Goal: Task Accomplishment & Management: Complete application form

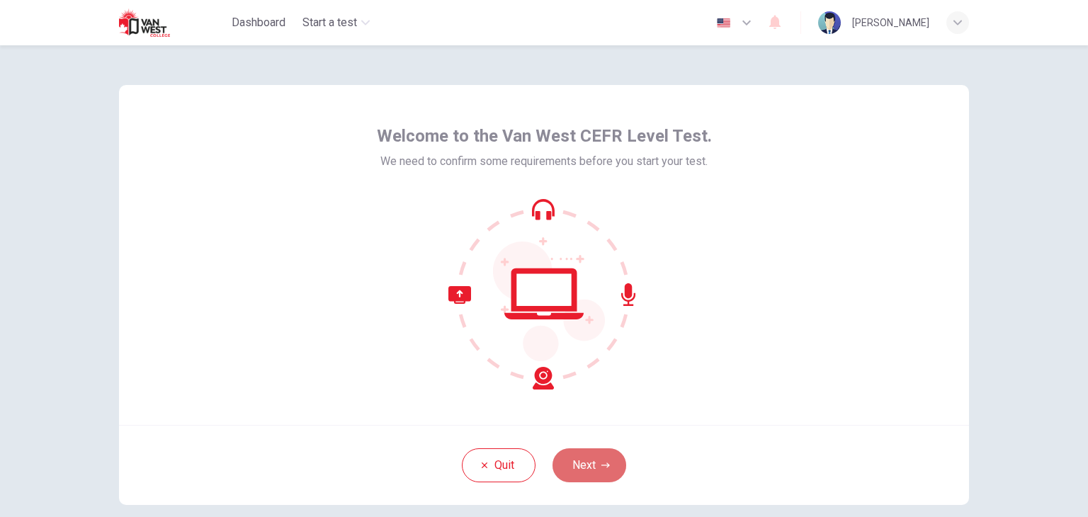
click at [598, 460] on button "Next" at bounding box center [590, 465] width 74 height 34
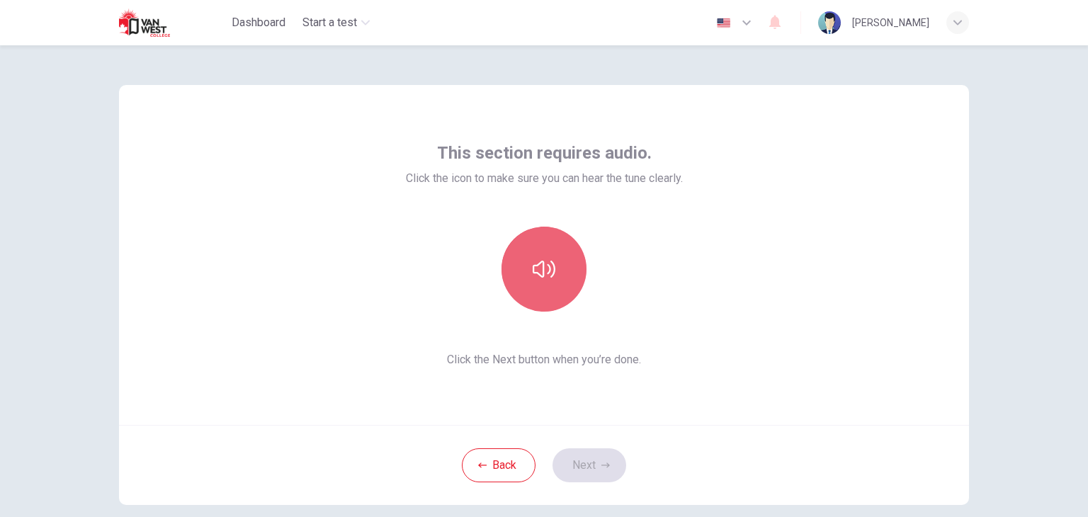
click at [533, 267] on icon "button" at bounding box center [544, 269] width 23 height 17
click at [541, 273] on icon "button" at bounding box center [544, 269] width 23 height 23
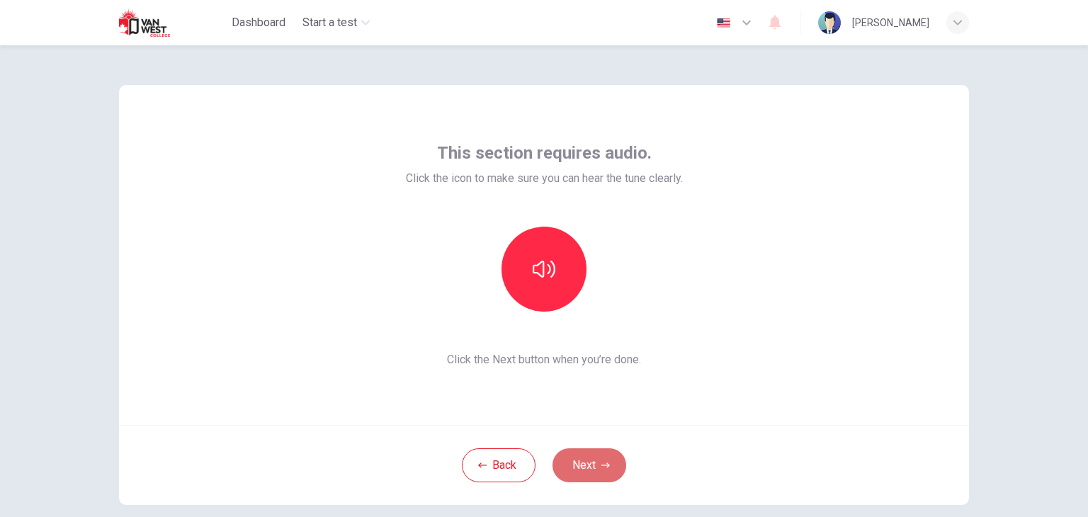
click at [592, 467] on button "Next" at bounding box center [590, 465] width 74 height 34
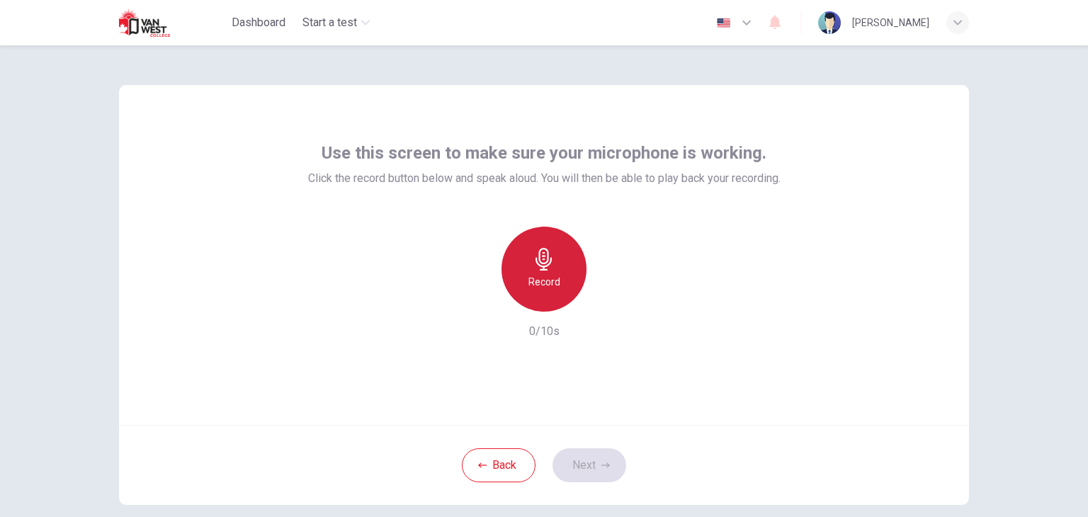
click at [529, 279] on h6 "Record" at bounding box center [545, 281] width 32 height 17
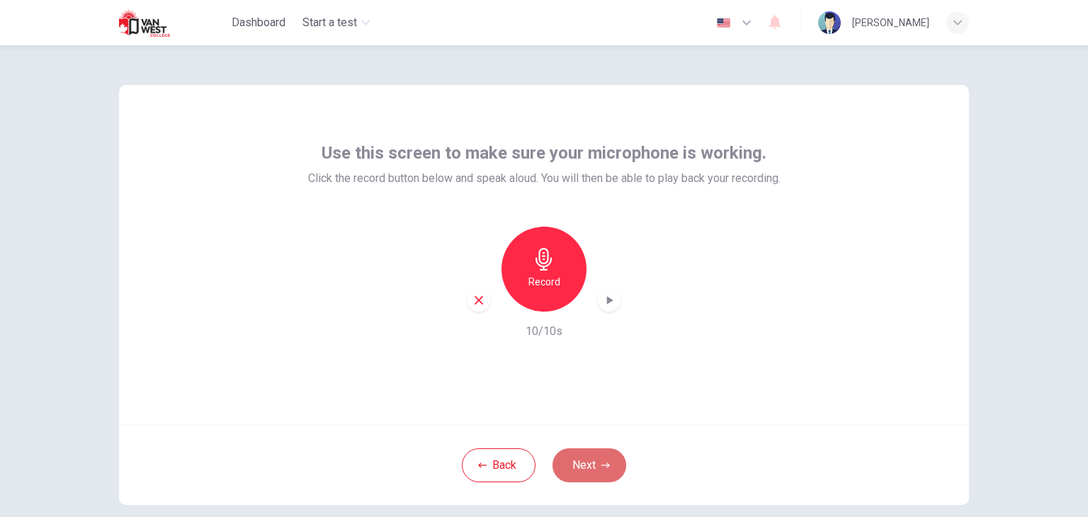
click at [589, 465] on button "Next" at bounding box center [590, 465] width 74 height 34
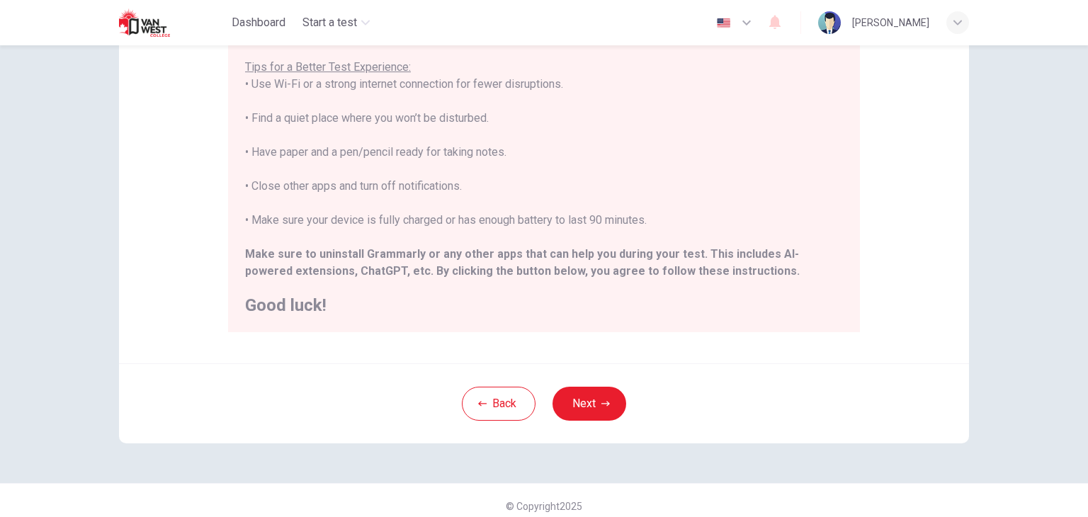
scroll to position [258, 0]
click at [594, 393] on button "Next" at bounding box center [590, 405] width 74 height 34
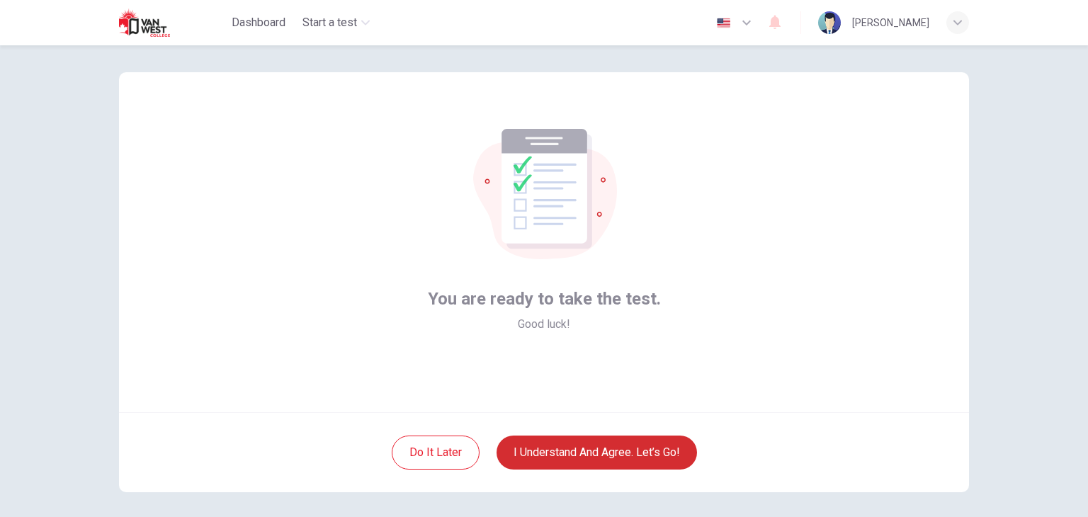
scroll to position [11, 0]
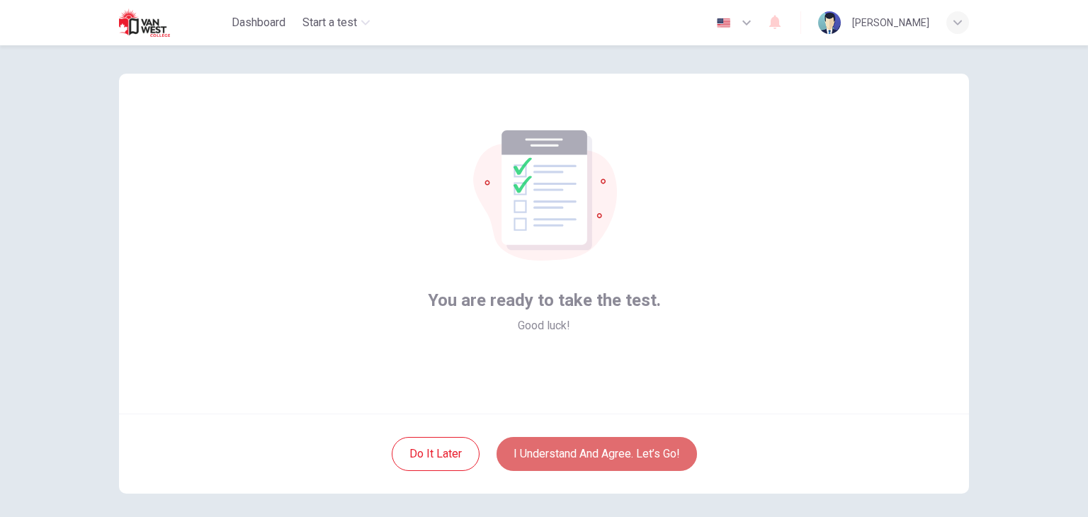
click at [609, 456] on button "I understand and agree. Let’s go!" at bounding box center [597, 454] width 200 height 34
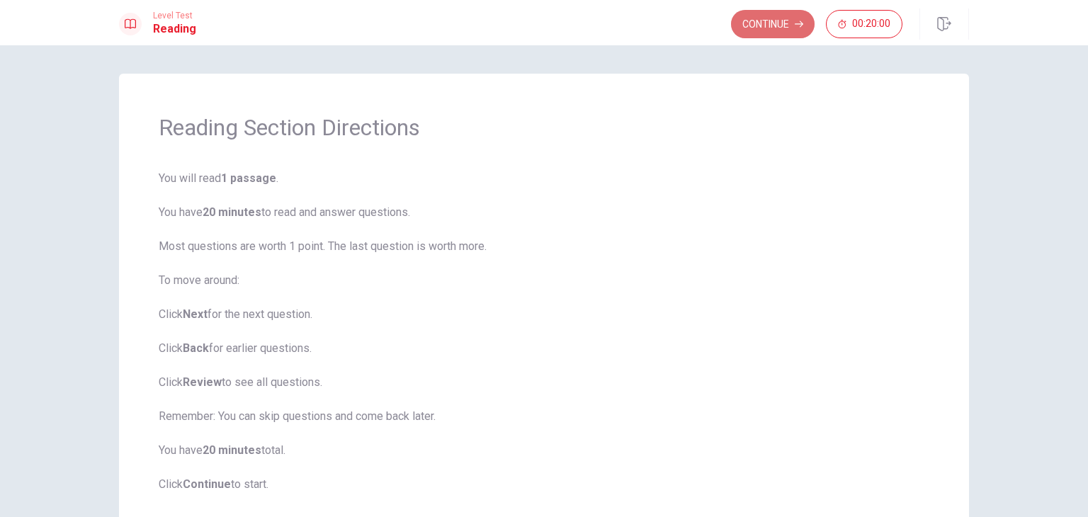
click at [758, 33] on button "Continue" at bounding box center [773, 24] width 84 height 28
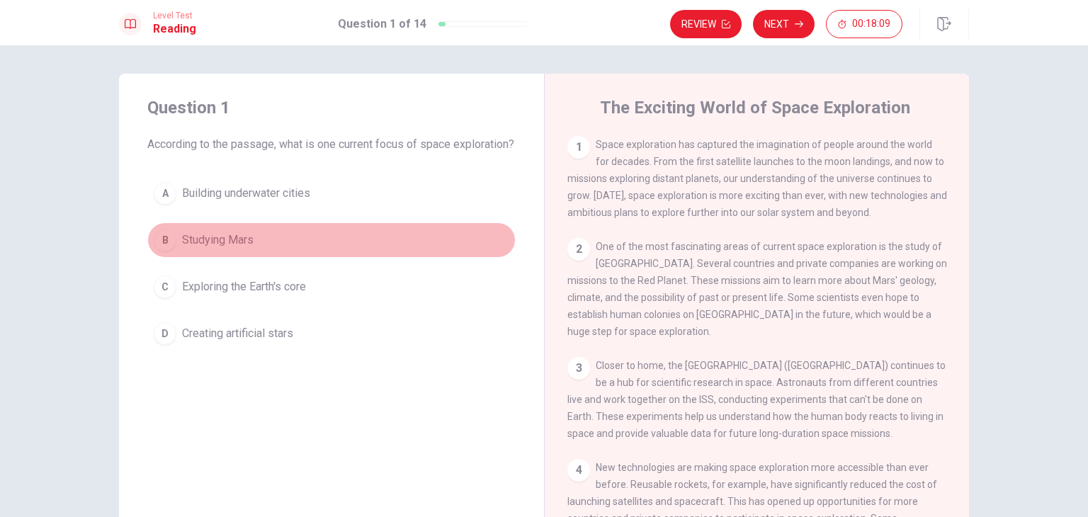
click at [159, 252] on div "B" at bounding box center [165, 240] width 23 height 23
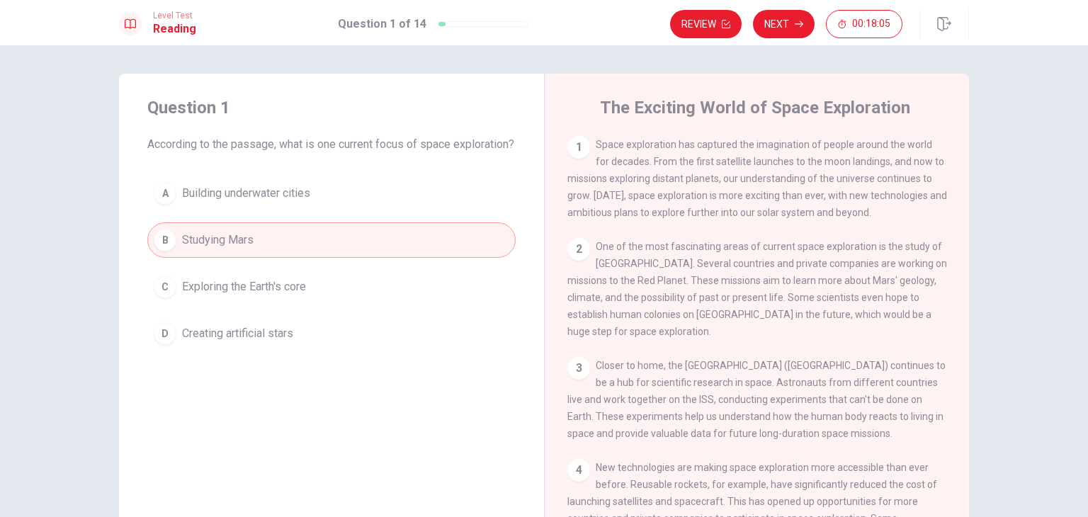
click at [569, 256] on div "2" at bounding box center [578, 249] width 23 height 23
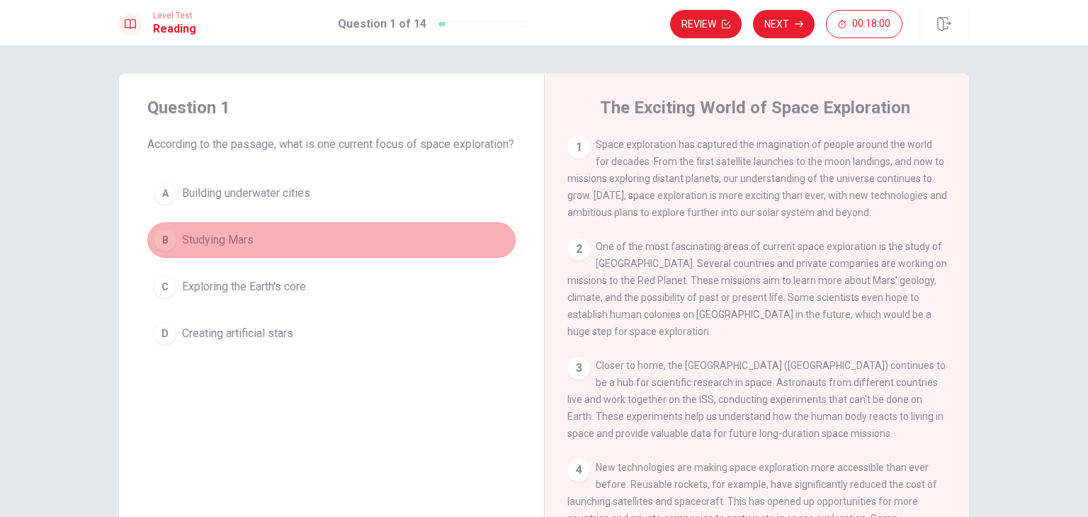
click at [217, 249] on span "Studying Mars" at bounding box center [218, 240] width 72 height 17
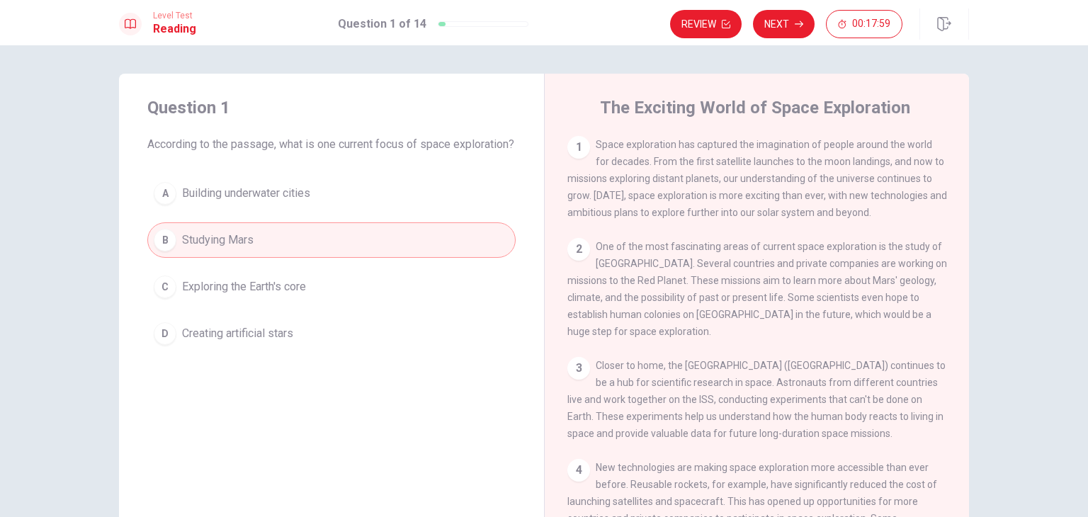
click at [217, 249] on span "Studying Mars" at bounding box center [218, 240] width 72 height 17
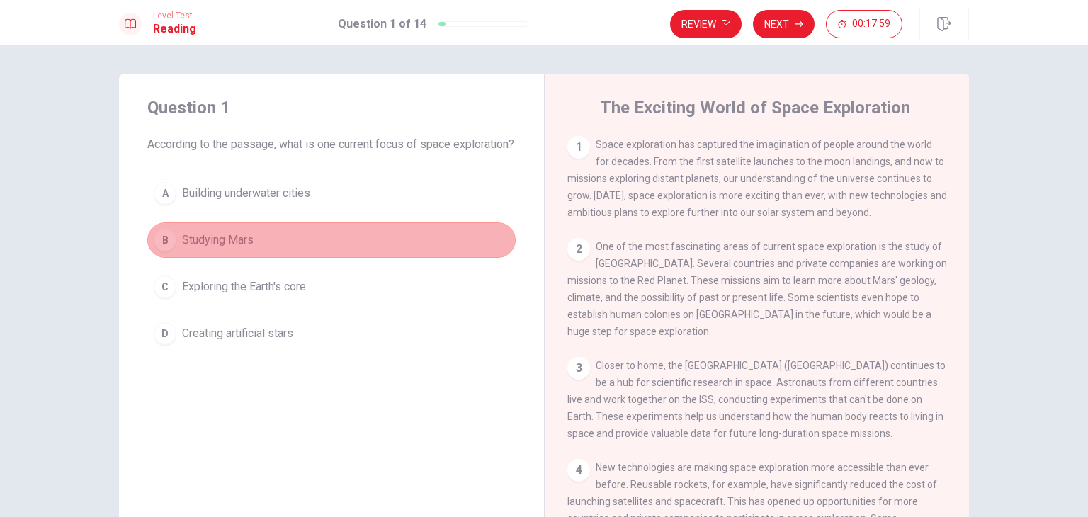
click at [217, 249] on span "Studying Mars" at bounding box center [218, 240] width 72 height 17
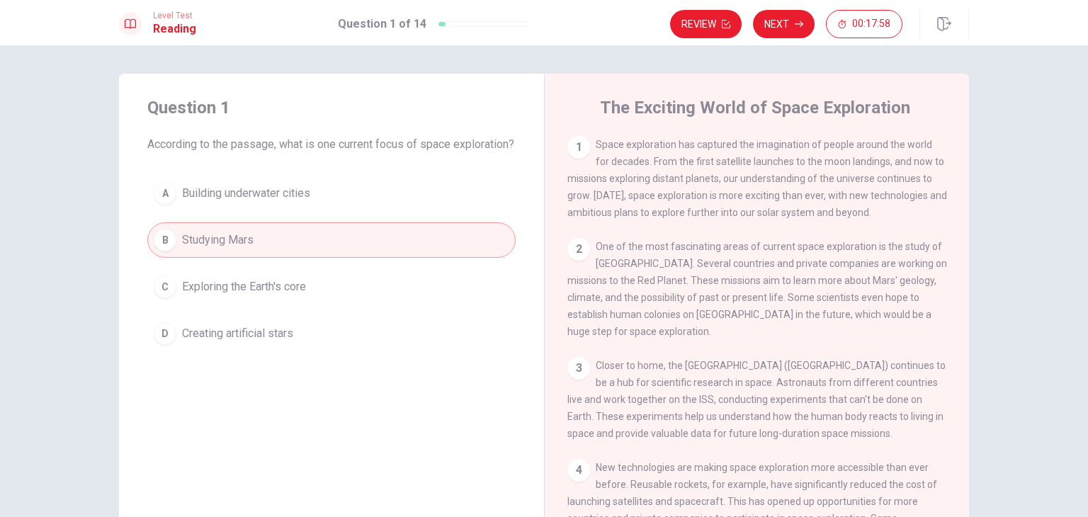
click at [217, 249] on span "Studying Mars" at bounding box center [218, 240] width 72 height 17
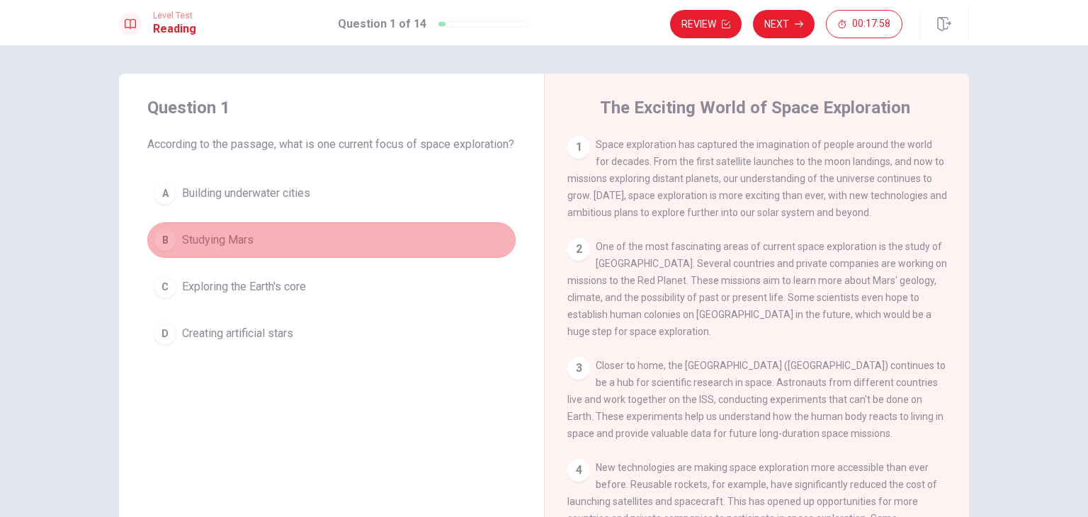
click at [217, 249] on span "Studying Mars" at bounding box center [218, 240] width 72 height 17
click at [161, 252] on div "B" at bounding box center [165, 240] width 23 height 23
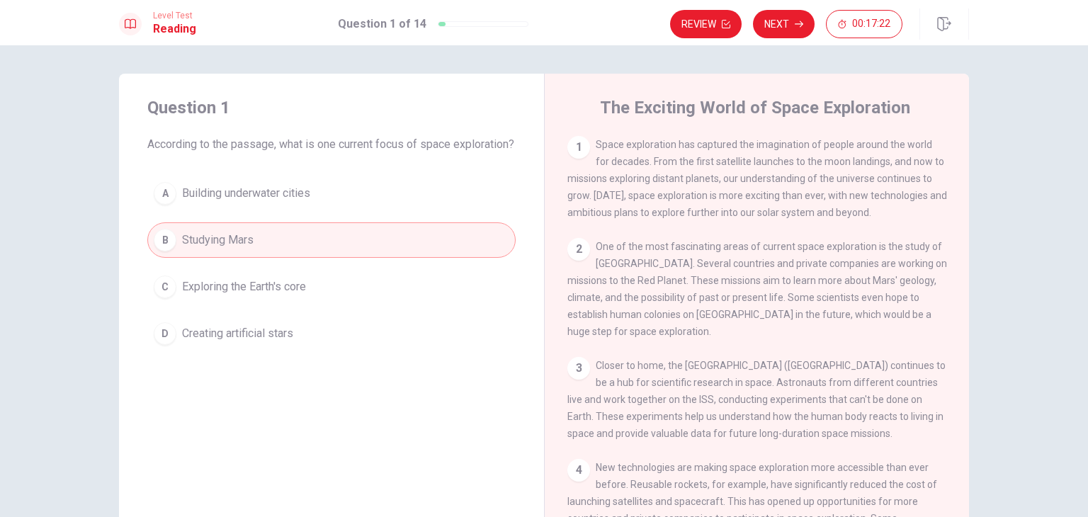
drag, startPoint x: 568, startPoint y: 254, endPoint x: 701, endPoint y: 239, distance: 134.1
click at [701, 239] on div "1 Space exploration has captured the imagination of people around the world for…" at bounding box center [766, 339] width 398 height 407
drag, startPoint x: 701, startPoint y: 239, endPoint x: 697, endPoint y: 292, distance: 53.3
click at [697, 292] on div "1 Space exploration has captured the imagination of people around the world for…" at bounding box center [766, 339] width 398 height 407
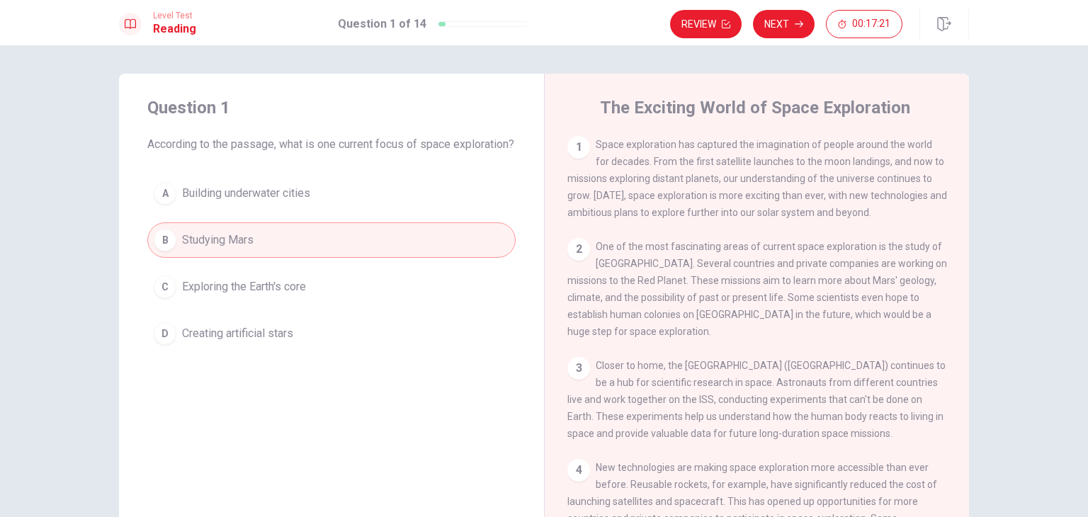
click at [697, 292] on div "2 One of the most fascinating areas of current space exploration is the study o…" at bounding box center [757, 289] width 380 height 102
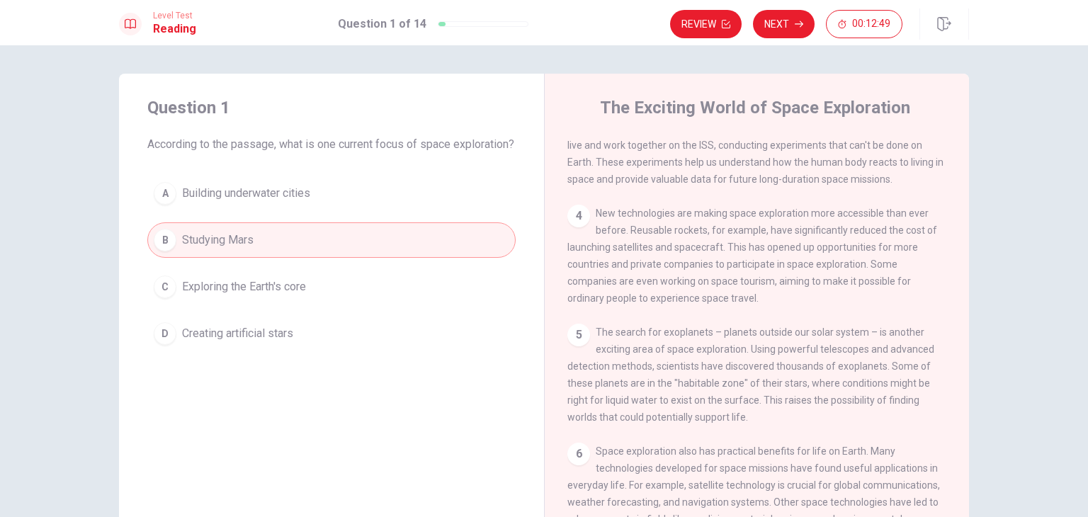
scroll to position [265, 0]
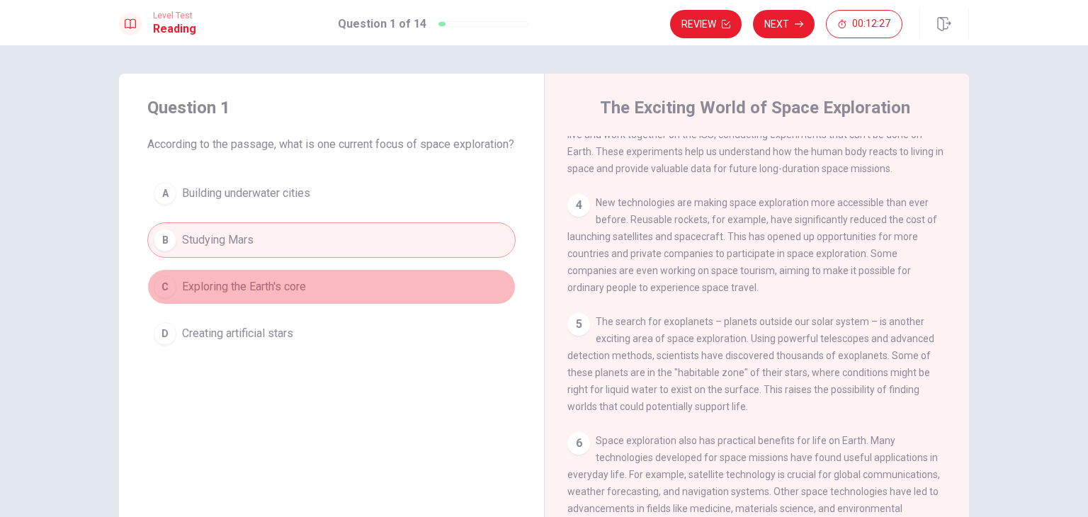
click at [307, 305] on button "C Exploring the Earth's core" at bounding box center [331, 286] width 368 height 35
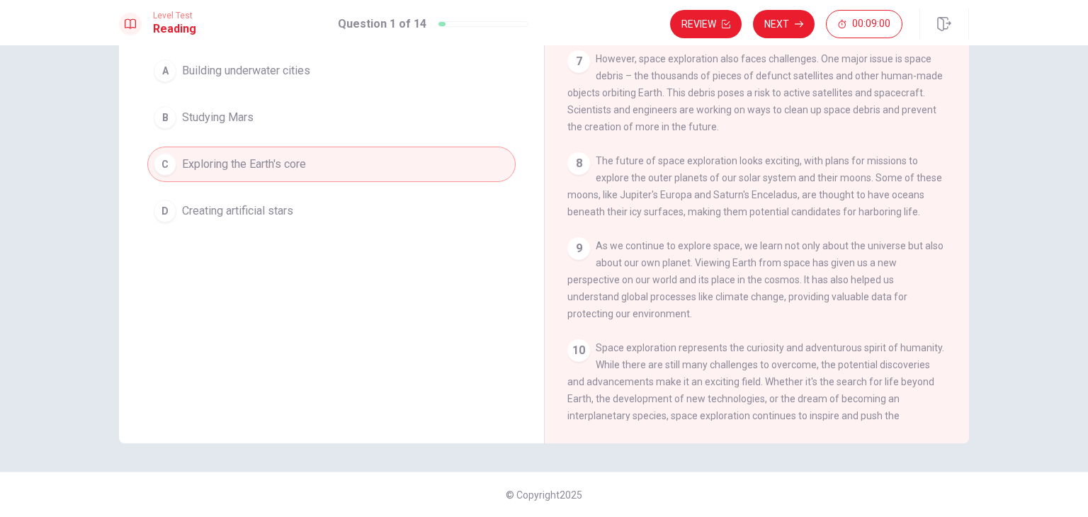
scroll to position [640, 0]
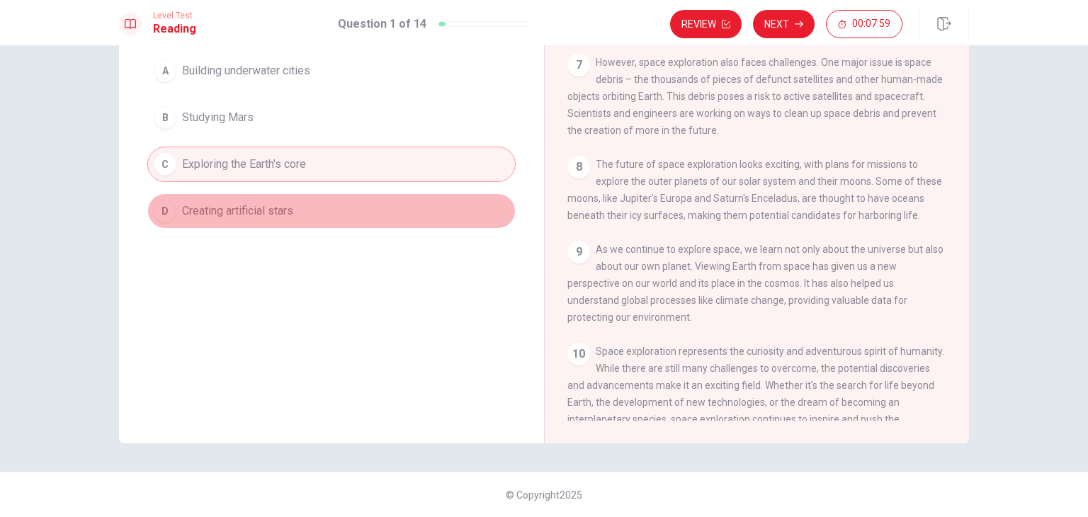
click at [318, 218] on button "D Creating artificial stars" at bounding box center [331, 210] width 368 height 35
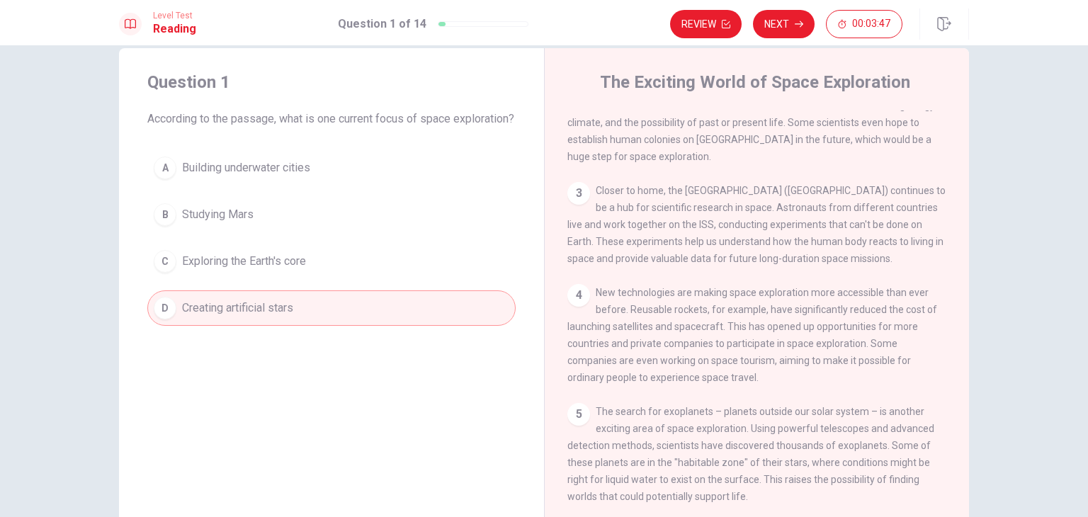
scroll to position [0, 0]
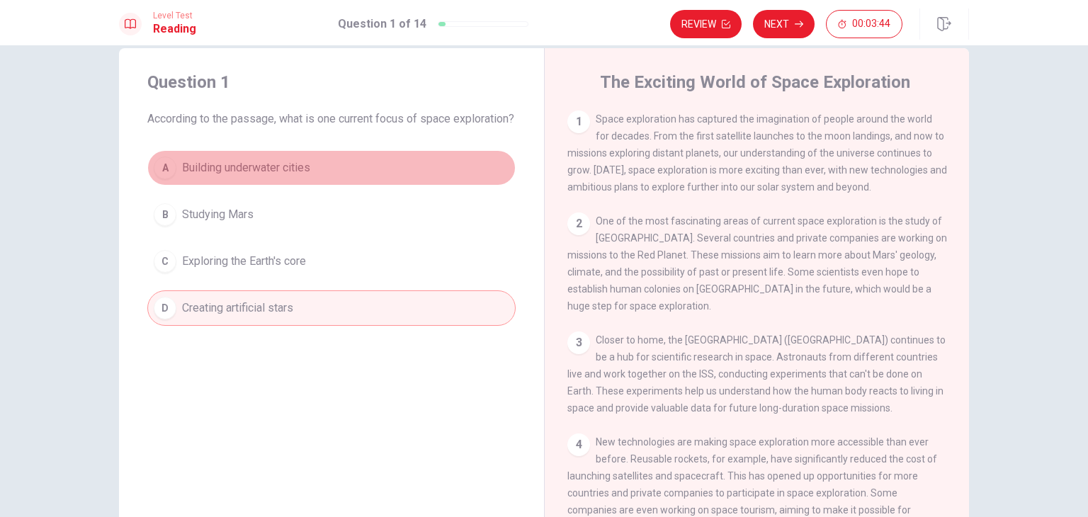
click at [296, 186] on button "A Building underwater cities" at bounding box center [331, 167] width 368 height 35
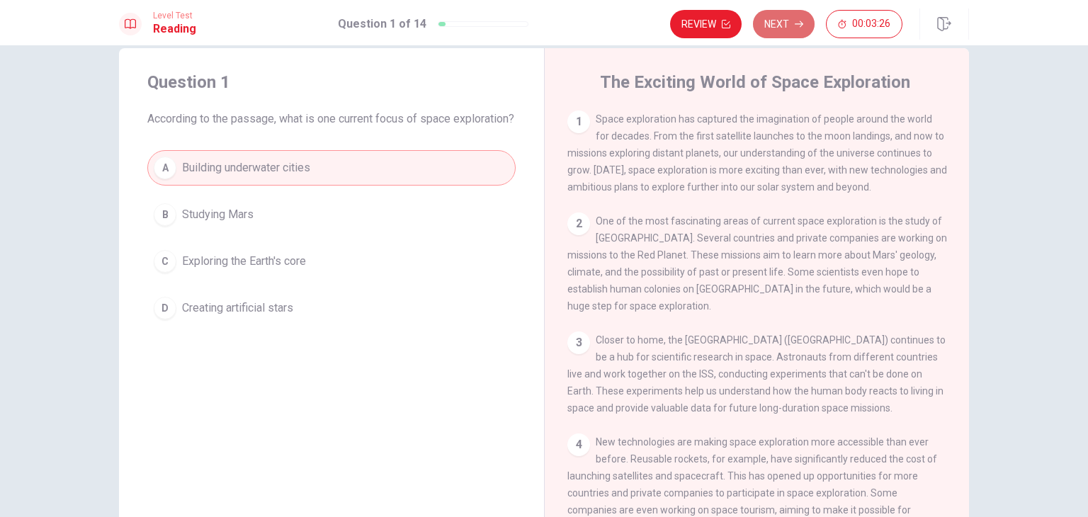
click at [786, 28] on button "Next" at bounding box center [784, 24] width 62 height 28
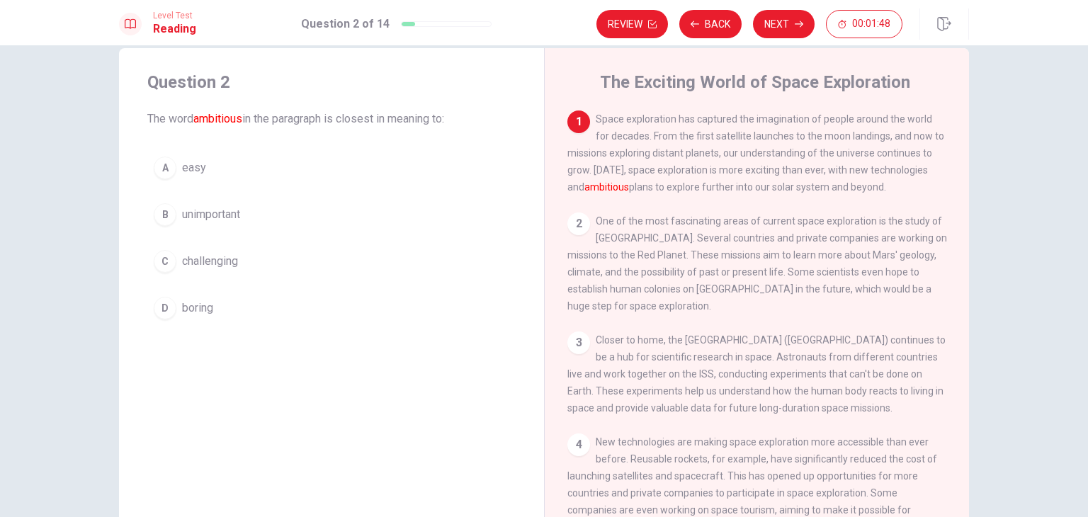
drag, startPoint x: 699, startPoint y: 182, endPoint x: 587, endPoint y: 179, distance: 112.0
click at [587, 179] on div "1 Space exploration has captured the imagination of people around the world for…" at bounding box center [757, 153] width 380 height 85
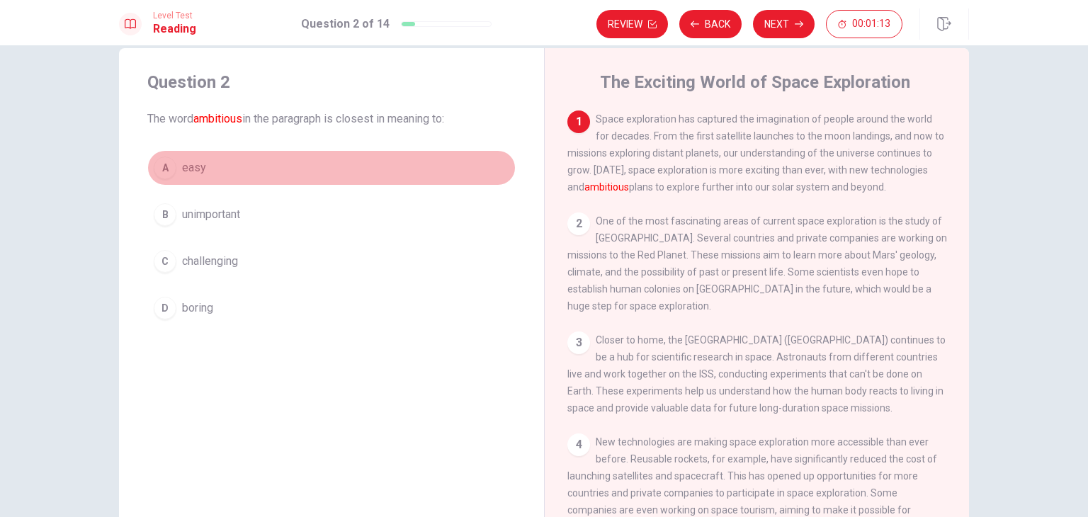
click at [162, 169] on div "A" at bounding box center [165, 168] width 23 height 23
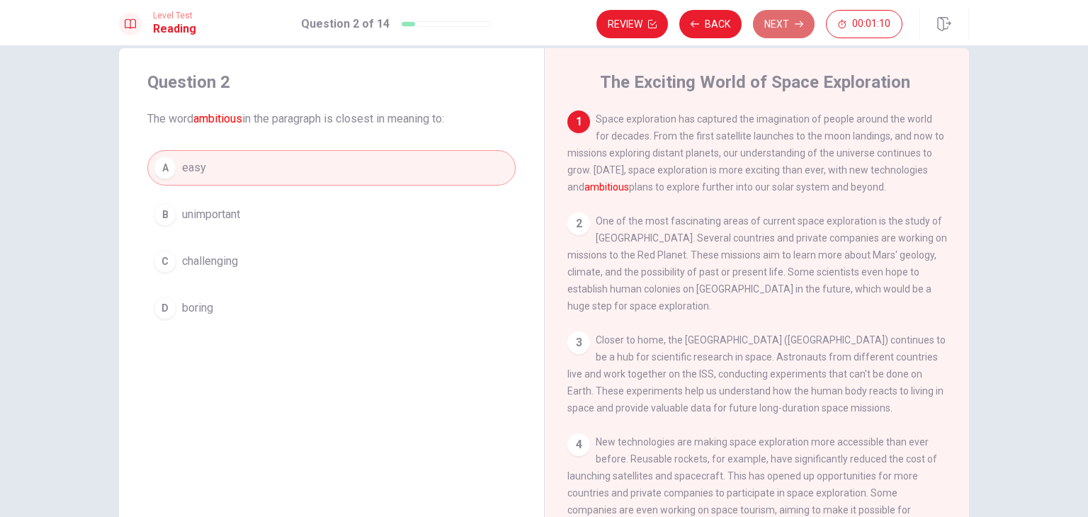
click at [795, 15] on button "Next" at bounding box center [784, 24] width 62 height 28
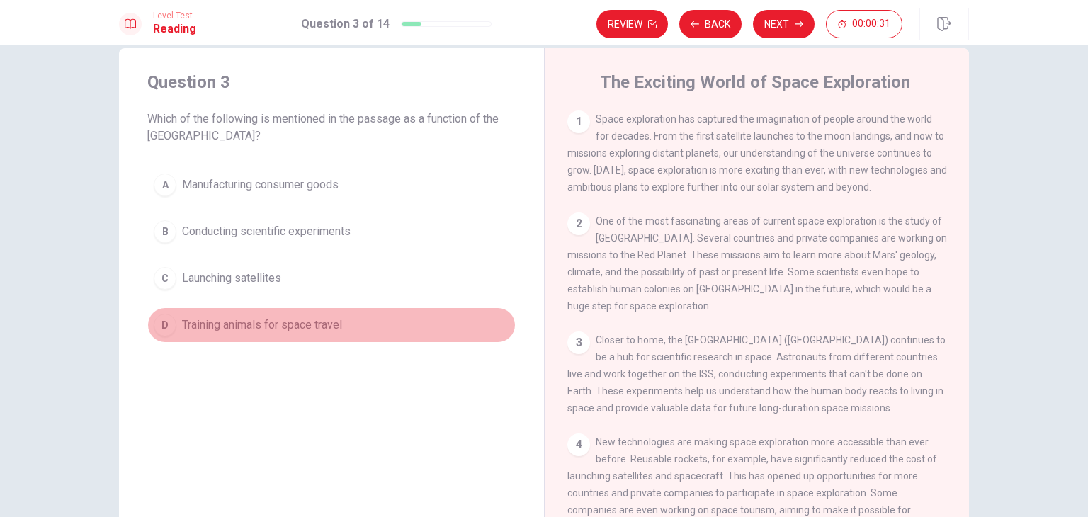
click at [165, 324] on div "D" at bounding box center [165, 325] width 23 height 23
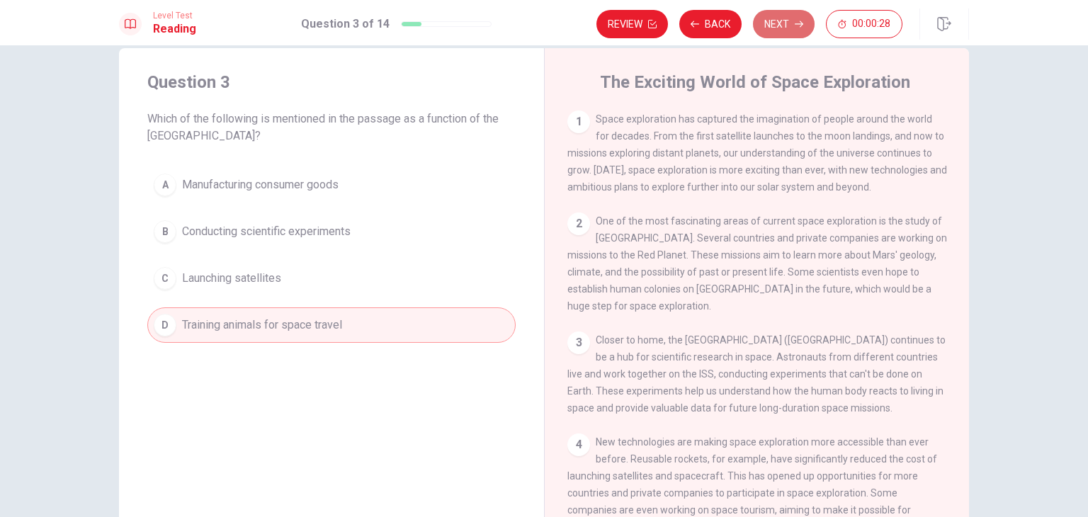
click at [773, 18] on button "Next" at bounding box center [784, 24] width 62 height 28
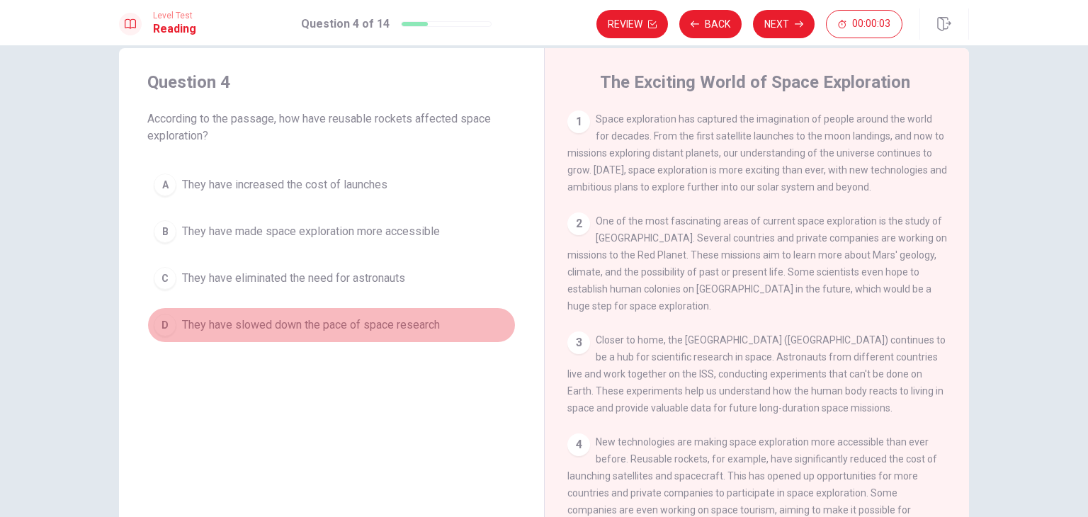
click at [161, 320] on div "D" at bounding box center [165, 325] width 23 height 23
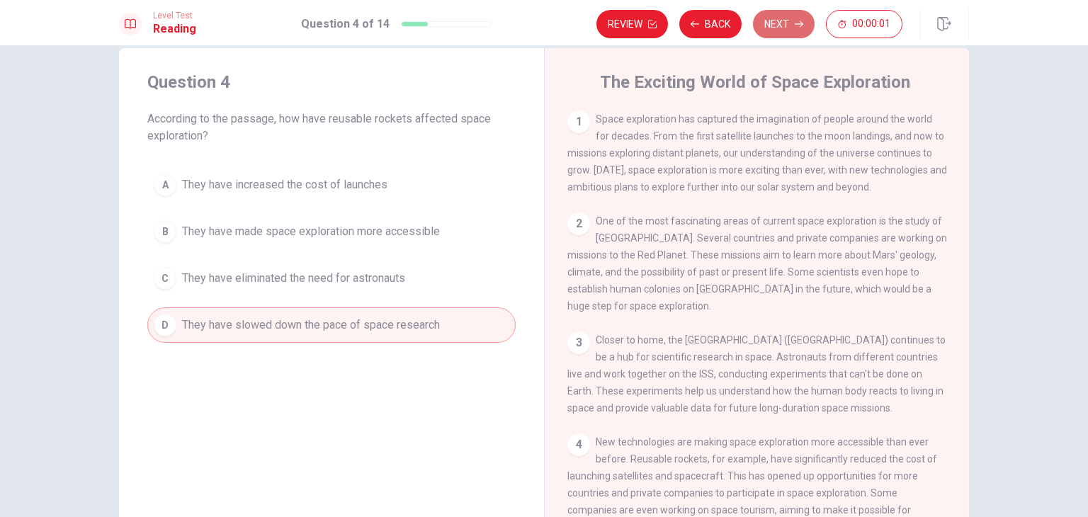
click at [781, 13] on button "Next" at bounding box center [784, 24] width 62 height 28
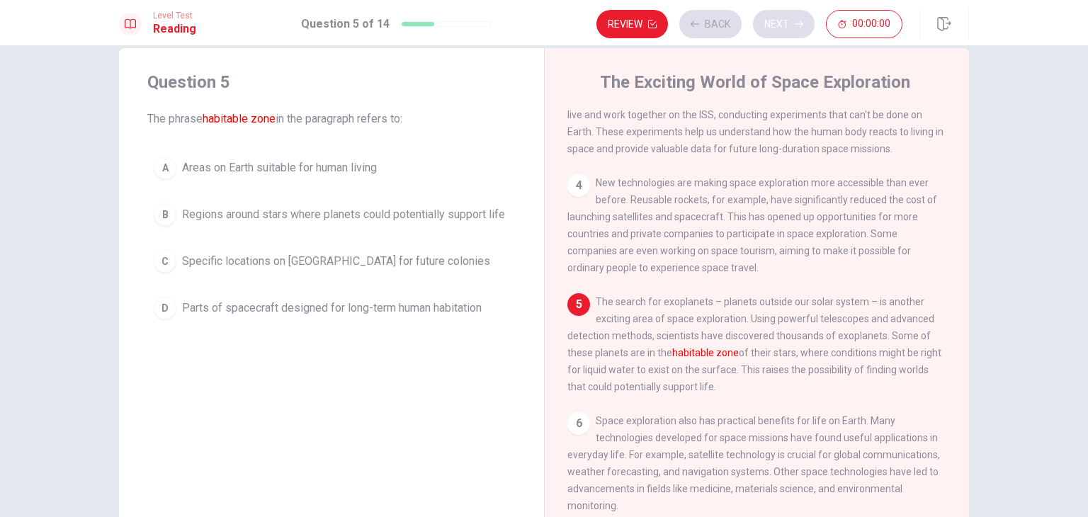
scroll to position [276, 0]
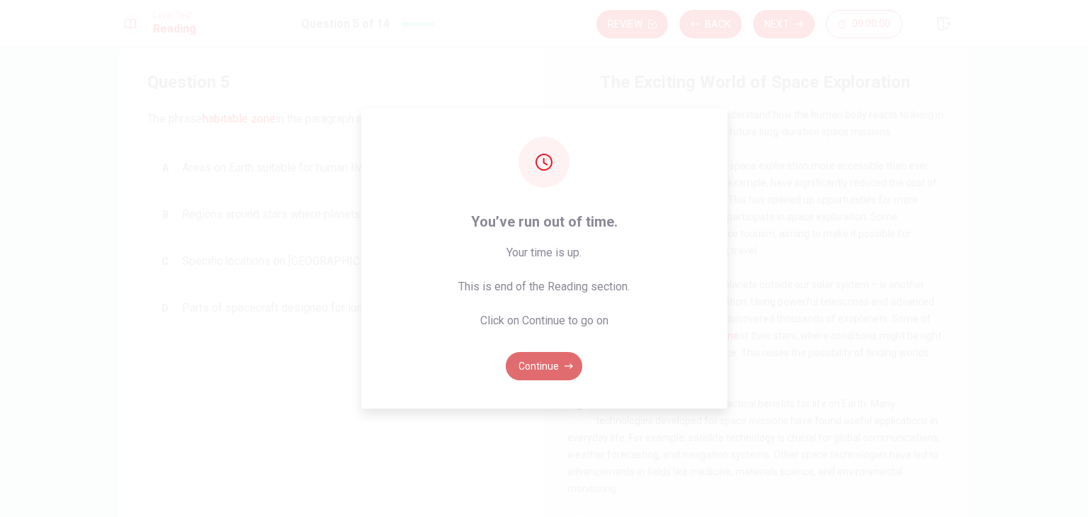
click at [538, 368] on button "Continue" at bounding box center [544, 366] width 77 height 28
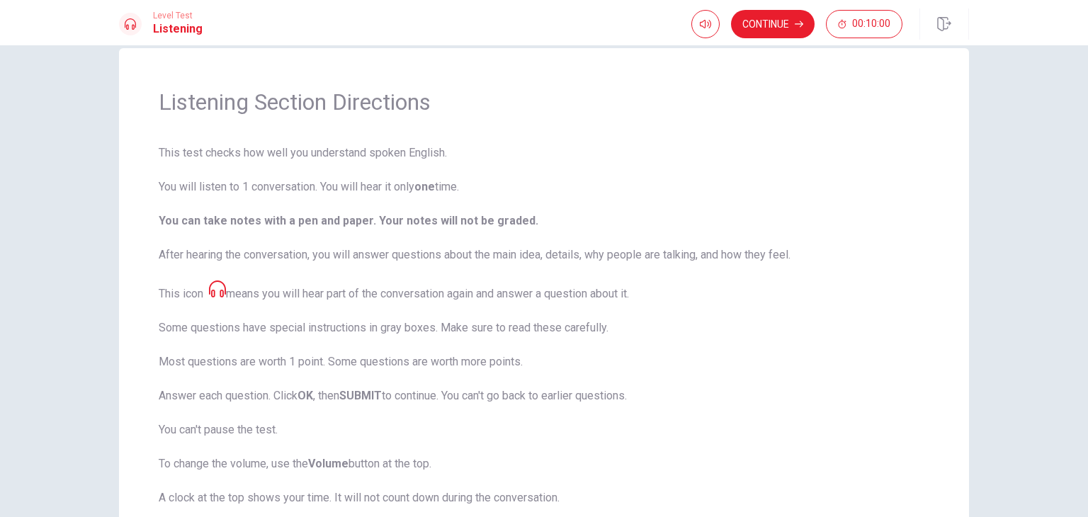
click at [216, 286] on icon at bounding box center [217, 289] width 17 height 17
click at [218, 298] on span at bounding box center [214, 293] width 23 height 13
click at [705, 20] on icon "button" at bounding box center [705, 23] width 11 height 11
click at [793, 426] on span "This test checks how well you understand spoken English. You will listen to 1 c…" at bounding box center [544, 343] width 771 height 396
click at [703, 26] on icon "button" at bounding box center [705, 23] width 11 height 11
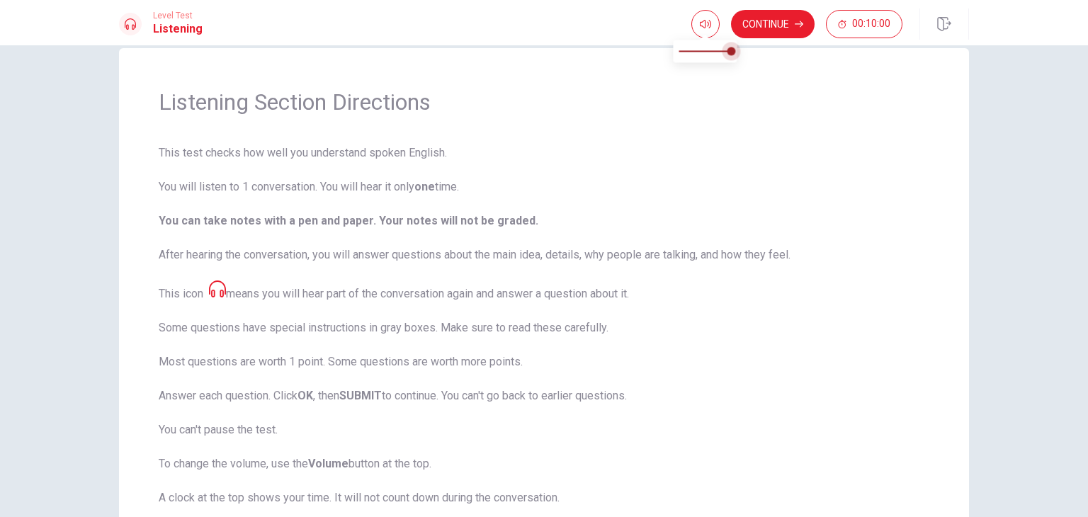
click at [730, 55] on span at bounding box center [731, 51] width 9 height 9
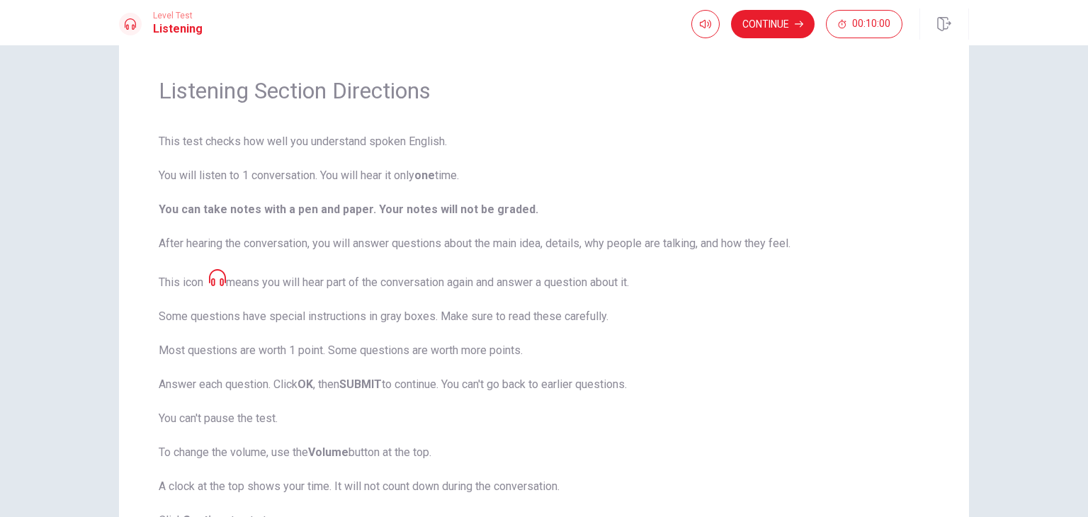
scroll to position [0, 0]
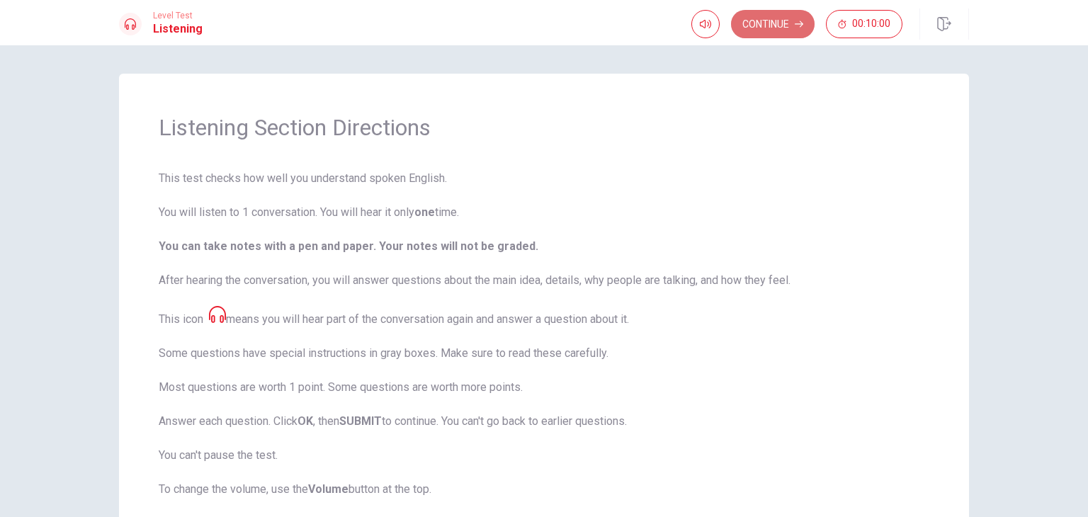
click at [774, 25] on button "Continue" at bounding box center [773, 24] width 84 height 28
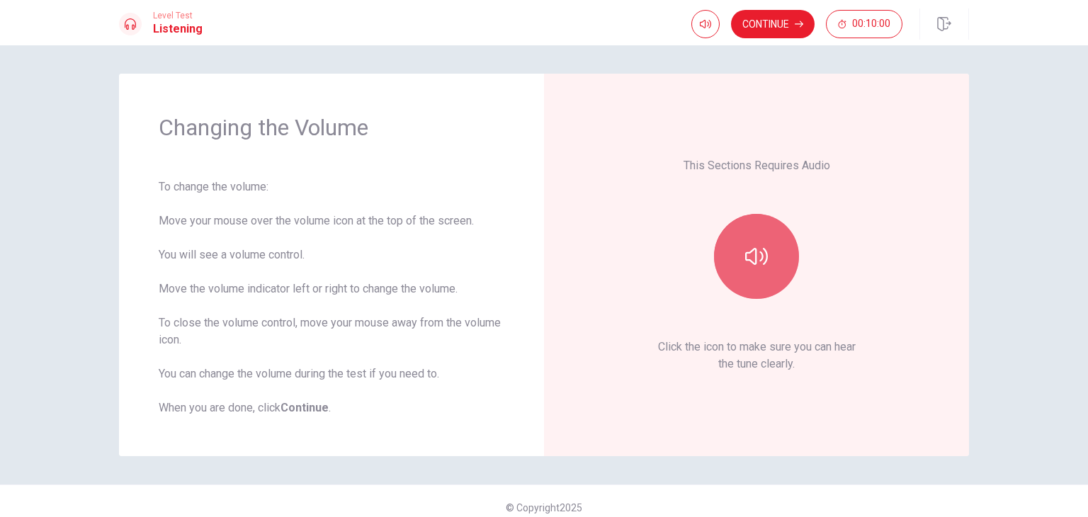
click at [765, 246] on button "button" at bounding box center [756, 256] width 85 height 85
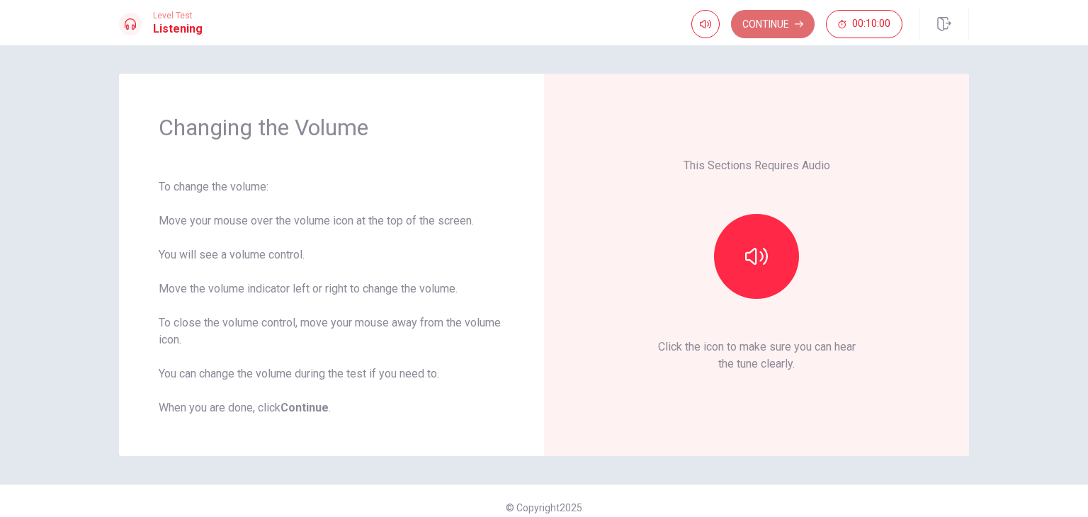
click at [760, 26] on button "Continue" at bounding box center [773, 24] width 84 height 28
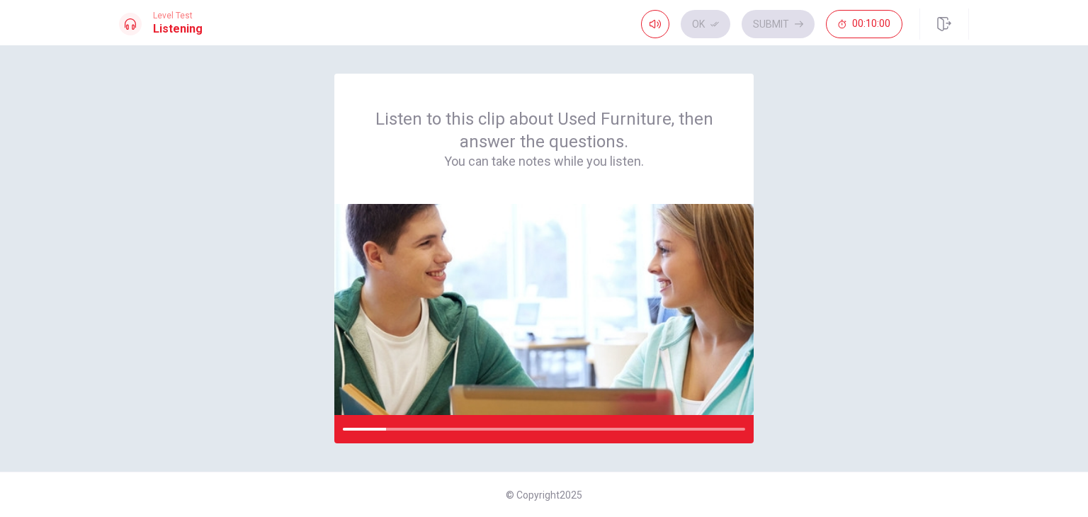
click at [780, 429] on div "Listen to this clip about Used Furniture, then answer the questions. You can ta…" at bounding box center [544, 259] width 850 height 370
click at [426, 429] on div at bounding box center [499, 429] width 313 height 3
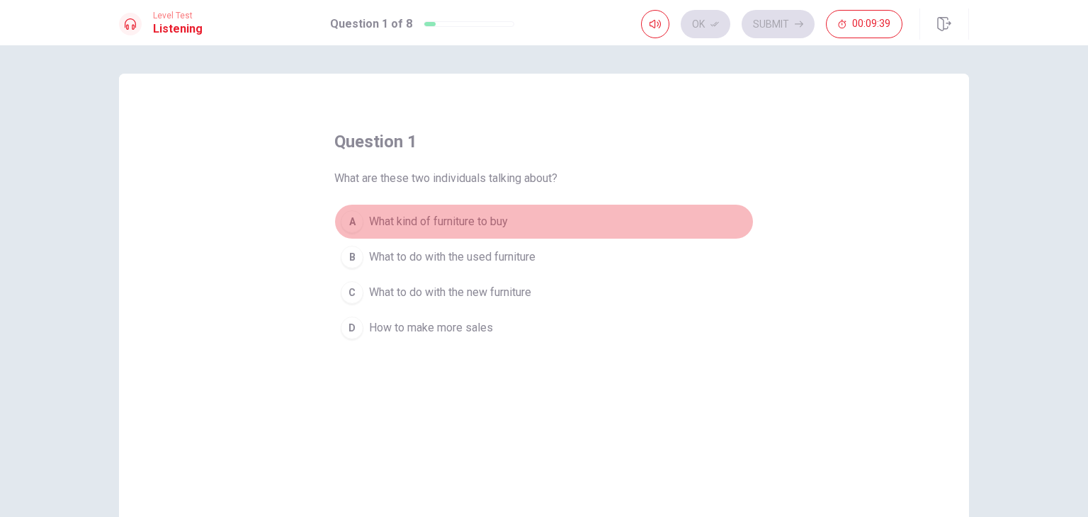
click at [346, 219] on div "A" at bounding box center [352, 221] width 23 height 23
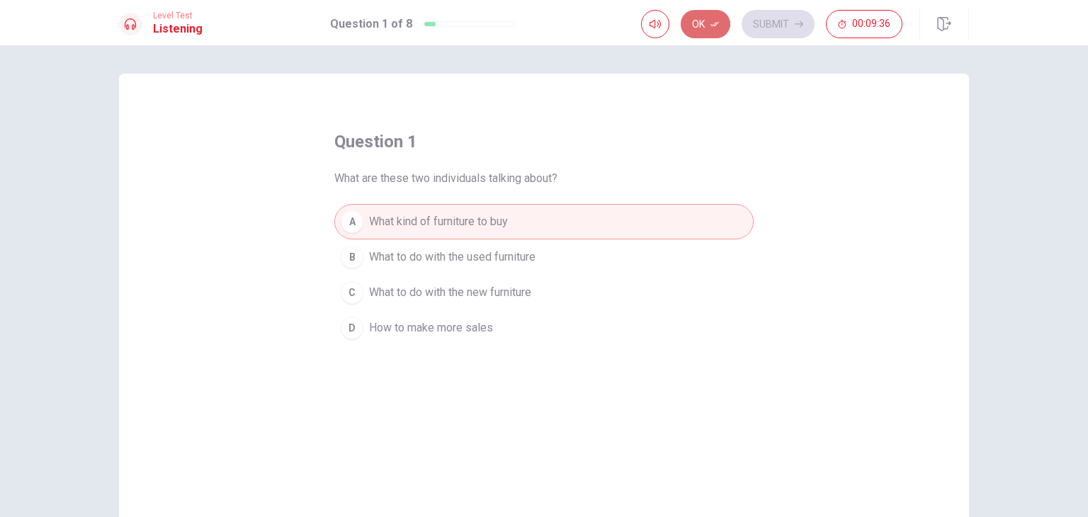
click at [701, 20] on button "Ok" at bounding box center [706, 24] width 50 height 28
click at [789, 16] on button "Submit" at bounding box center [778, 24] width 73 height 28
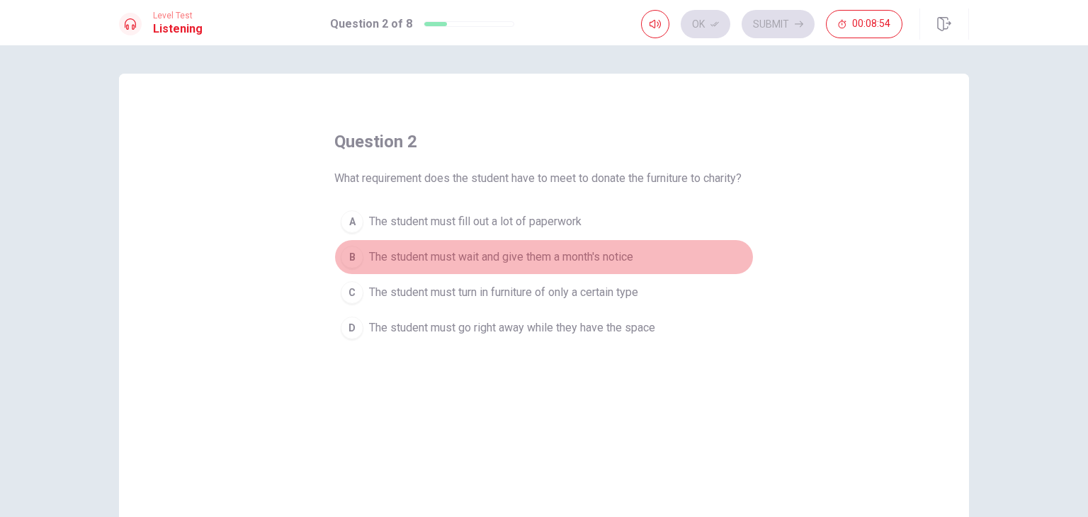
click at [345, 255] on div "B" at bounding box center [352, 257] width 23 height 23
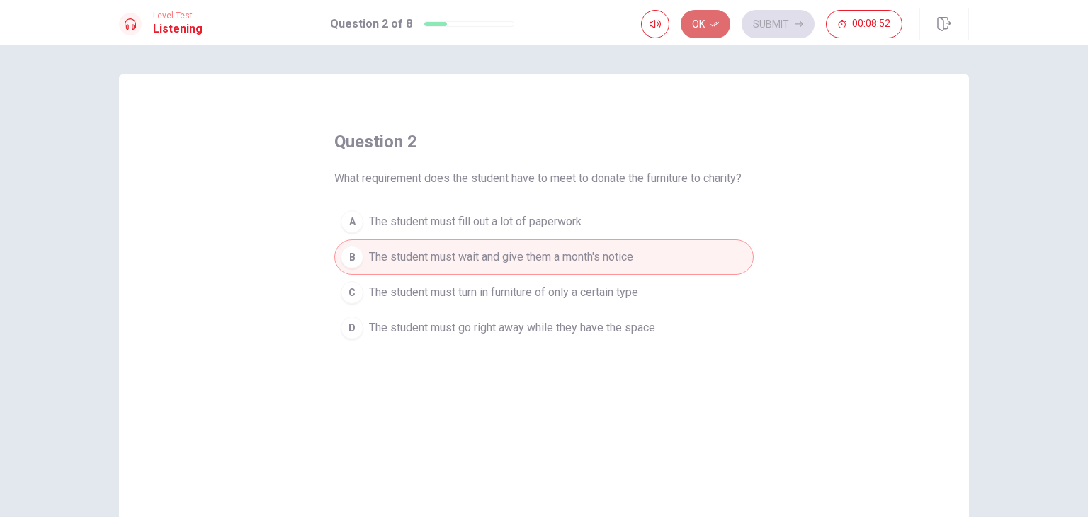
click at [707, 28] on button "Ok" at bounding box center [706, 24] width 50 height 28
click at [783, 22] on button "Submit" at bounding box center [778, 24] width 73 height 28
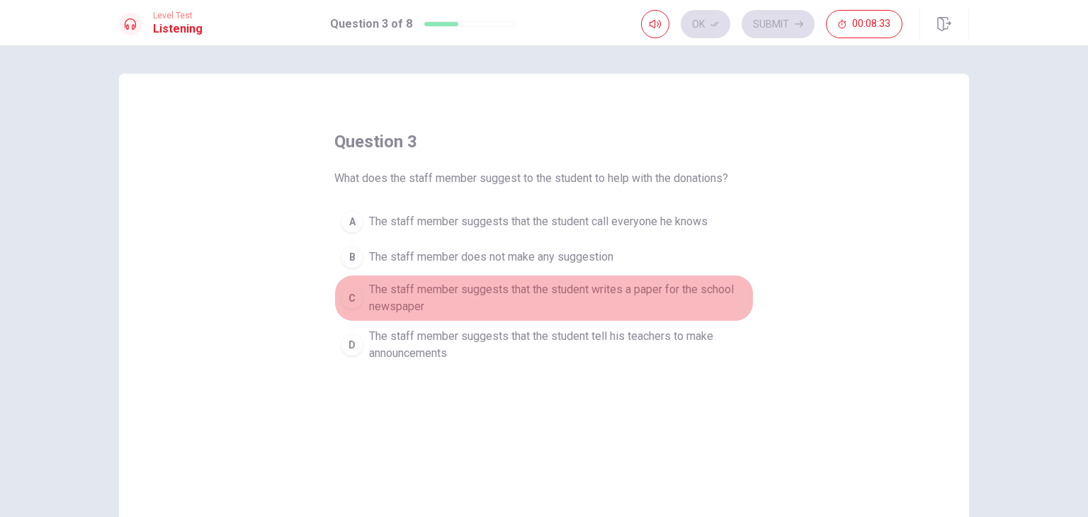
click at [348, 295] on div "C" at bounding box center [352, 298] width 23 height 23
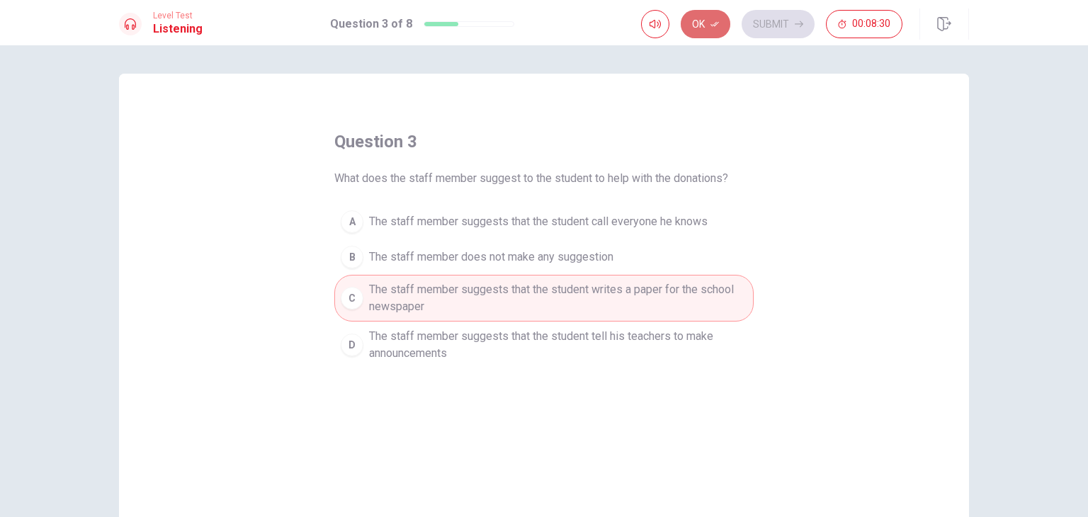
click at [699, 18] on button "Ok" at bounding box center [706, 24] width 50 height 28
click at [782, 23] on button "Submit" at bounding box center [778, 24] width 73 height 28
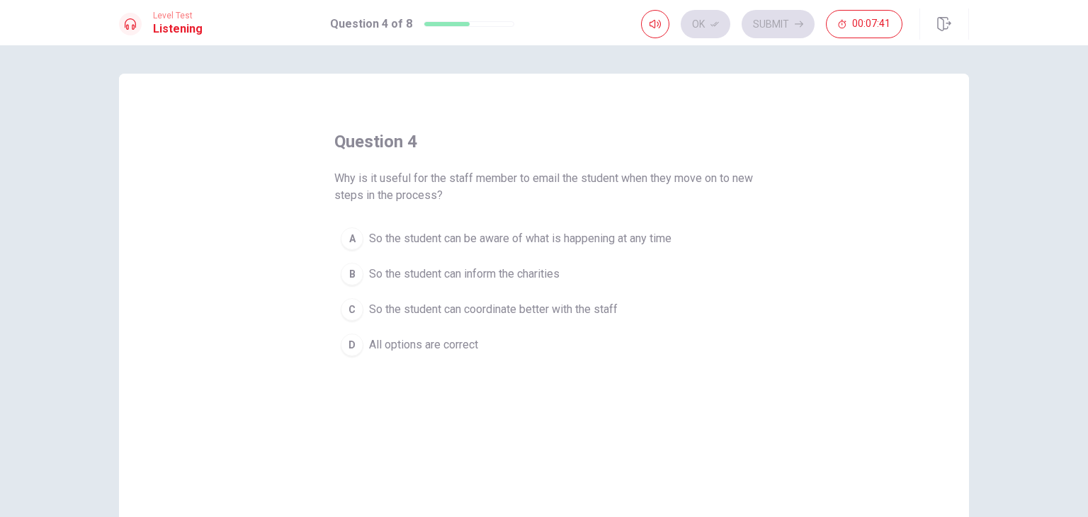
drag, startPoint x: 514, startPoint y: 315, endPoint x: 346, endPoint y: 230, distance: 188.5
click at [346, 230] on div "A So the student can be aware of what is happening at any time B So the student…" at bounding box center [543, 292] width 419 height 142
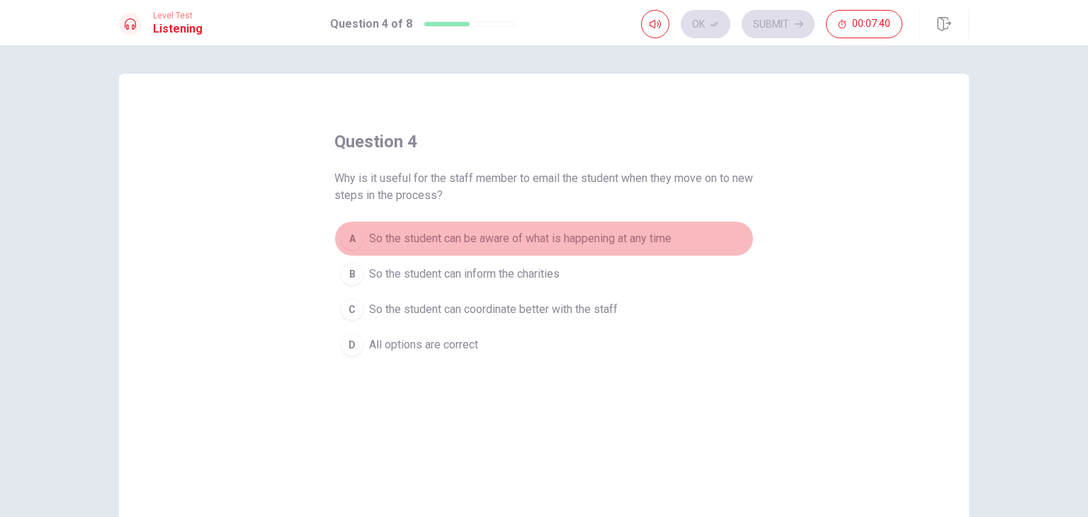
click at [346, 230] on div "A" at bounding box center [352, 238] width 23 height 23
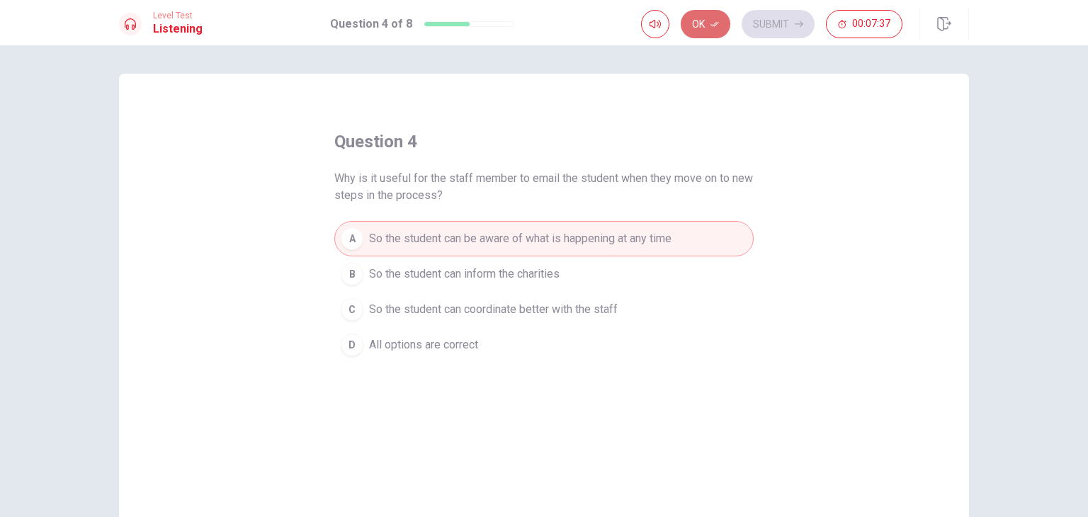
click at [710, 26] on button "Ok" at bounding box center [706, 24] width 50 height 28
click at [784, 21] on button "Submit" at bounding box center [778, 24] width 73 height 28
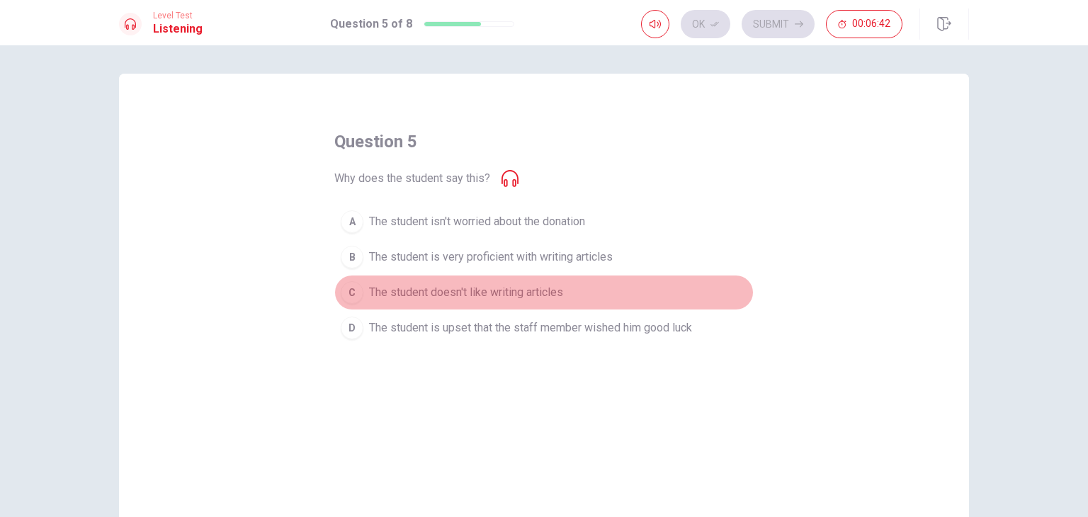
click at [349, 293] on div "C" at bounding box center [352, 292] width 23 height 23
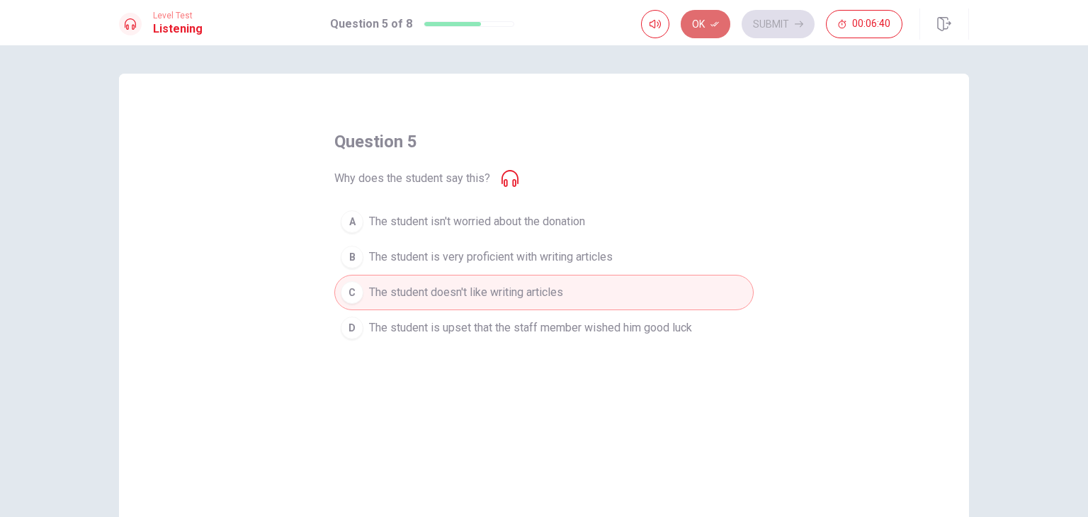
click at [711, 24] on button "Ok" at bounding box center [706, 24] width 50 height 28
click at [785, 19] on button "Submit" at bounding box center [778, 24] width 73 height 28
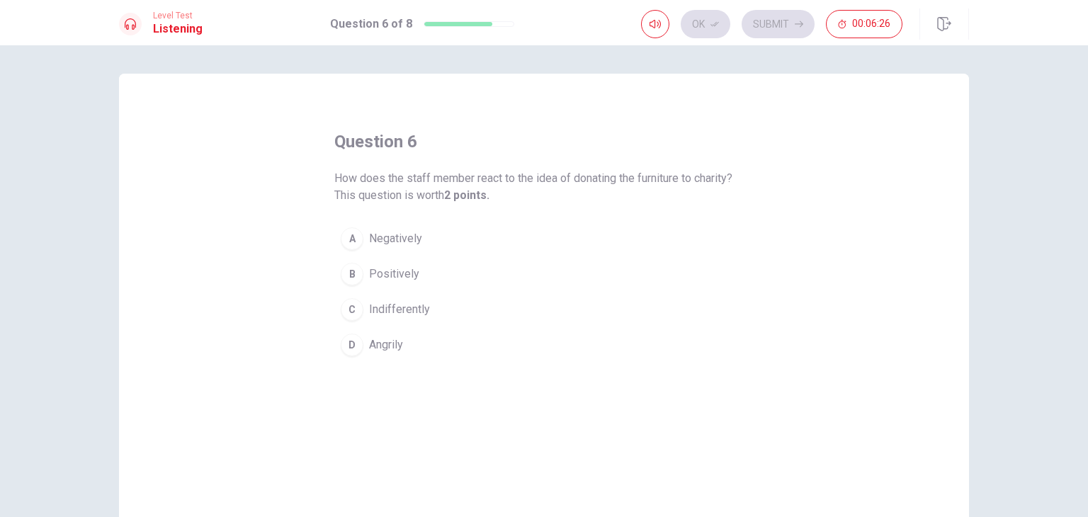
click at [349, 244] on div "A" at bounding box center [352, 238] width 23 height 23
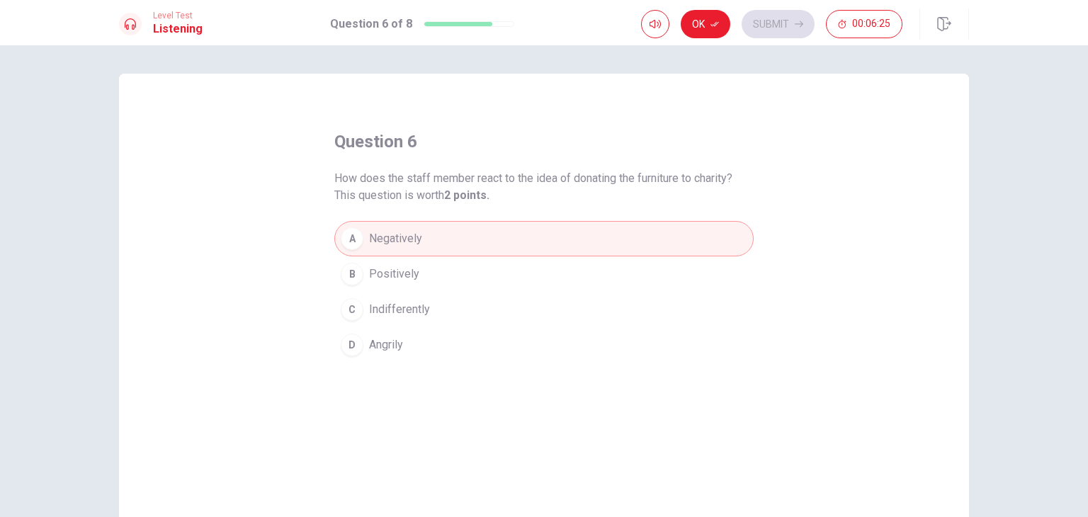
click at [345, 271] on div "B" at bounding box center [352, 274] width 23 height 23
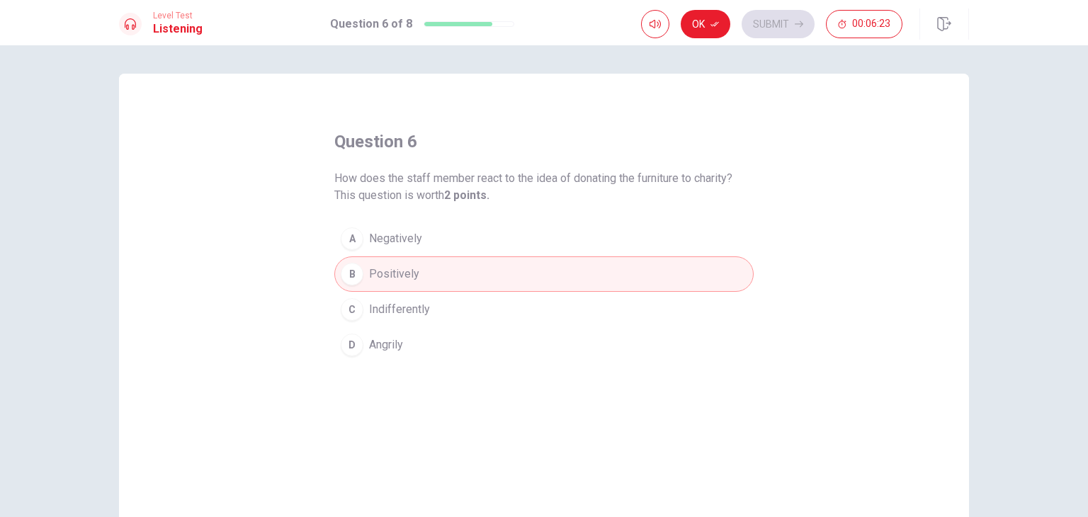
click at [347, 242] on div "A" at bounding box center [352, 238] width 23 height 23
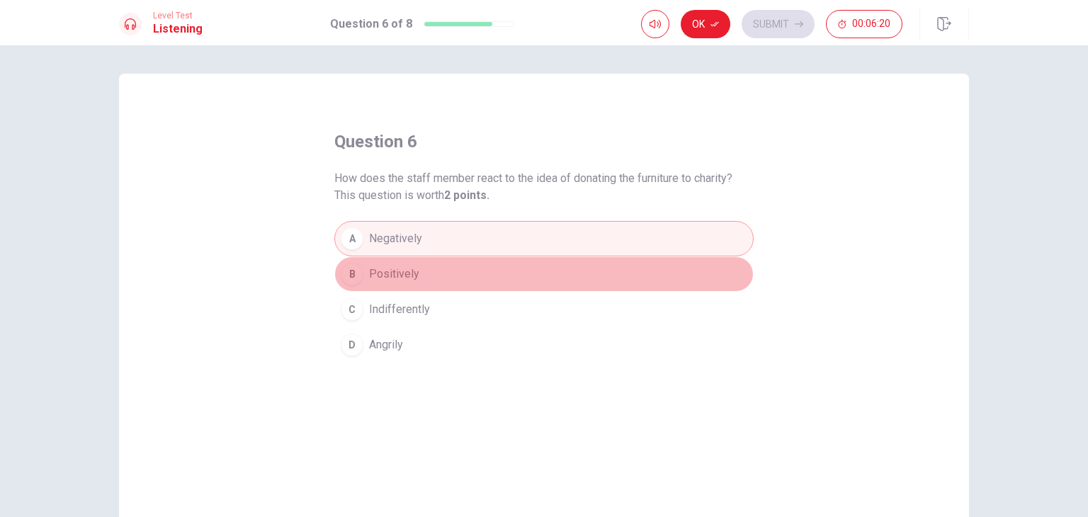
click at [341, 269] on div "B" at bounding box center [352, 274] width 23 height 23
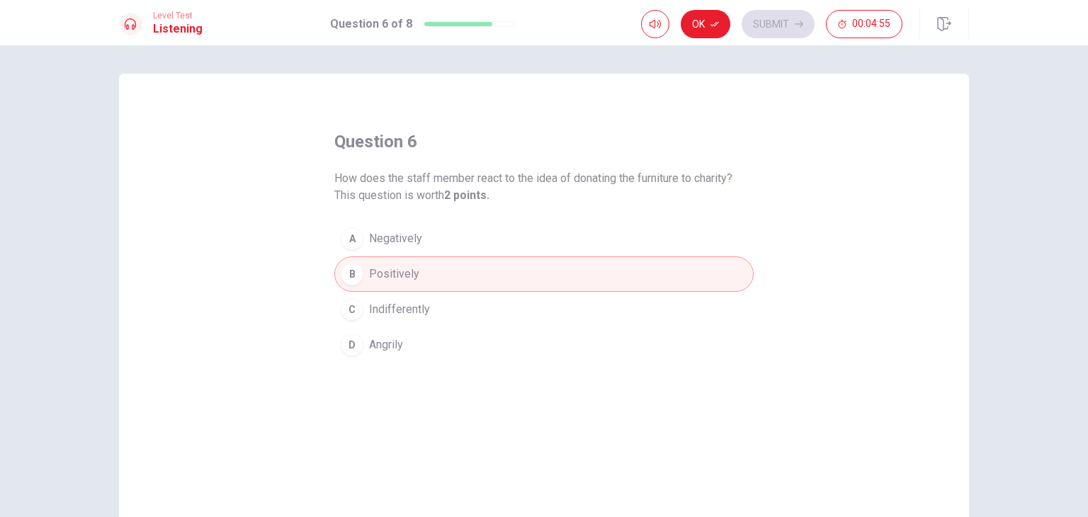
click at [351, 233] on div "A" at bounding box center [352, 238] width 23 height 23
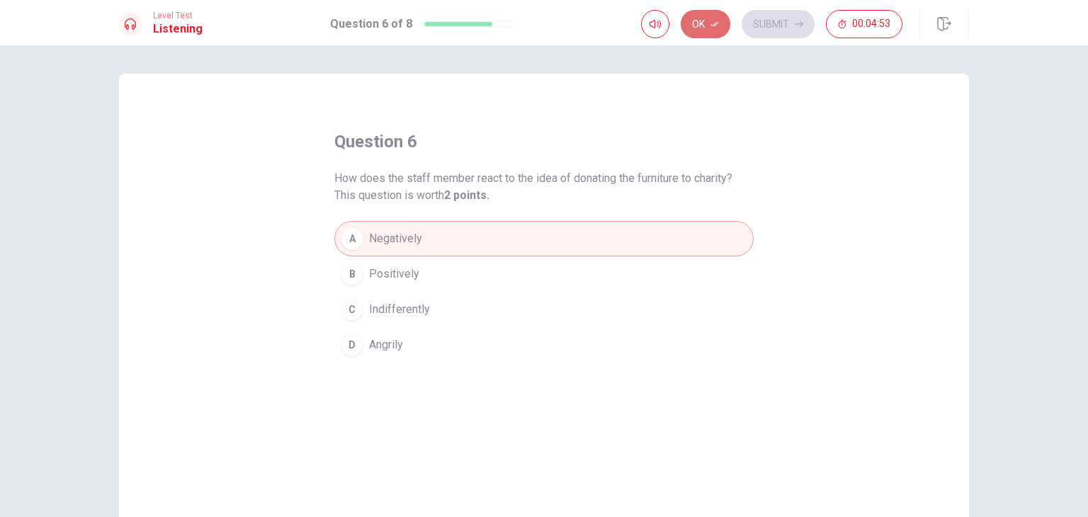
click at [710, 21] on button "Ok" at bounding box center [706, 24] width 50 height 28
click at [789, 18] on button "Submit" at bounding box center [778, 24] width 73 height 28
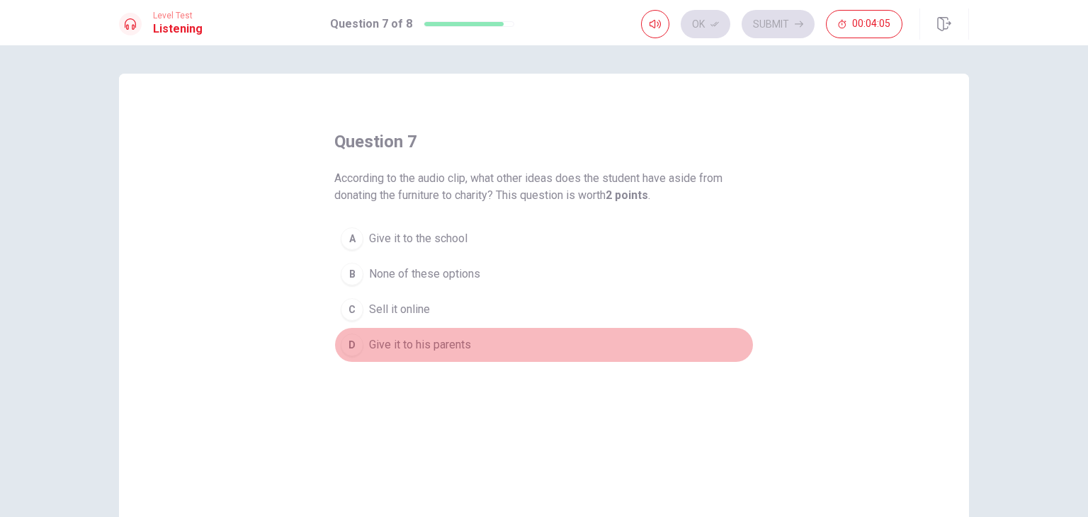
click at [351, 341] on div "D" at bounding box center [352, 345] width 23 height 23
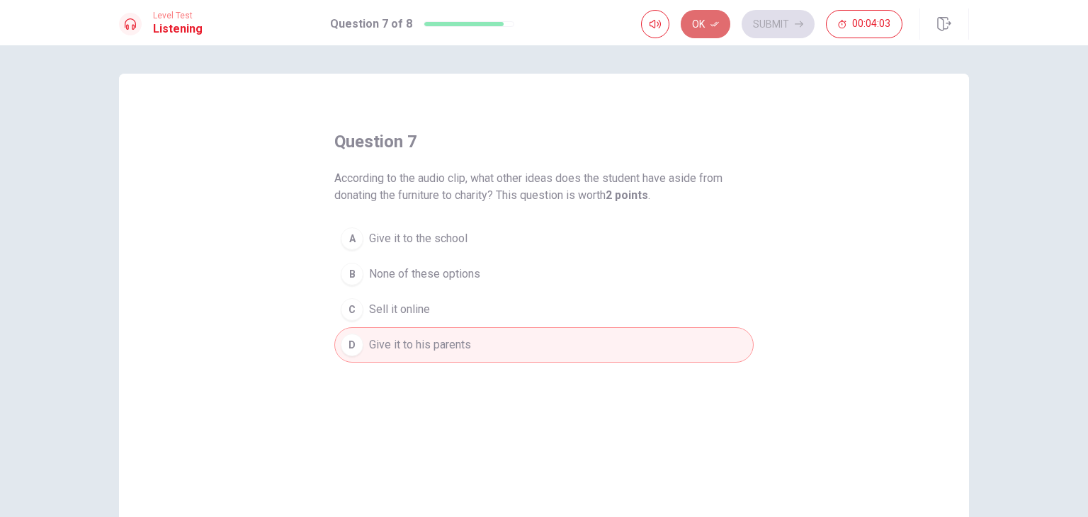
click at [713, 26] on icon "button" at bounding box center [715, 24] width 9 height 9
click at [759, 15] on button "Submit" at bounding box center [778, 24] width 73 height 28
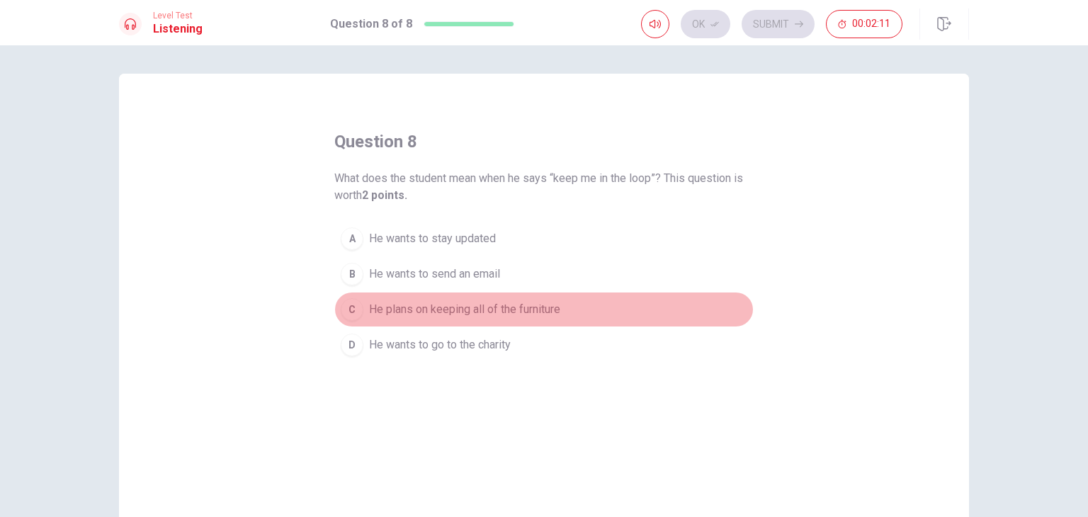
click at [349, 306] on div "C" at bounding box center [352, 309] width 23 height 23
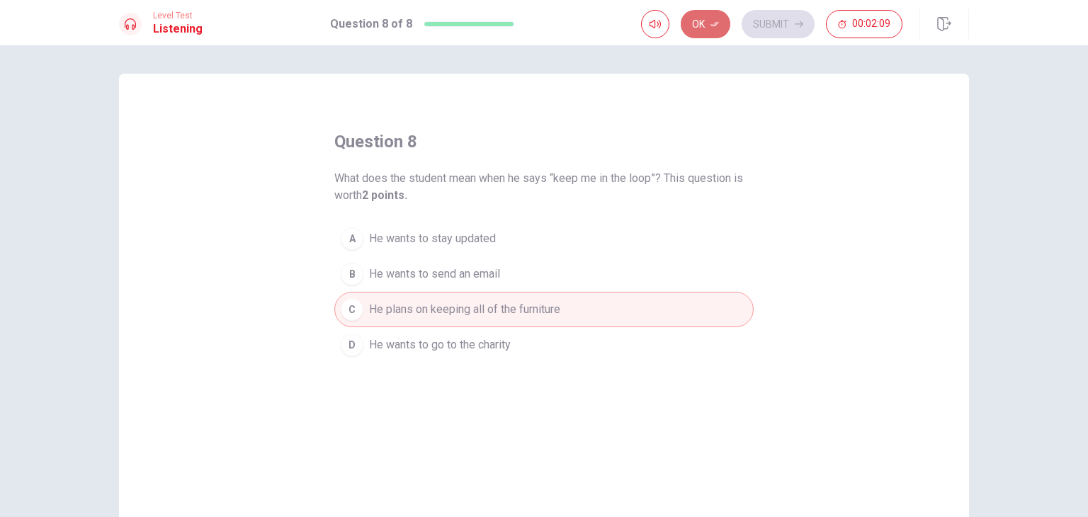
click at [697, 12] on button "Ok" at bounding box center [706, 24] width 50 height 28
click at [768, 28] on button "Submit" at bounding box center [778, 24] width 73 height 28
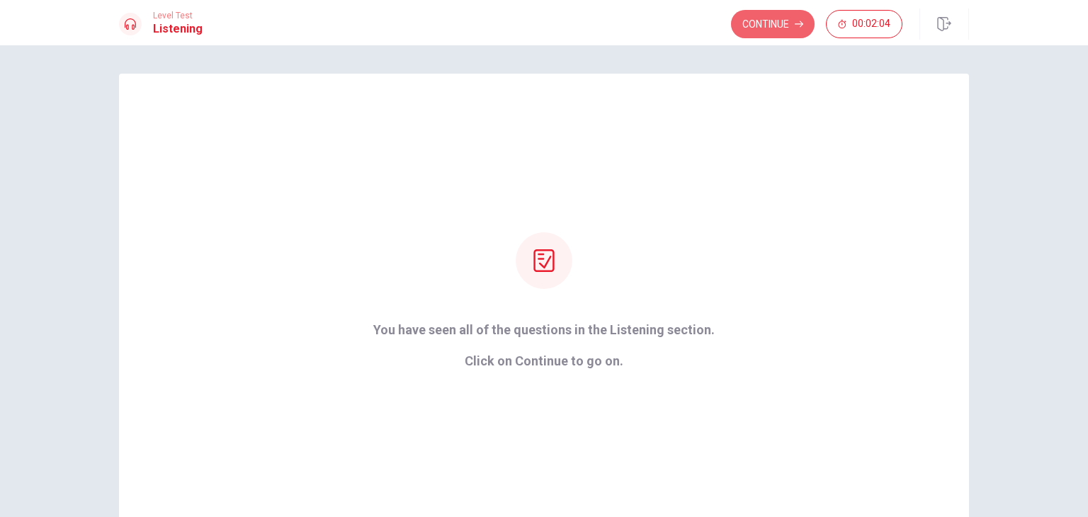
click at [768, 28] on button "Continue" at bounding box center [773, 24] width 84 height 28
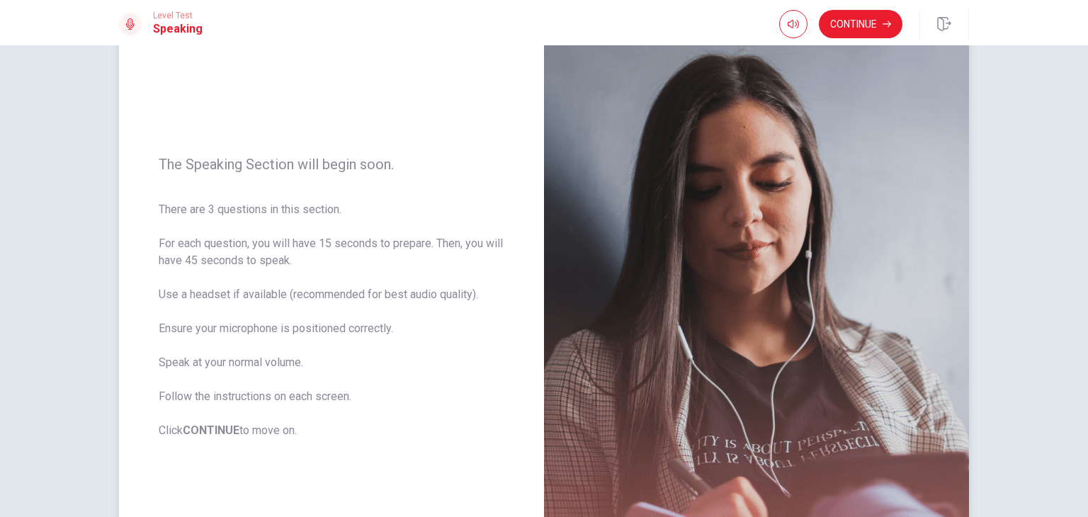
scroll to position [85, 0]
click at [850, 20] on button "Continue" at bounding box center [861, 24] width 84 height 28
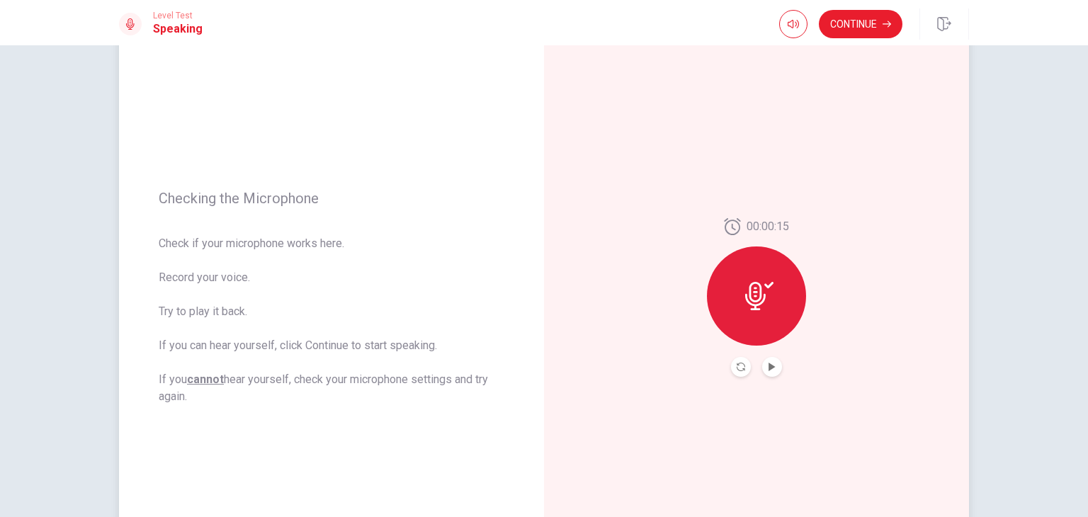
click at [764, 295] on icon at bounding box center [759, 296] width 28 height 28
click at [769, 366] on icon "Play Audio" at bounding box center [772, 367] width 6 height 9
click at [769, 366] on icon "Pause Audio" at bounding box center [772, 367] width 9 height 9
click at [854, 22] on button "Continue" at bounding box center [861, 24] width 84 height 28
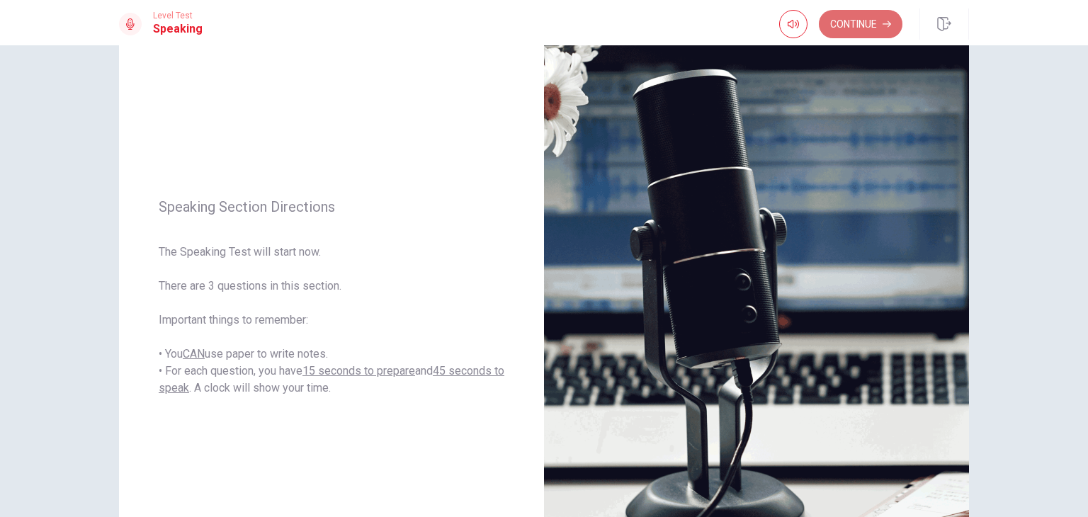
click at [861, 10] on button "Continue" at bounding box center [861, 24] width 84 height 28
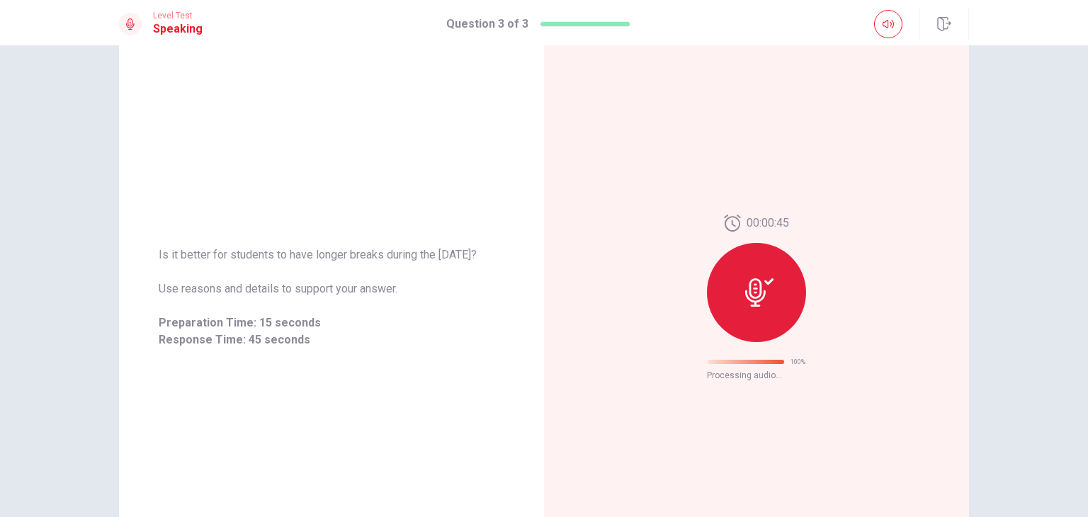
scroll to position [0, 0]
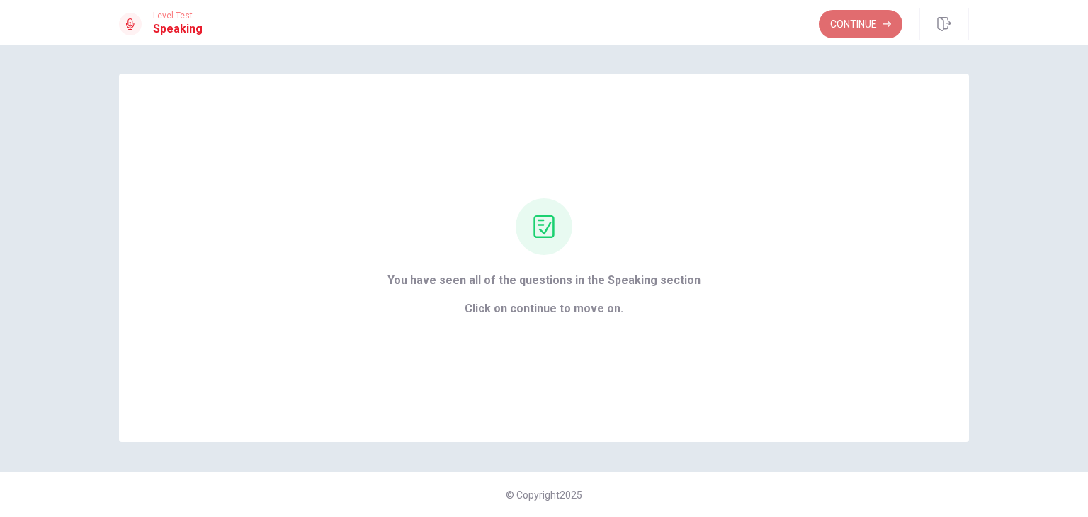
click at [840, 16] on button "Continue" at bounding box center [861, 24] width 84 height 28
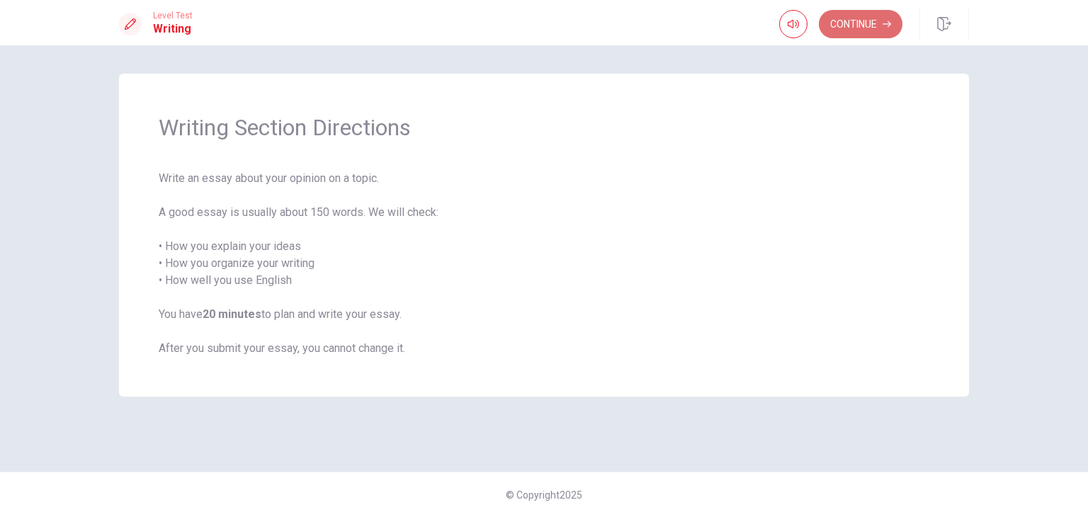
click at [840, 16] on button "Continue" at bounding box center [861, 24] width 84 height 28
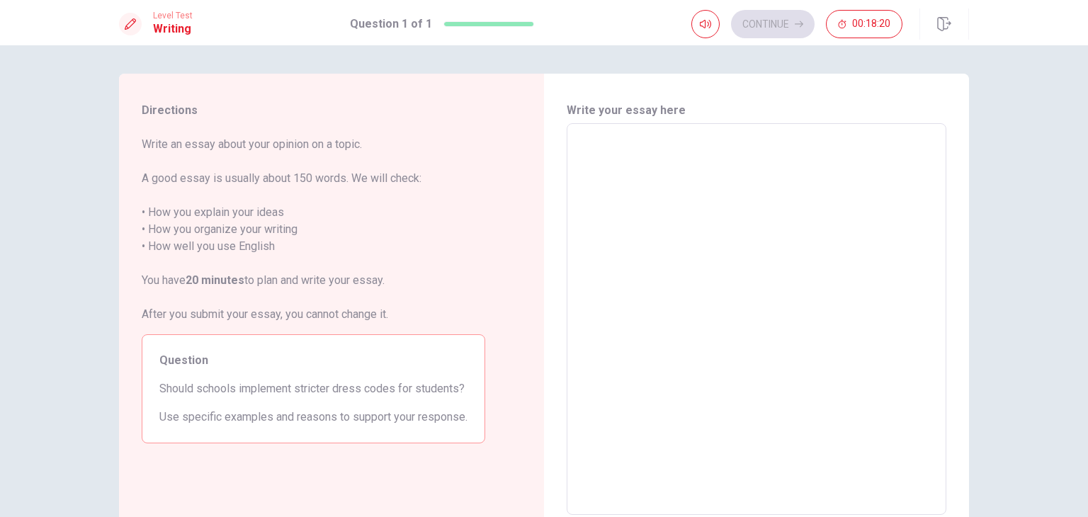
click at [623, 148] on textarea at bounding box center [757, 319] width 360 height 368
type textarea "I"
type textarea "x"
type textarea "I"
type textarea "x"
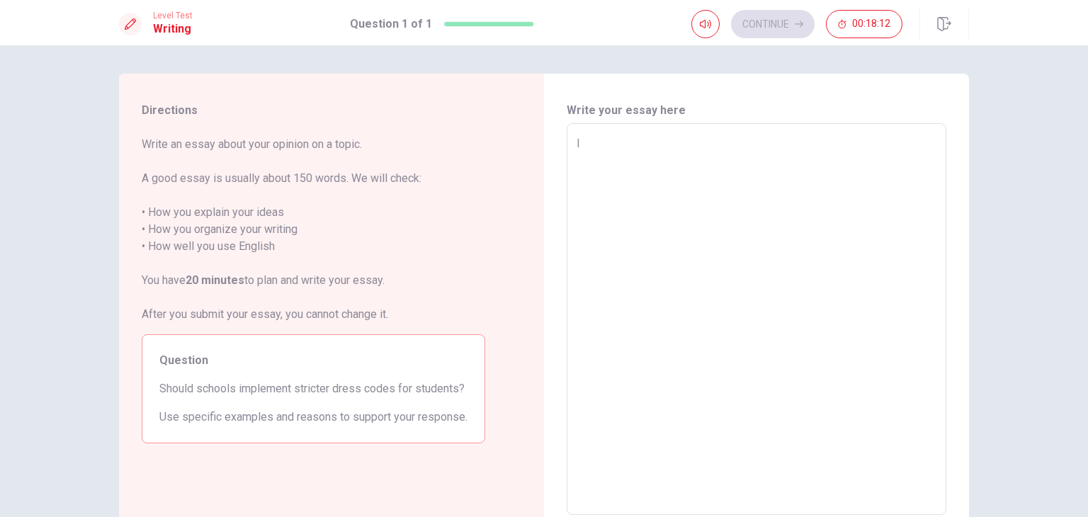
type textarea "I t"
type textarea "x"
type textarea "I th"
type textarea "x"
type textarea "I thi"
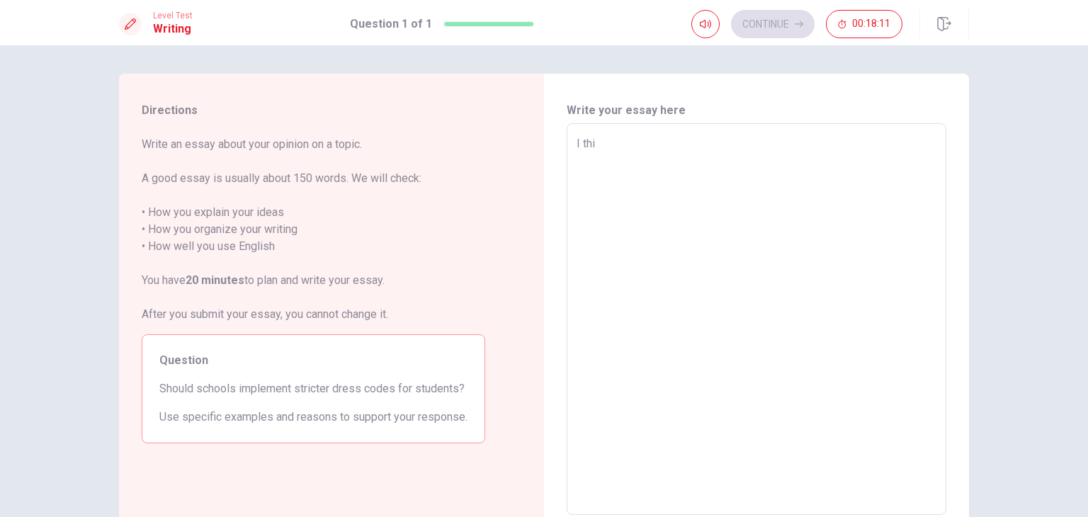
type textarea "x"
type textarea "I thin"
type textarea "x"
type textarea "I think"
type textarea "x"
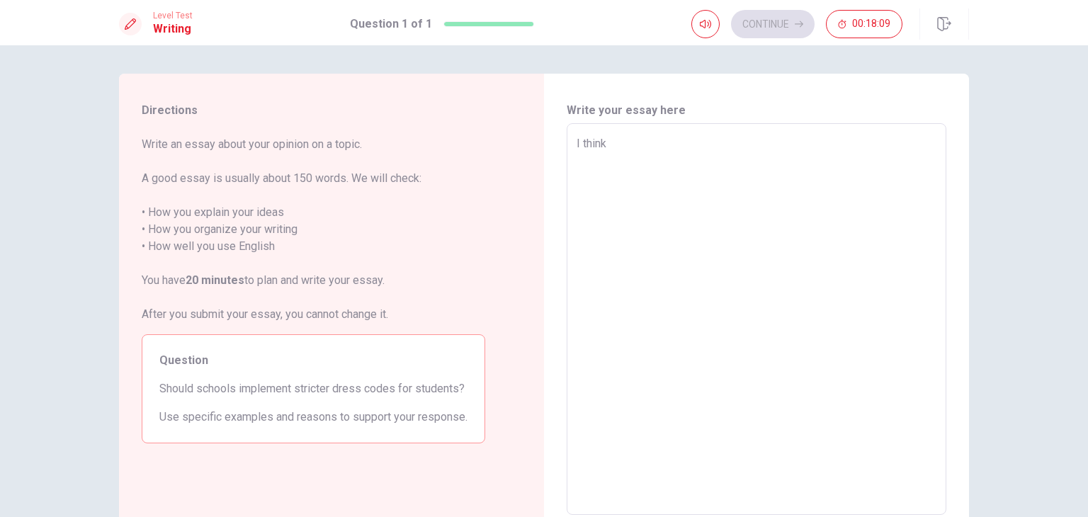
type textarea "I think"
type textarea "x"
type textarea "I think d"
type textarea "x"
type textarea "I think do"
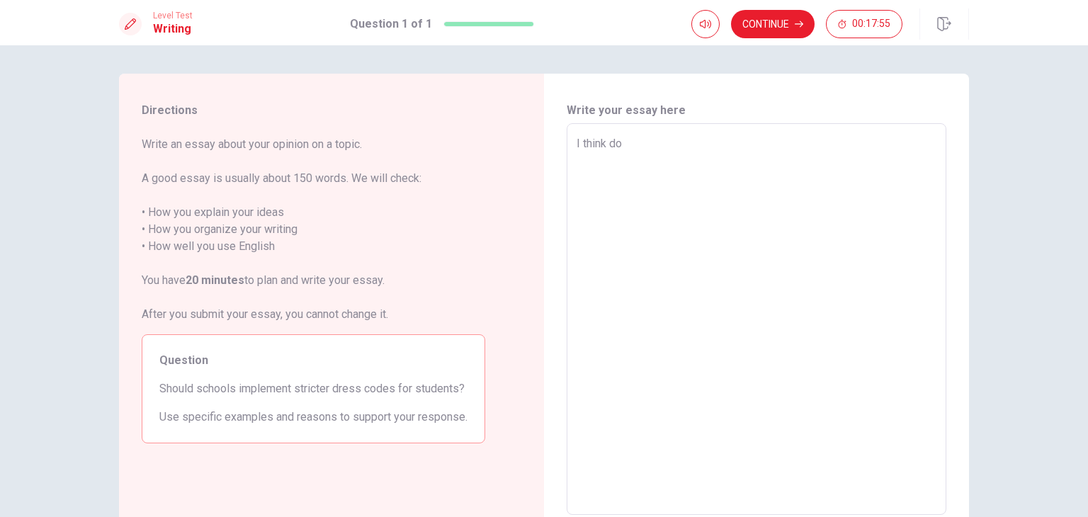
type textarea "x"
type textarea "I think don"
type textarea "x"
type textarea "I think don,"
type textarea "x"
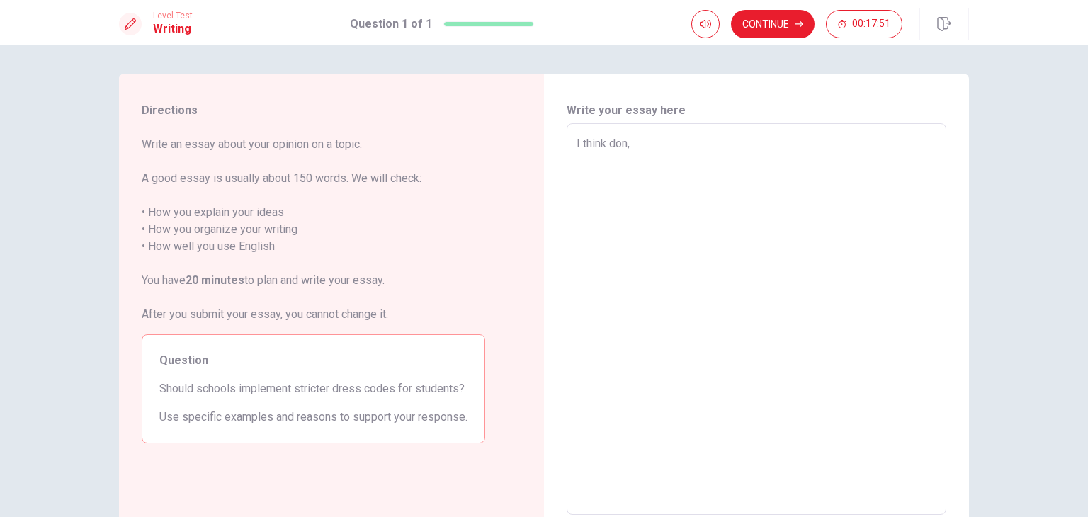
type textarea "I think don"
type textarea "x"
type textarea "I think don7"
type textarea "x"
type textarea "I think don"
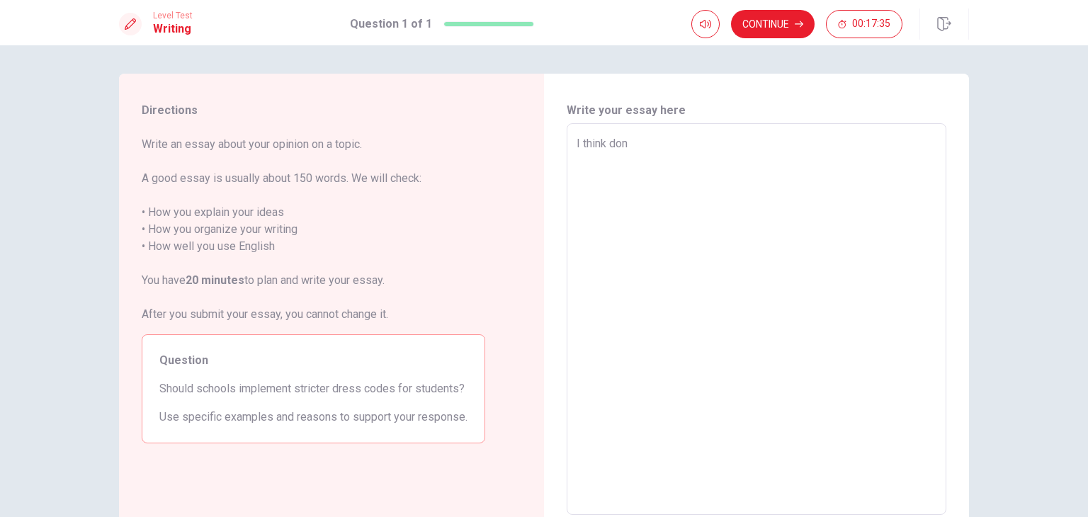
type textarea "x"
type textarea "I think don'"
type textarea "x"
type textarea "I think don't"
type textarea "x"
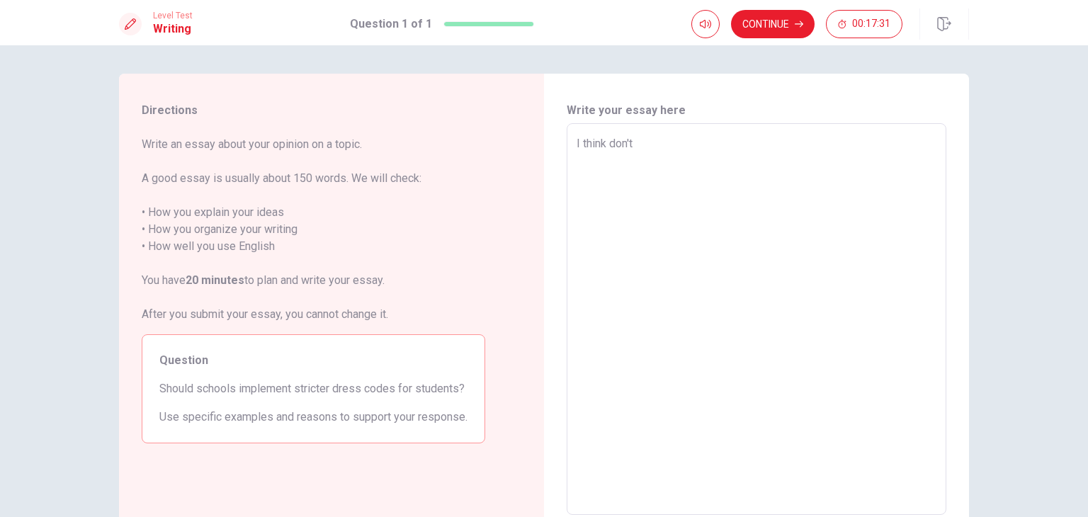
type textarea "I think don't"
type textarea "x"
type textarea "I think don't s"
type textarea "x"
type textarea "I think don't sh"
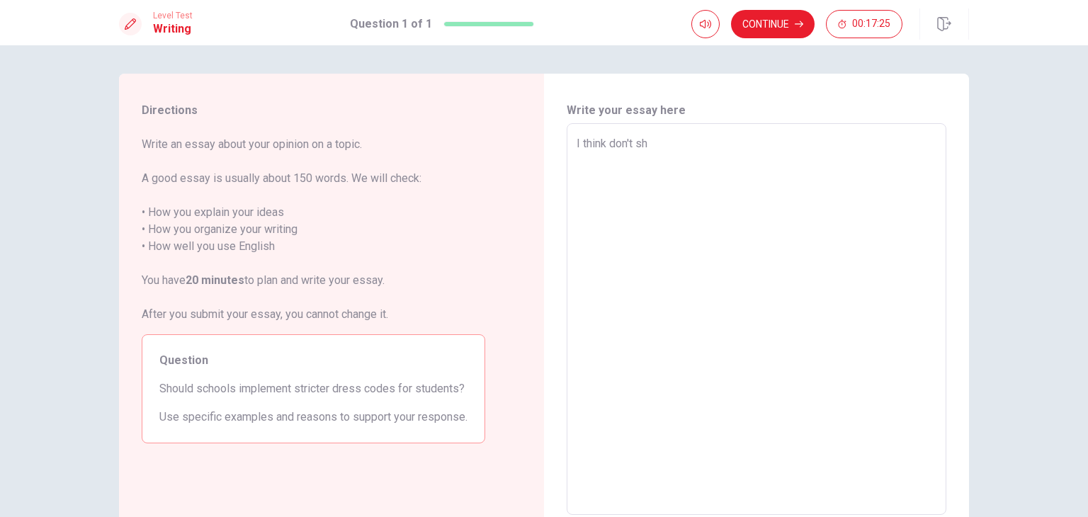
type textarea "x"
type textarea "I think don't sho"
type textarea "x"
type textarea "I think don't shou"
type textarea "x"
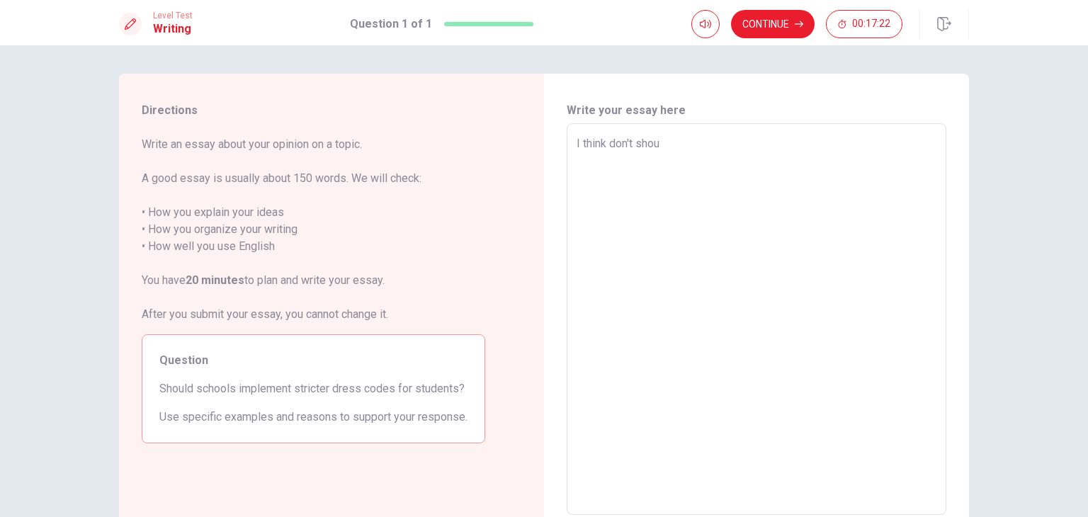
type textarea "I think don't shoul"
type textarea "x"
type textarea "I think don't should"
type textarea "x"
type textarea "I think don't should"
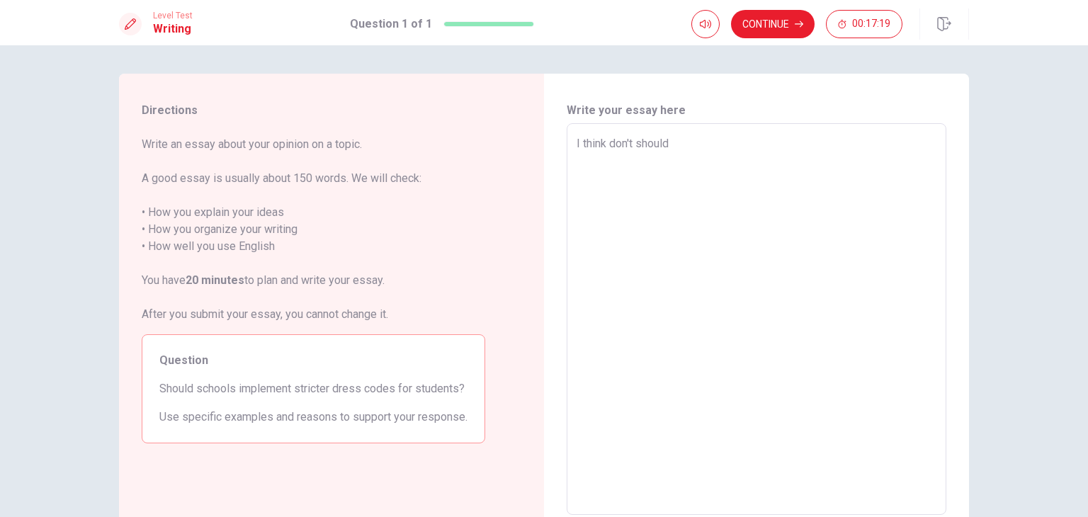
type textarea "x"
type textarea "I think don't should s"
type textarea "x"
type textarea "I think don't should sc"
type textarea "x"
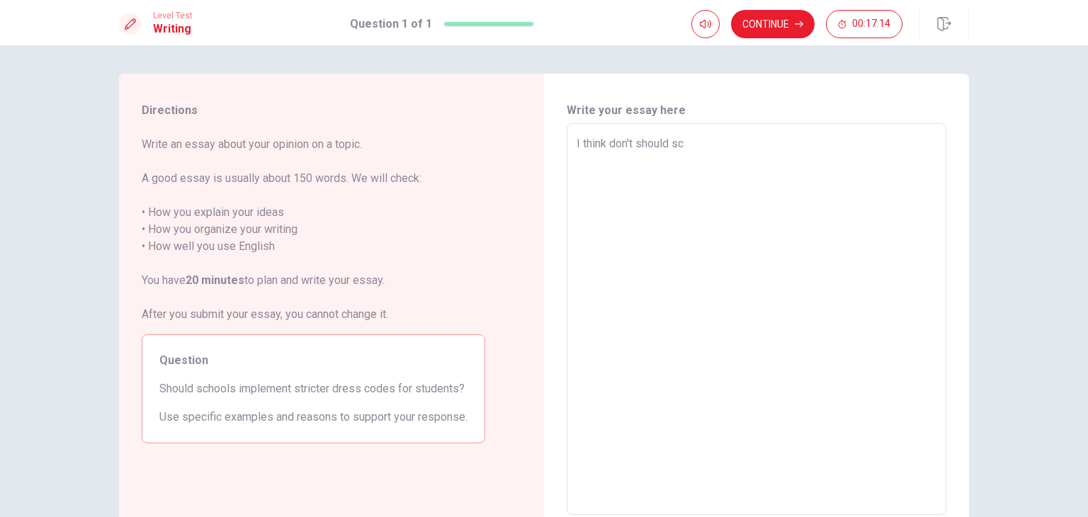
type textarea "I think don't should sch"
type textarea "x"
type textarea "I think don't should scho"
type textarea "x"
type textarea "I think don't should schoo"
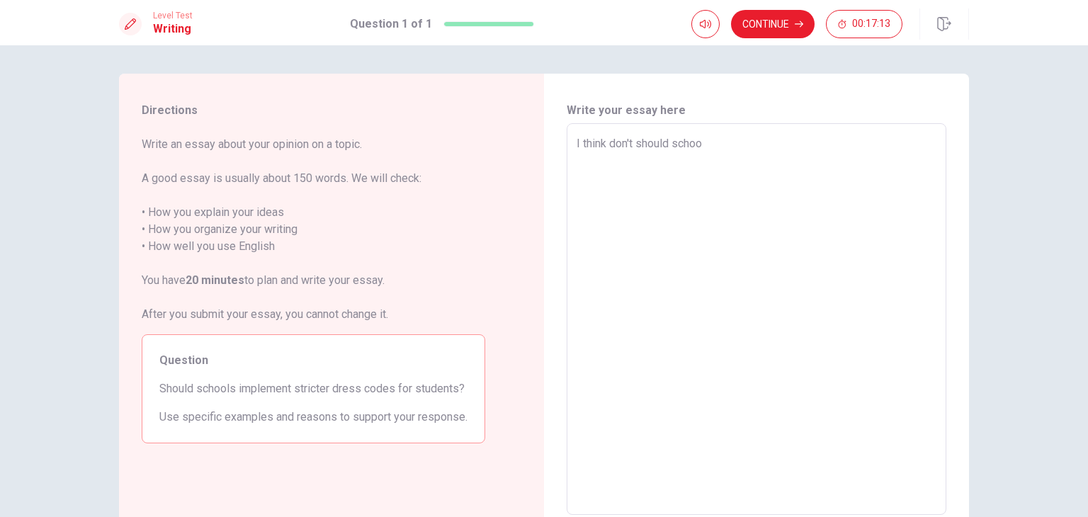
type textarea "x"
type textarea "I think don't should school"
type textarea "x"
type textarea "I think don't should school"
type textarea "x"
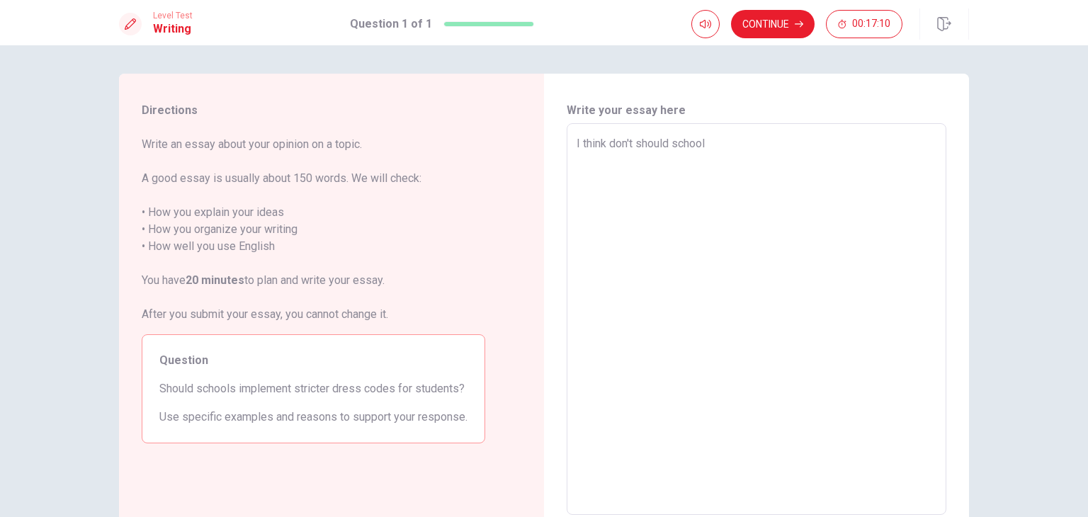
type textarea "I think don't should school i"
type textarea "x"
type textarea "I think don't should school im"
type textarea "x"
type textarea "I think don't should school imp"
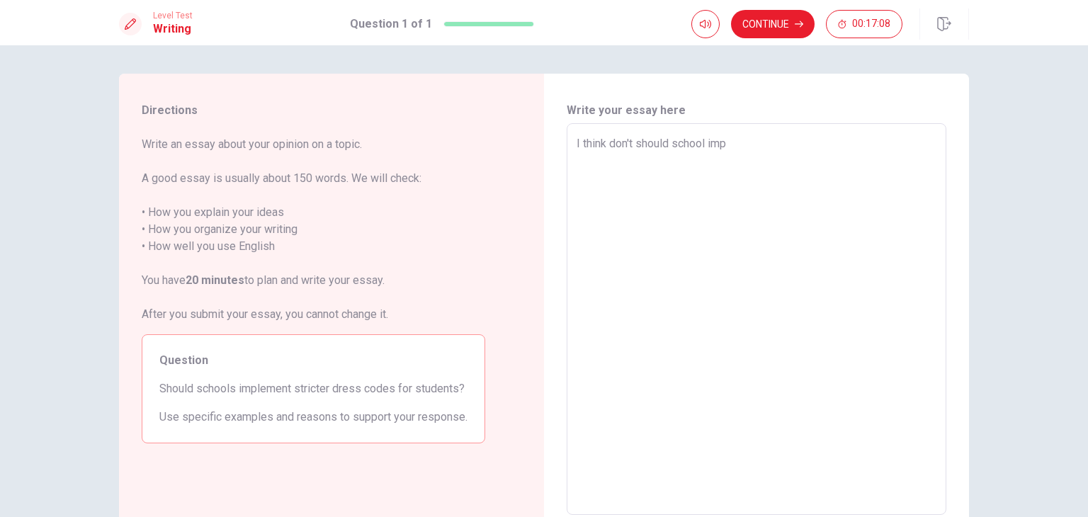
type textarea "x"
type textarea "I think don't should school impl"
type textarea "x"
type textarea "I think don't should school imple"
type textarea "x"
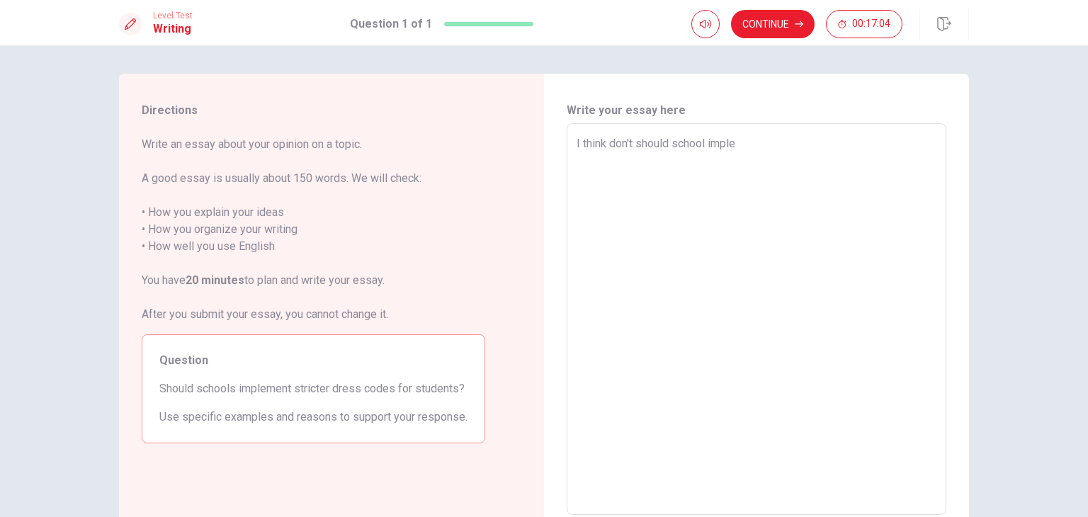
type textarea "I think don't should school implem"
type textarea "x"
type textarea "I think don't should school impleme"
type textarea "x"
type textarea "I think don't should school implemen"
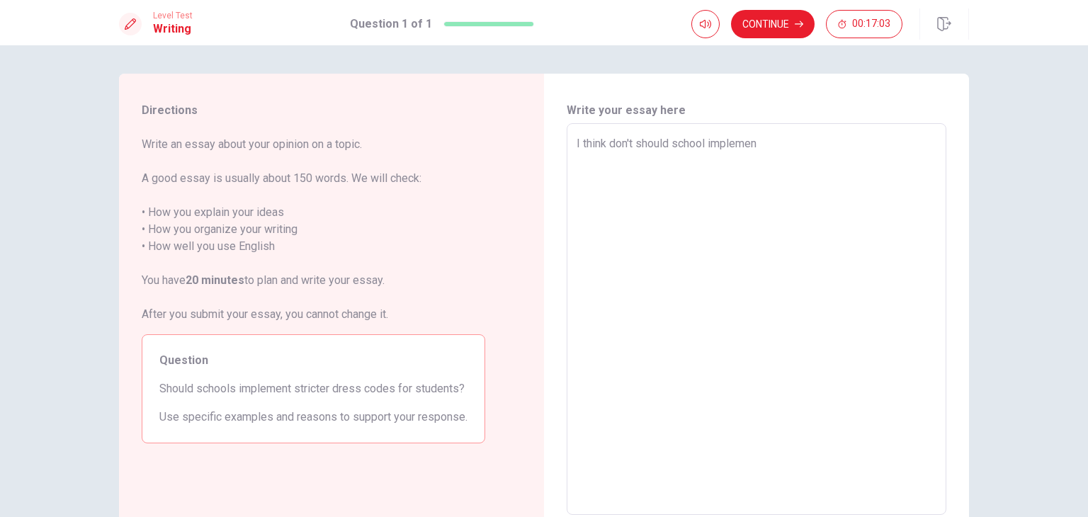
type textarea "x"
type textarea "I think don't should school implement"
type textarea "x"
type textarea "I think don't should school implement"
type textarea "x"
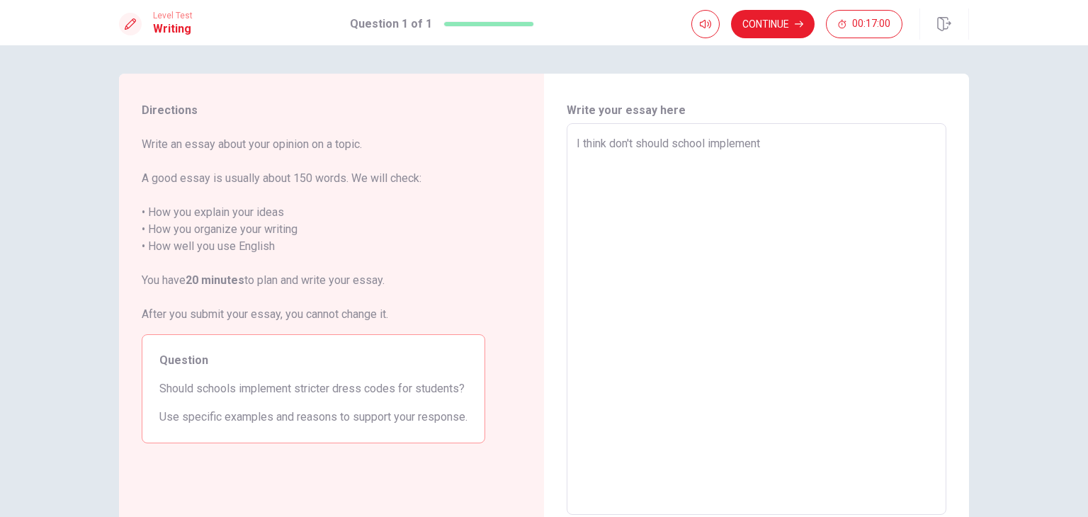
type textarea "I think don't should school implement s"
type textarea "x"
type textarea "I think don't should school implement st"
type textarea "x"
type textarea "I think don't should school implement str"
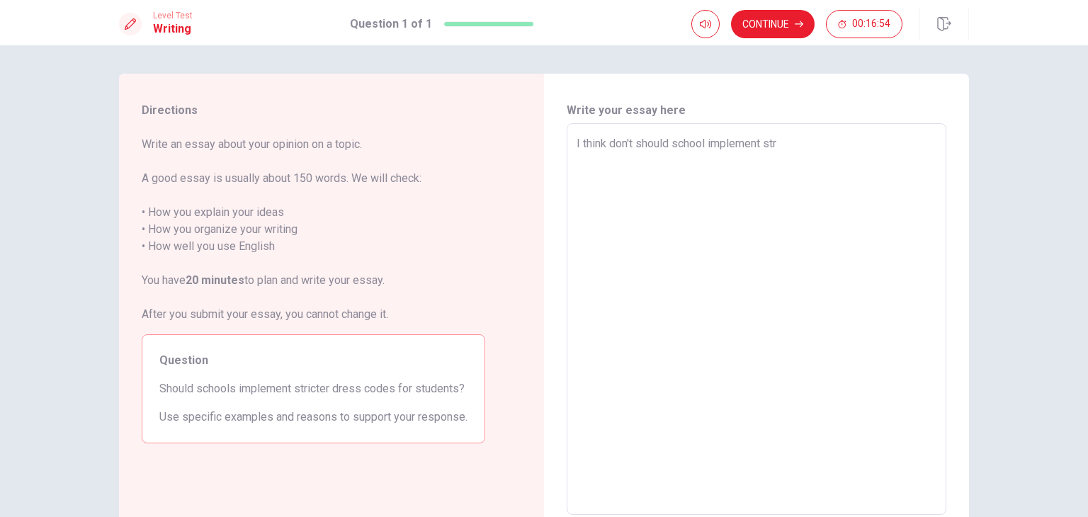
type textarea "x"
type textarea "I think don't should school implement stri"
type textarea "x"
type textarea "I think don't should school implement stric"
type textarea "x"
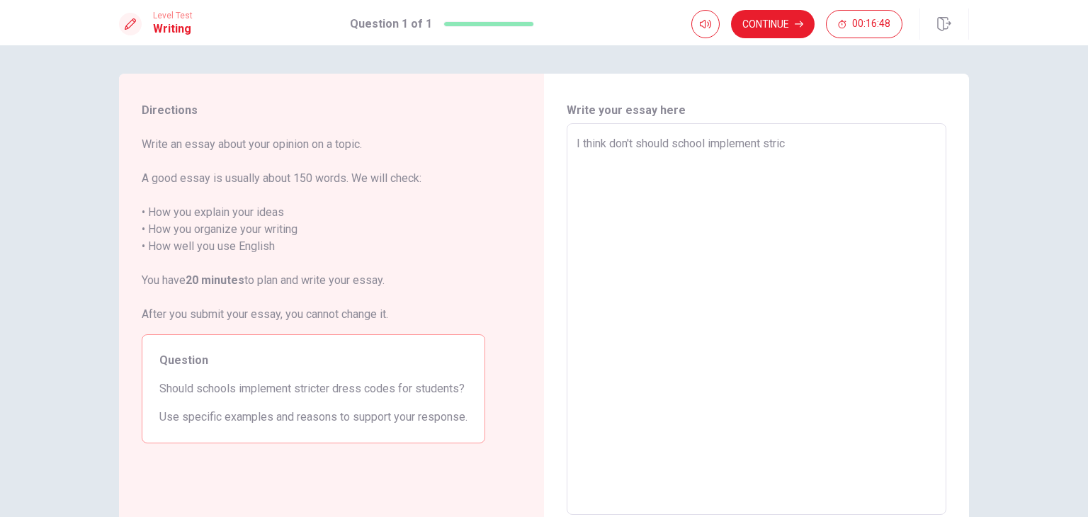
type textarea "I think don't should school implement strict"
type textarea "x"
type textarea "I think don't should school implement stricte"
type textarea "x"
type textarea "I think don't should school implement stricter"
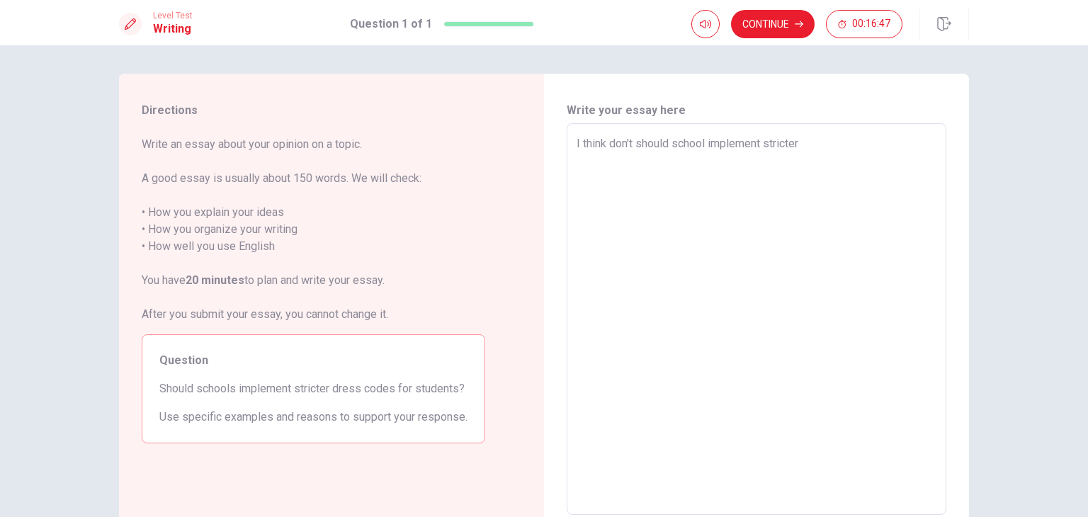
type textarea "x"
type textarea "I think don't should school implement stricter"
type textarea "x"
type textarea "I think don't should school implement stricter d"
type textarea "x"
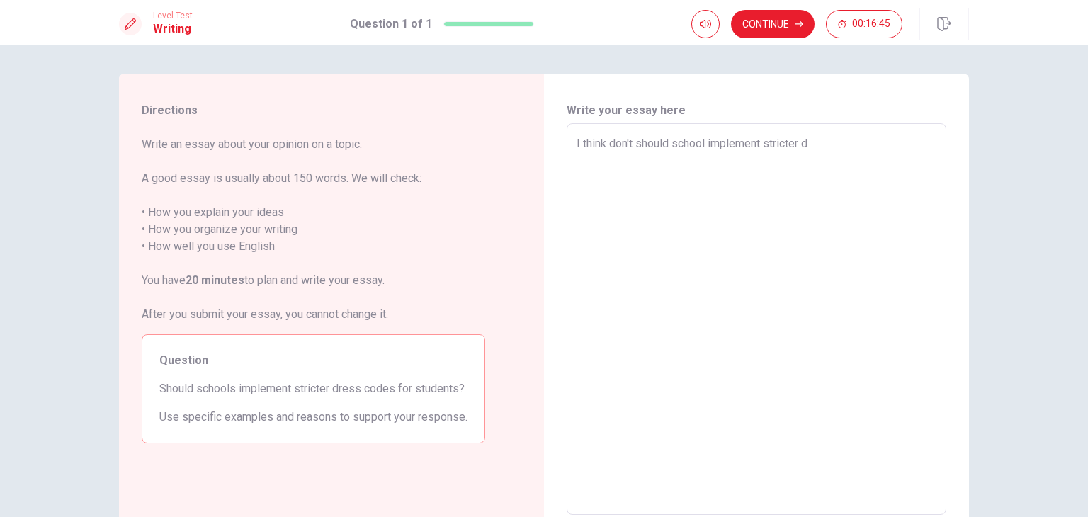
type textarea "I think don't should school implement stricter dr"
type textarea "x"
type textarea "I think don't should school implement stricter dre"
type textarea "x"
type textarea "I think don't should school implement stricter dres"
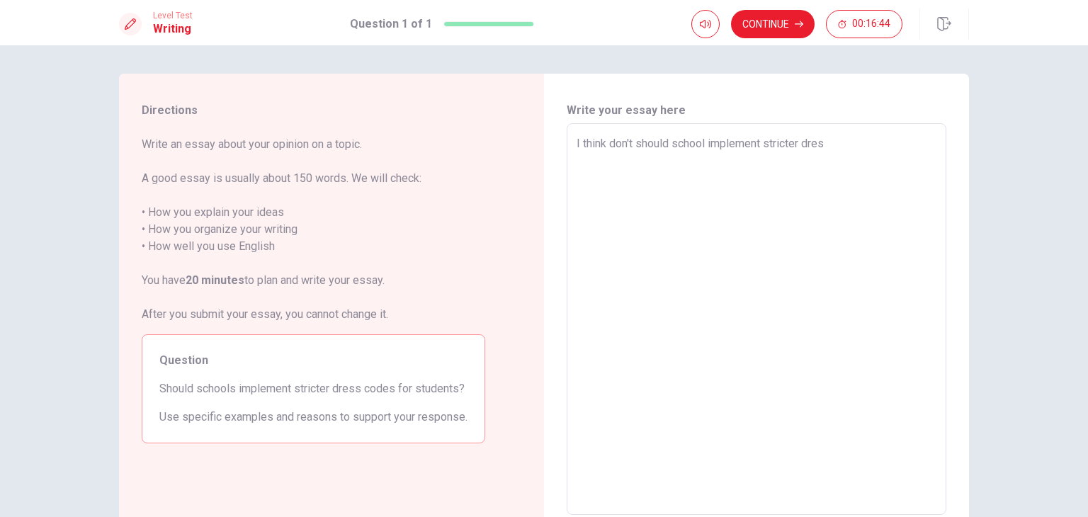
type textarea "x"
type textarea "I think don't should school implement stricter dress"
type textarea "x"
type textarea "I think don't should school implement stricter dress"
type textarea "x"
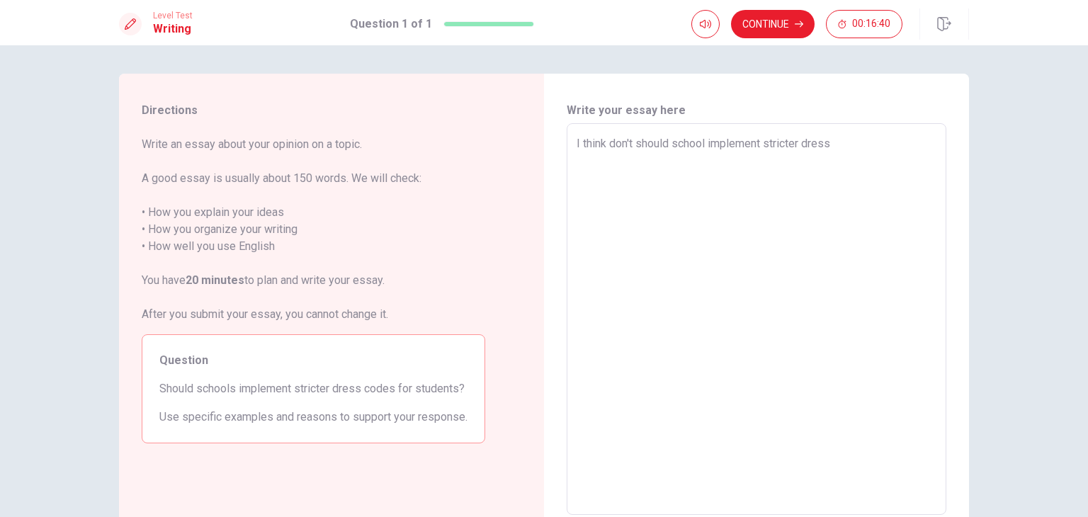
type textarea "I think don't should school implement stricter dress c"
type textarea "x"
type textarea "I think don't should school implement stricter dress co"
type textarea "x"
type textarea "I think don't should school implement stricter dress cod"
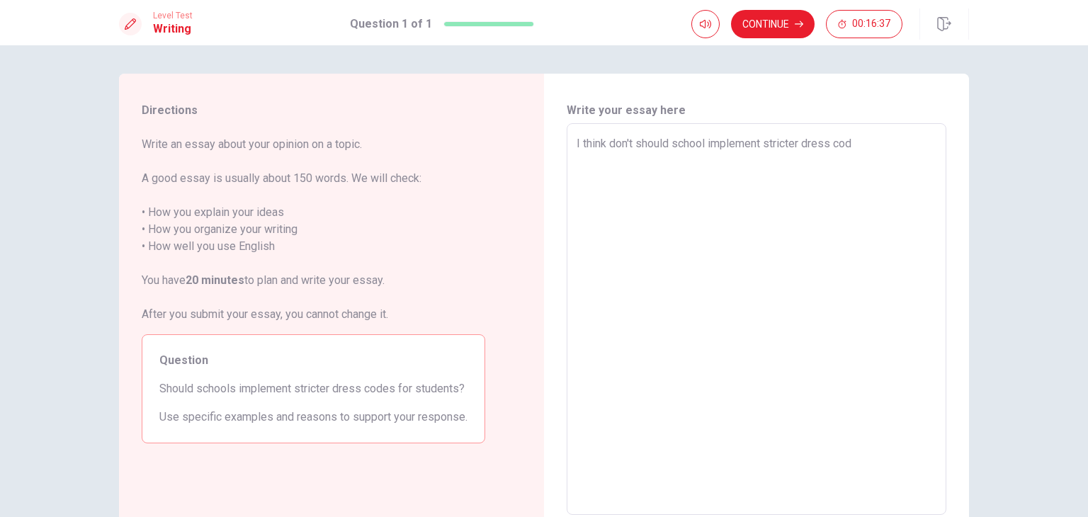
type textarea "x"
type textarea "I think don't should school implement stricter dress code"
type textarea "x"
type textarea "I think don't should school implement stricter dress codes"
type textarea "x"
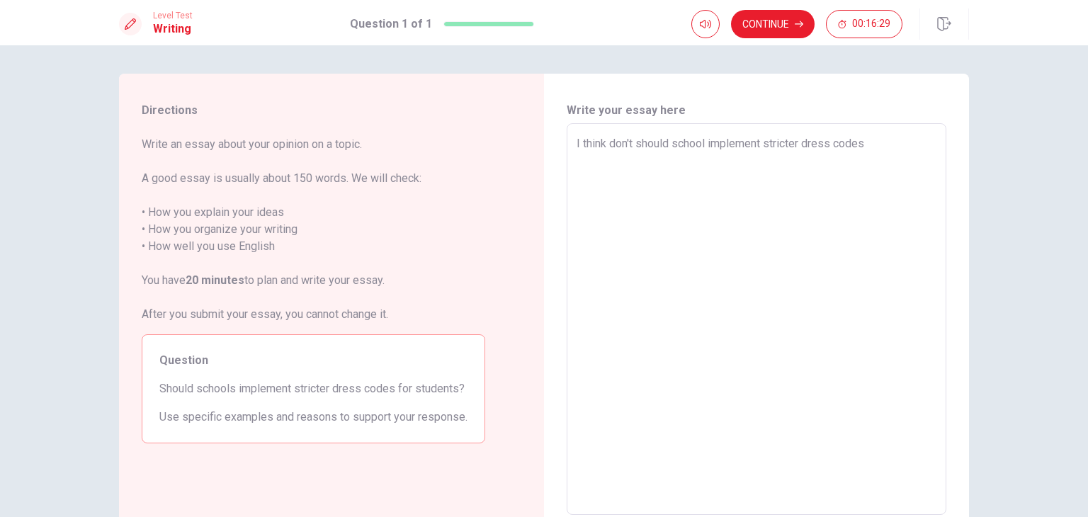
type textarea "I think don't should school implement stricter dress codes"
type textarea "x"
type textarea "I think don't should school implement stricter dress codes f"
type textarea "x"
type textarea "I think don't should school implement stricter dress codes fo"
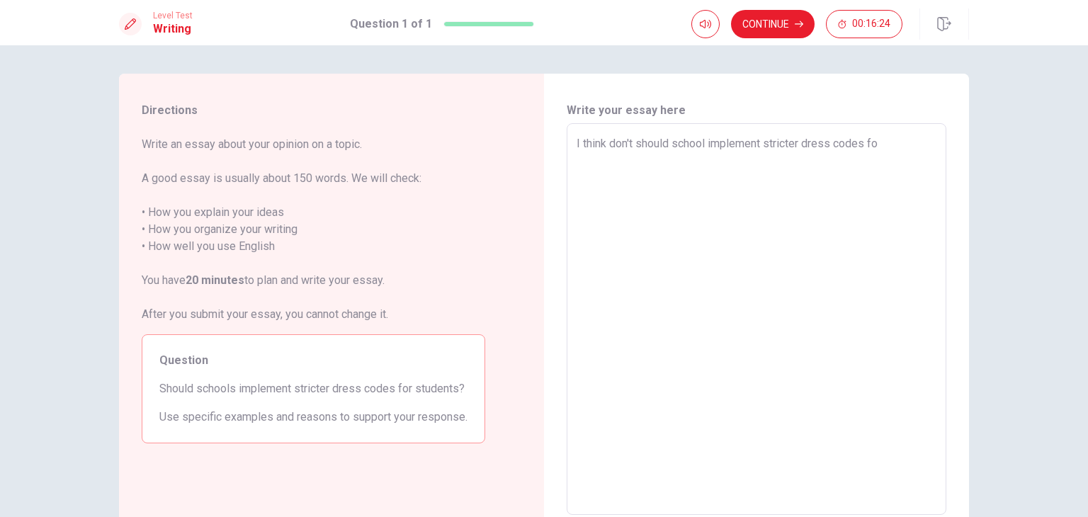
type textarea "x"
type textarea "I think don't should school implement stricter dress codes for"
type textarea "x"
type textarea "I think don't should school implement stricter dress codes for"
type textarea "x"
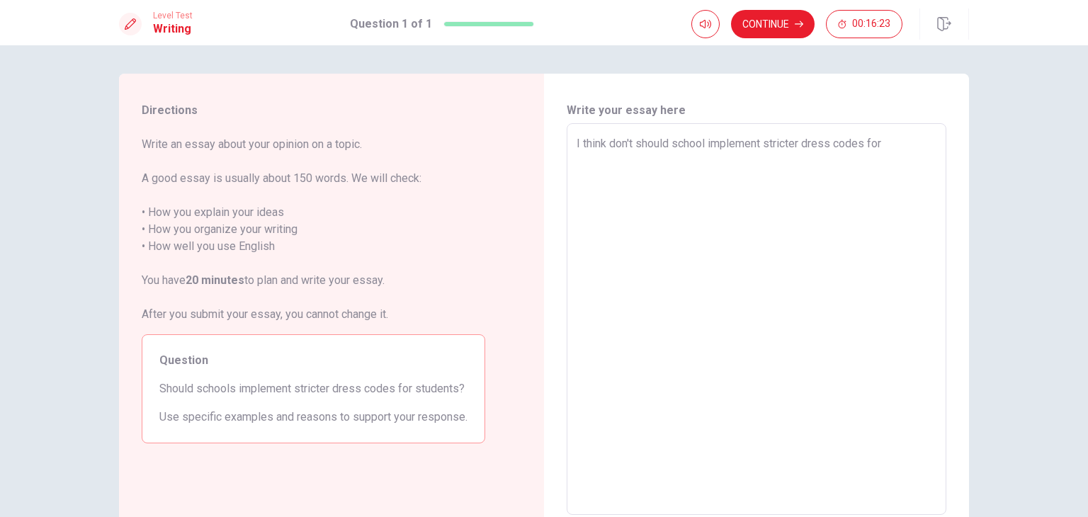
type textarea "I think don't should school implement stricter dress codes for s"
type textarea "x"
type textarea "I think don't should school implement stricter dress codes for st"
type textarea "x"
type textarea "I think don't should school implement stricter dress codes for stu"
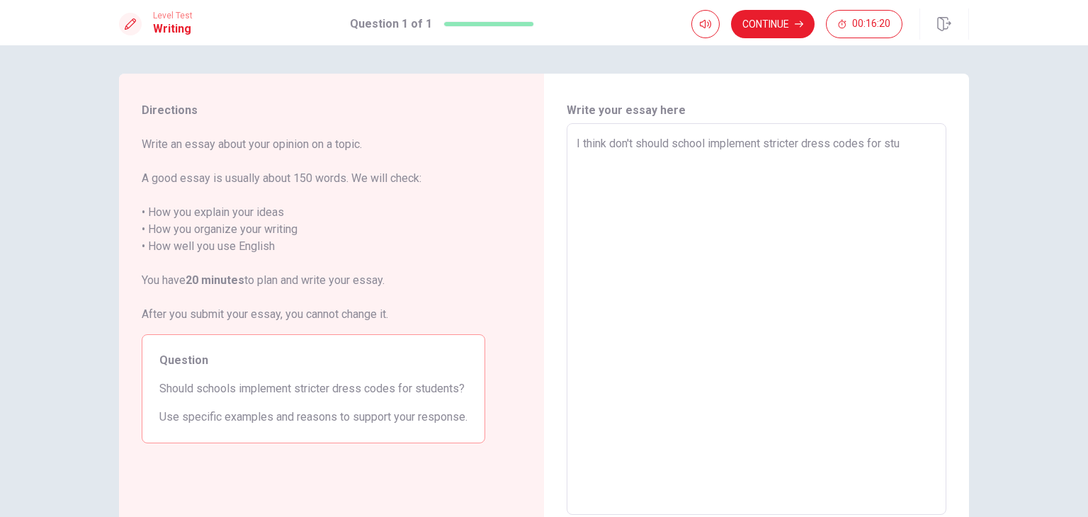
type textarea "x"
type textarea "I think don't should school implement stricter dress codes for stud"
type textarea "x"
type textarea "I think don't should school implement stricter dress codes for stude"
type textarea "x"
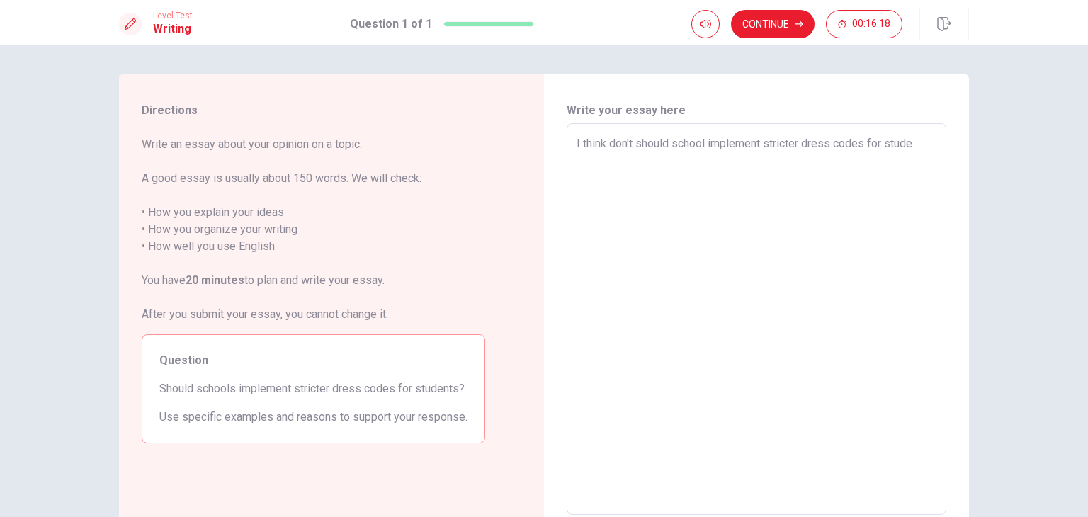
type textarea "I think don't should school implement stricter dress codes for studen"
type textarea "x"
type textarea "I think don't should school implement stricter dress codes for student"
type textarea "x"
type textarea "I think don't should school implement stricter dress codes for students"
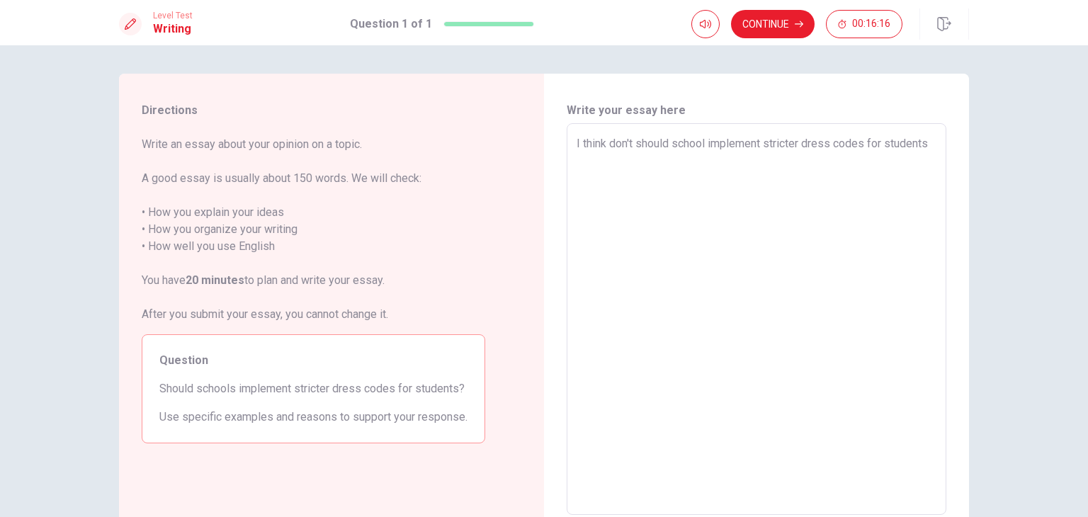
type textarea "x"
type textarea "I think don't should school implement stricter dress codes for students."
type textarea "x"
type textarea "I think don't should school implement stricter dress codes for students."
type textarea "x"
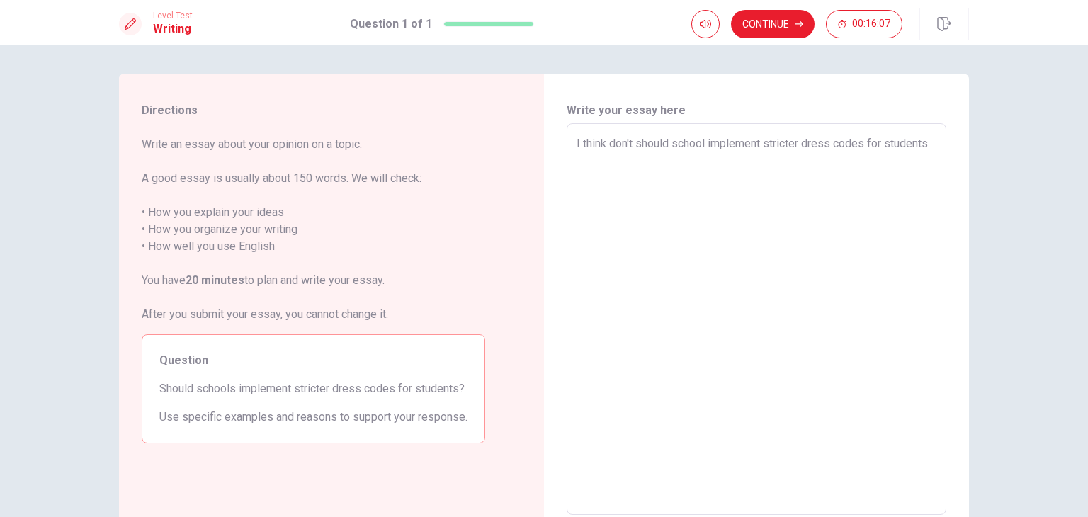
type textarea "I think don't should school implement stricter dress codes for students. b"
type textarea "x"
type textarea "I think don't should school implement stricter dress codes for students. be"
type textarea "x"
type textarea "I think don't should school implement stricter dress codes for students. bec"
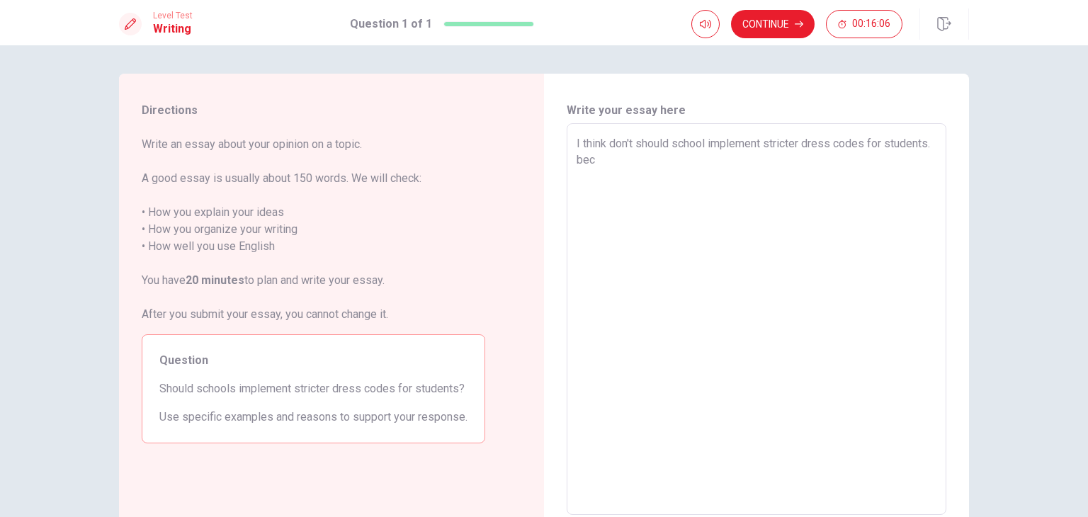
type textarea "x"
type textarea "I think don't should school implement stricter dress codes for students. [GEOGR…"
type textarea "x"
type textarea "I think don't should school implement stricter dress codes for students. [GEOGR…"
type textarea "x"
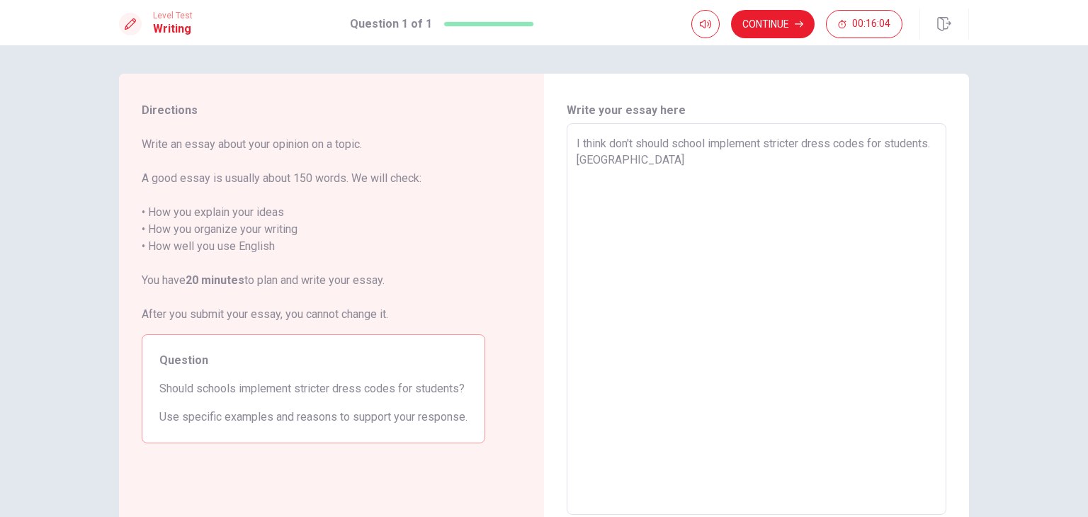
type textarea "I think don't should school implement stricter dress codes for students. becous"
type textarea "x"
type textarea "I think don't should school implement stricter dress codes for students. becouse"
type textarea "x"
type textarea "I think don't should school implement stricter dress codes for students. becouse"
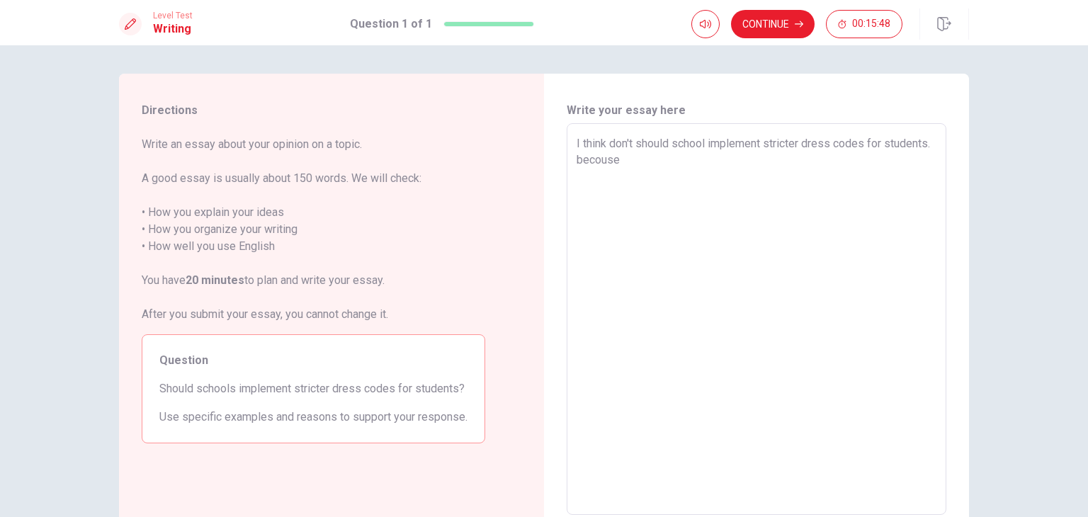
type textarea "x"
type textarea "I think don't should school implement stricter dress codes for students. becous…"
type textarea "x"
type textarea "I think don't should school implement stricter dress codes for students. [GEOGR…"
type textarea "x"
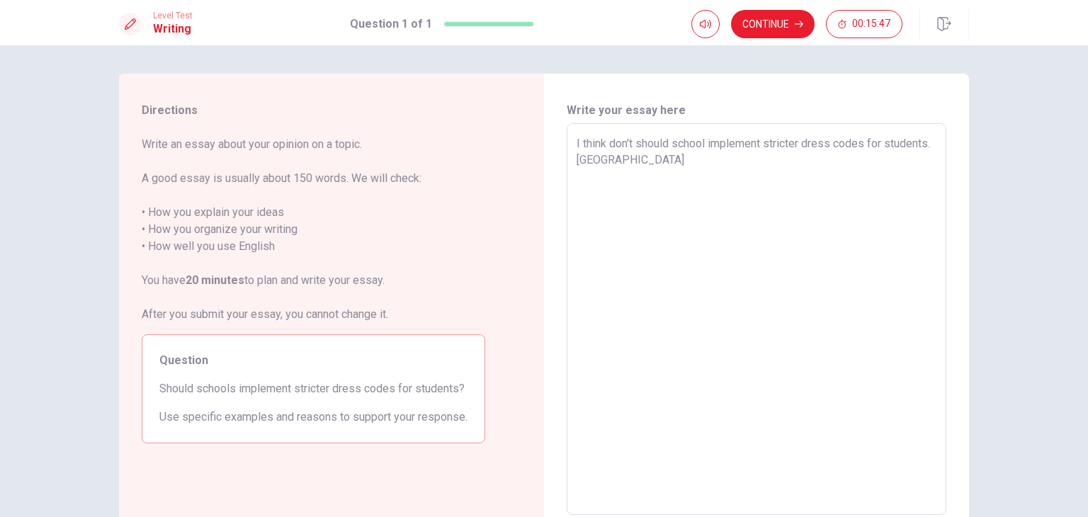
type textarea "I think don't should school implement stricter dress codes for students. becous…"
type textarea "x"
type textarea "I think don't should school implement stricter dress codes for students. becous…"
type textarea "x"
type textarea "I think don't should school implement stricter dress codes for students. becous…"
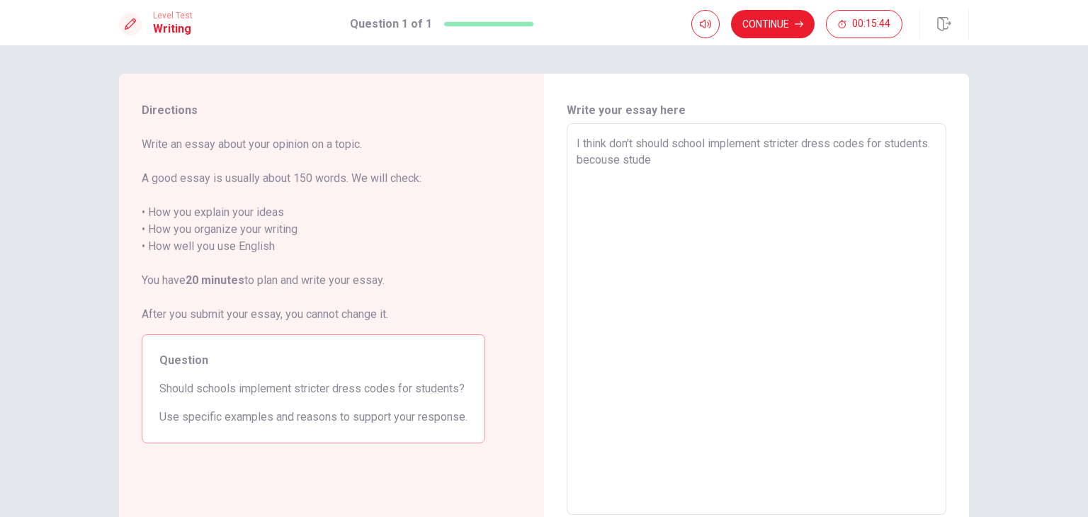
type textarea "x"
type textarea "I think don't should school implement stricter dress codes for students. becous…"
type textarea "x"
type textarea "I think don't should school implement stricter dress codes for students. becous…"
type textarea "x"
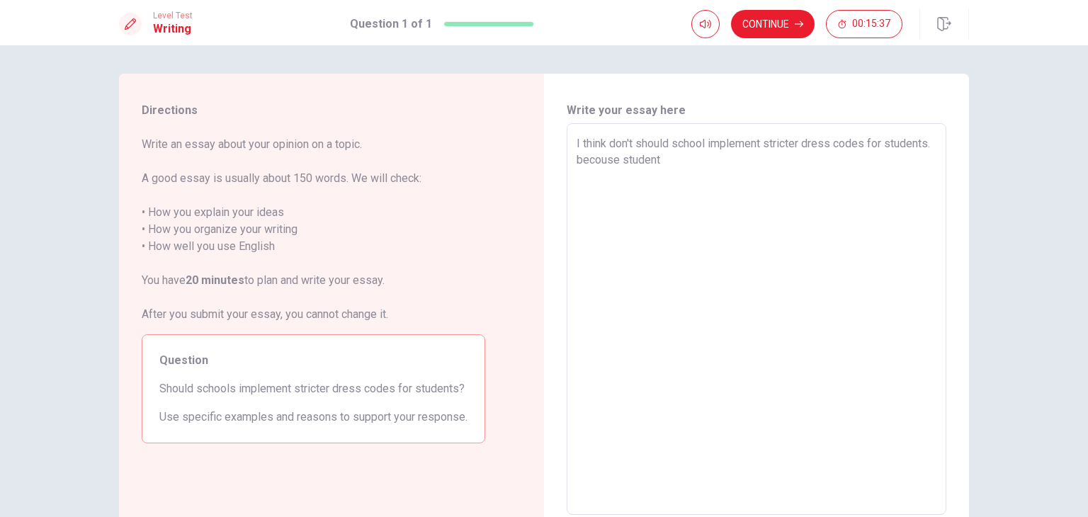
type textarea "I think don't should school implement stricter dress codes for students. becous…"
type textarea "x"
type textarea "I think don't should school implement stricter dress codes for students. becous…"
type textarea "x"
type textarea "I think don't should school implement stricter dress codes for students. becous…"
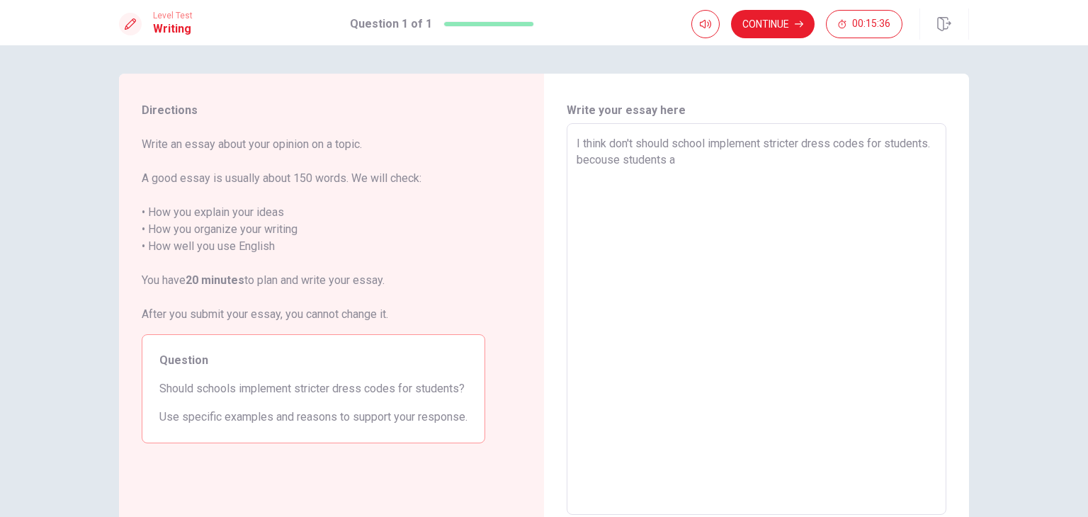
type textarea "x"
type textarea "I think don't should school implement stricter dress codes for students. becous…"
type textarea "x"
type textarea "I think don't should school implement stricter dress codes for students. becous…"
type textarea "x"
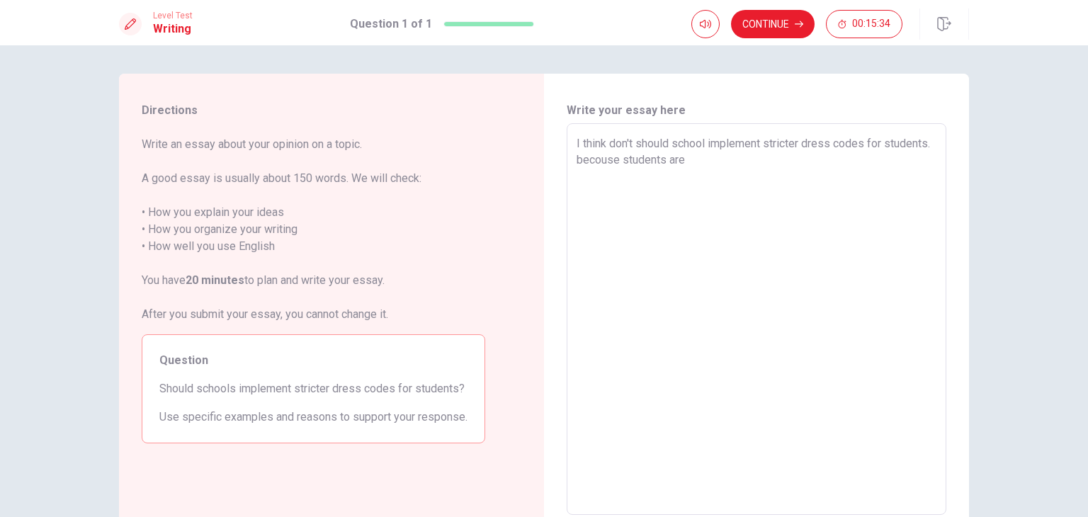
type textarea "I think don't should school implement stricter dress codes for students. becous…"
type textarea "x"
type textarea "I think don't should school implement stricter dress codes for students. becous…"
type textarea "x"
type textarea "I think don't should school implement stricter dress codes for students. becous…"
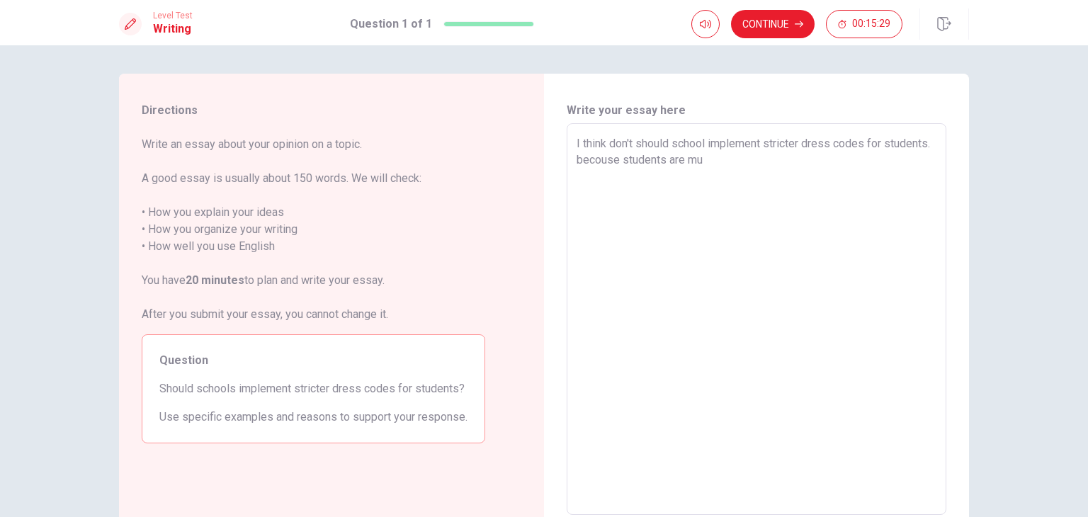
type textarea "x"
click at [764, 159] on textarea "I think don't should school implement stricter dress codes for students. becous…" at bounding box center [757, 319] width 360 height 368
click at [835, 159] on textarea "I think don't should school implement stricter dress codes for students. becous…" at bounding box center [757, 319] width 360 height 368
click at [686, 176] on textarea "I think don't should school implement stricter dress codes for students. becous…" at bounding box center [757, 319] width 360 height 368
click at [768, 172] on textarea "I think don't should school implement stricter dress codes for students. becous…" at bounding box center [757, 319] width 360 height 368
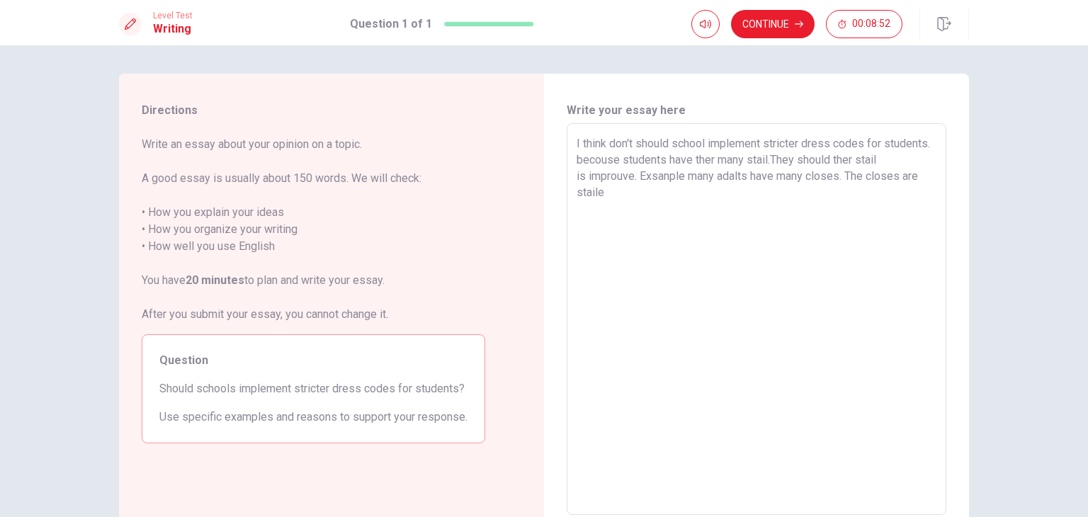
click at [815, 158] on textarea "I think don't should school implement stricter dress codes for students. becous…" at bounding box center [757, 319] width 360 height 368
click at [606, 179] on textarea "I think don't should school implement stricter dress codes for students. becous…" at bounding box center [757, 319] width 360 height 368
click at [593, 176] on textarea "I think don't should school implement stricter dress codes for students. becous…" at bounding box center [757, 319] width 360 height 368
click at [616, 210] on textarea "I think don't should school implement stricter dress codes for students. becous…" at bounding box center [757, 319] width 360 height 368
click at [577, 209] on textarea "I think don't should school implement stricter dress codes for students. becous…" at bounding box center [757, 319] width 360 height 368
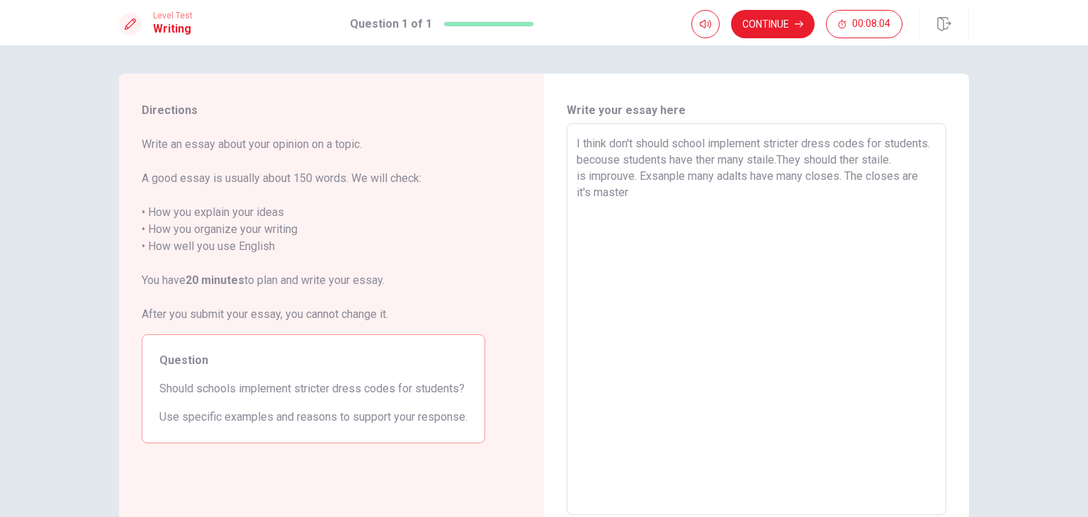
click at [643, 208] on textarea "I think don't should school implement stricter dress codes for students. becous…" at bounding box center [757, 319] width 360 height 368
click at [589, 210] on textarea "I think don't should school implement stricter dress codes for students. becous…" at bounding box center [757, 319] width 360 height 368
click at [643, 216] on textarea "I think don't should school implement stricter dress codes for students. becous…" at bounding box center [757, 319] width 360 height 368
click at [617, 176] on textarea "I think don't should school implement stricter dress codes for students. becous…" at bounding box center [757, 319] width 360 height 368
click at [599, 177] on textarea "I think don't should school implement stricter dress codes for students. becous…" at bounding box center [757, 319] width 360 height 368
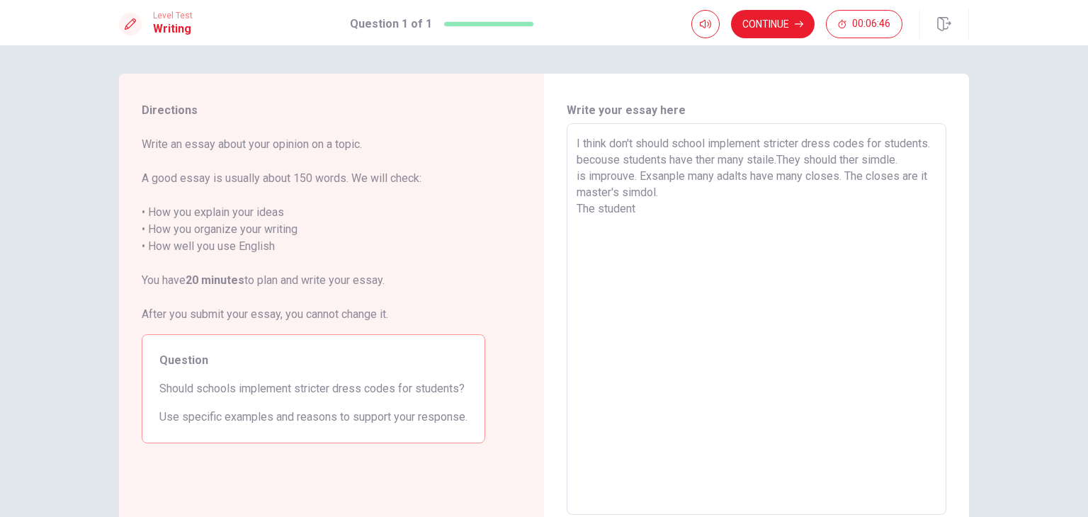
click at [821, 159] on textarea "I think don't should school implement stricter dress codes for students. becous…" at bounding box center [757, 319] width 360 height 368
click at [694, 229] on textarea "I think don't should school implement stricter dress codes for students. becous…" at bounding box center [757, 319] width 360 height 368
click at [674, 225] on textarea "I think don't should school implement stricter dress codes for students. becous…" at bounding box center [757, 319] width 360 height 368
click at [673, 225] on textarea "I think don't should school implement stricter dress codes for students. becous…" at bounding box center [757, 319] width 360 height 368
click at [859, 224] on textarea "I think don't should school implement stricter dress codes for students. becous…" at bounding box center [757, 319] width 360 height 368
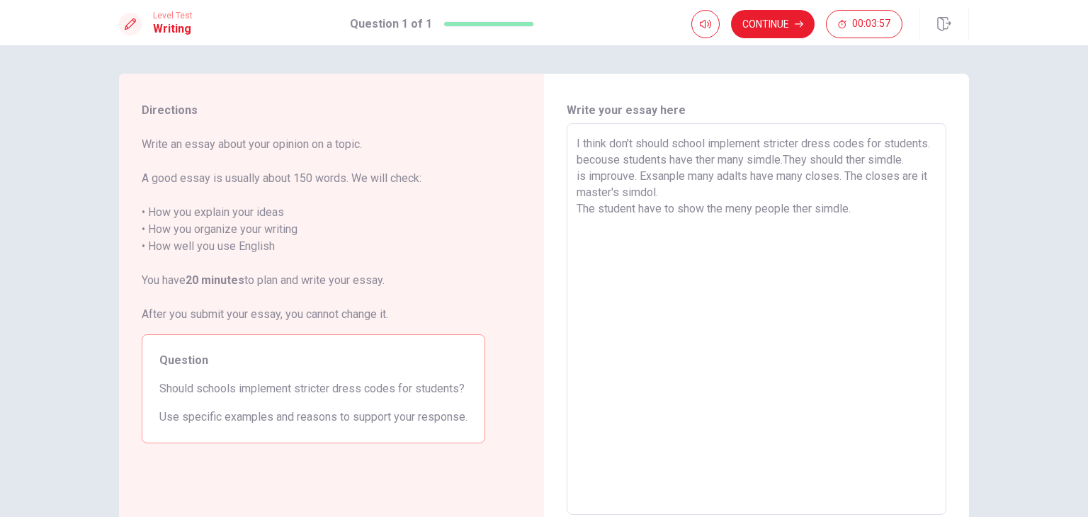
click at [617, 177] on textarea "I think don't should school implement stricter dress codes for students. becous…" at bounding box center [757, 319] width 360 height 368
click at [568, 193] on div "I think don't should school implement stricter dress codes for students. becous…" at bounding box center [757, 319] width 380 height 392
click at [571, 193] on div "I think don't should school implement stricter dress codes for students. becous…" at bounding box center [757, 319] width 380 height 392
click at [577, 193] on textarea "I think don't should school implement stricter dress codes for students. becous…" at bounding box center [757, 319] width 360 height 368
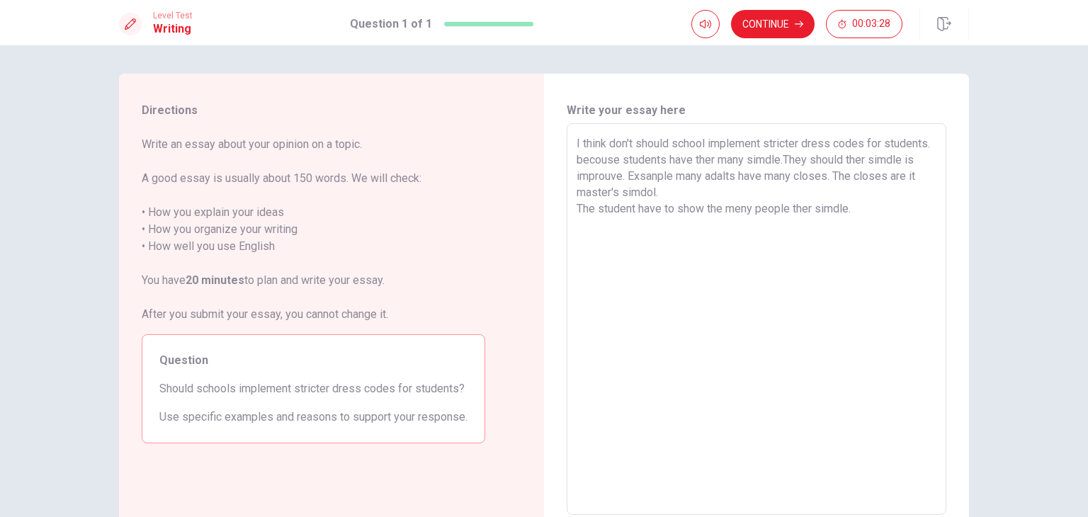
click at [764, 159] on textarea "I think don't should school implement stricter dress codes for students. becous…" at bounding box center [757, 319] width 360 height 368
click at [577, 176] on textarea "I think don't should school implement stricter dress codes for students. becous…" at bounding box center [757, 319] width 360 height 368
click at [808, 157] on textarea "I think don't should school implement stricter dress codes for students. becous…" at bounding box center [757, 319] width 360 height 368
click at [757, 174] on textarea "I think don't should school implement stricter dress codes for students. becous…" at bounding box center [757, 319] width 360 height 368
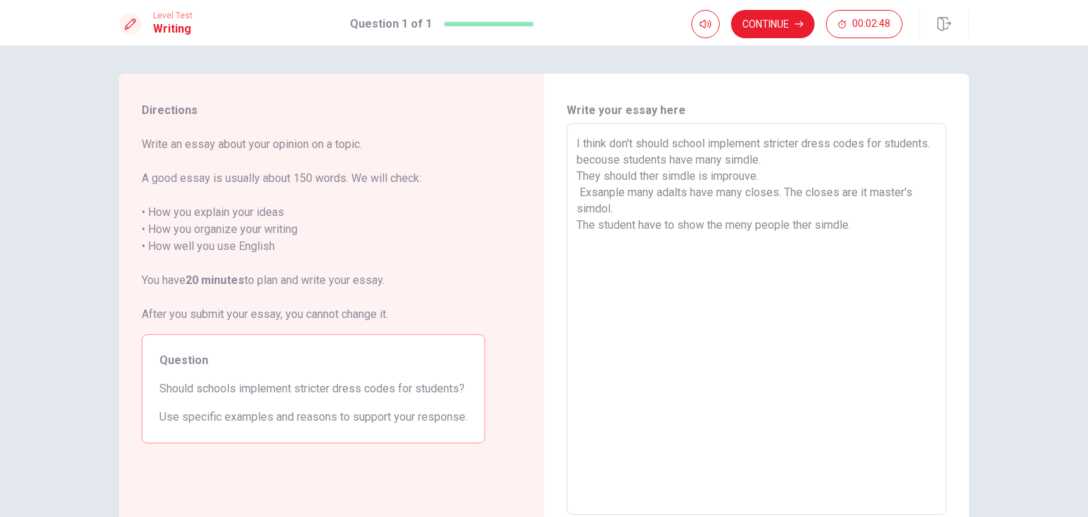
click at [860, 227] on textarea "I think don't should school implement stricter dress codes for students. becous…" at bounding box center [757, 319] width 360 height 368
click at [667, 161] on textarea "I think don't should school implement stricter dress codes for students. becous…" at bounding box center [757, 319] width 360 height 368
click at [635, 174] on textarea "I think don't should school implement stricter dress codes for students. My rea…" at bounding box center [757, 319] width 360 height 368
click at [781, 176] on textarea "I think don't should school implement stricter dress codes for students. My rea…" at bounding box center [757, 319] width 360 height 368
click at [686, 174] on textarea "I think don't should school implement stricter dress codes for students. My rea…" at bounding box center [757, 319] width 360 height 368
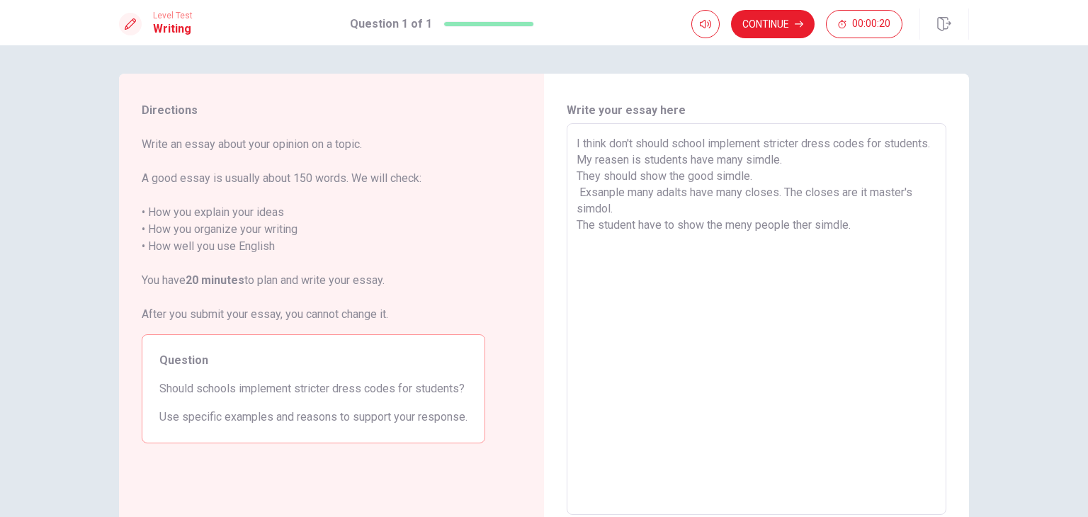
click at [864, 226] on textarea "I think don't should school implement stricter dress codes for students. My rea…" at bounding box center [757, 319] width 360 height 368
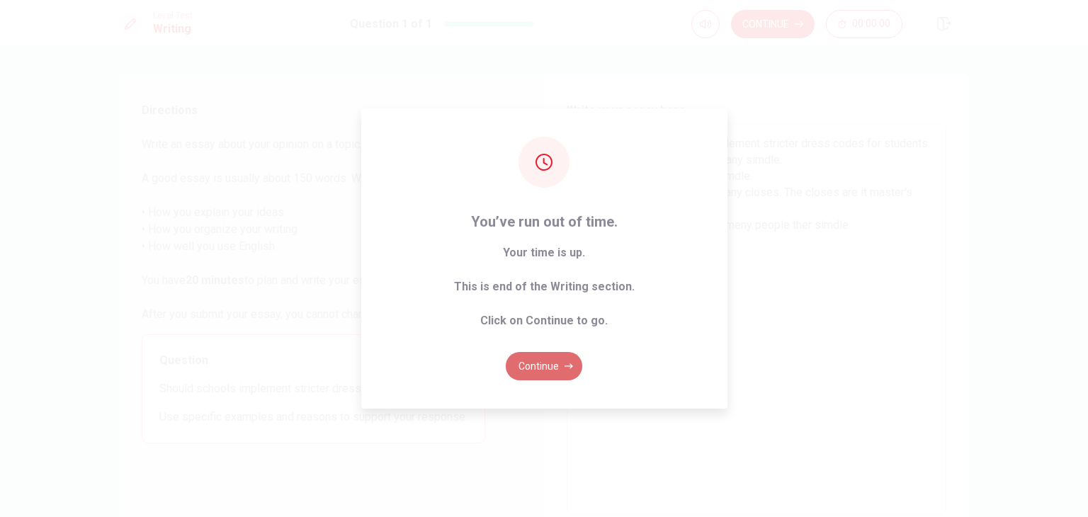
click at [536, 362] on button "Continue" at bounding box center [544, 366] width 77 height 28
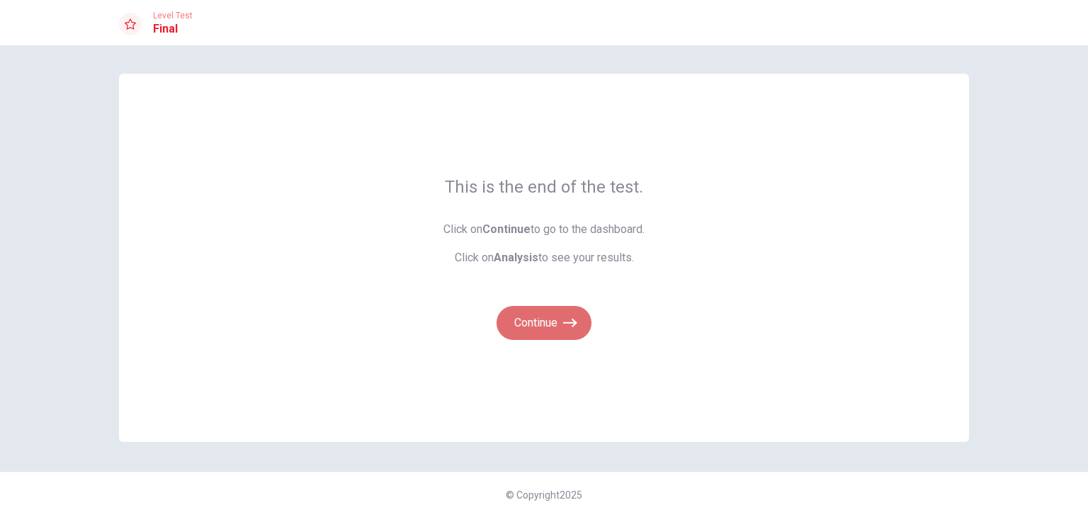
click at [538, 315] on button "Continue" at bounding box center [544, 323] width 95 height 34
